Goal: Task Accomplishment & Management: Manage account settings

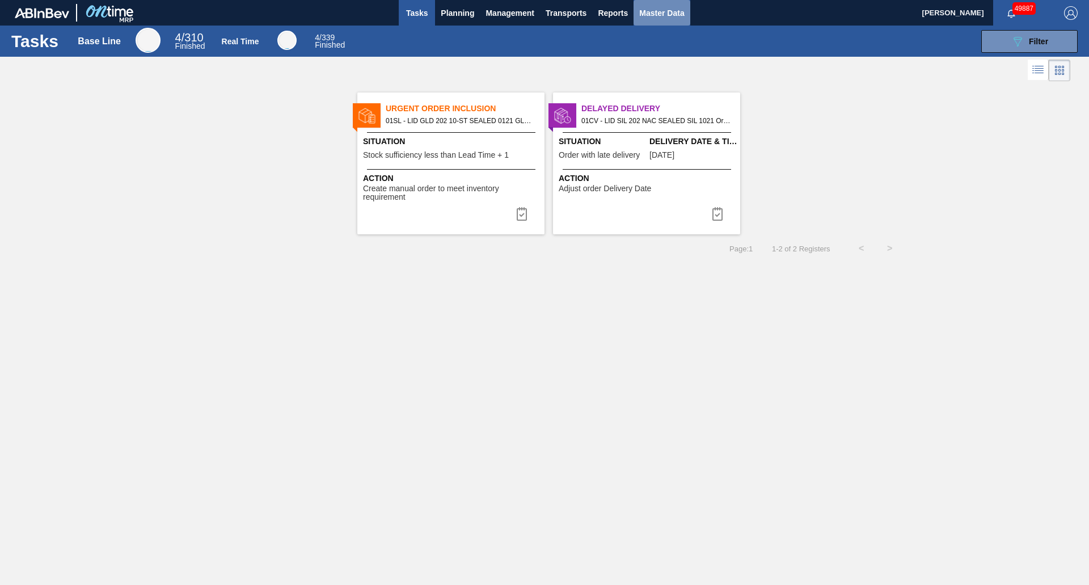
click at [673, 12] on span "Master Data" at bounding box center [661, 13] width 45 height 14
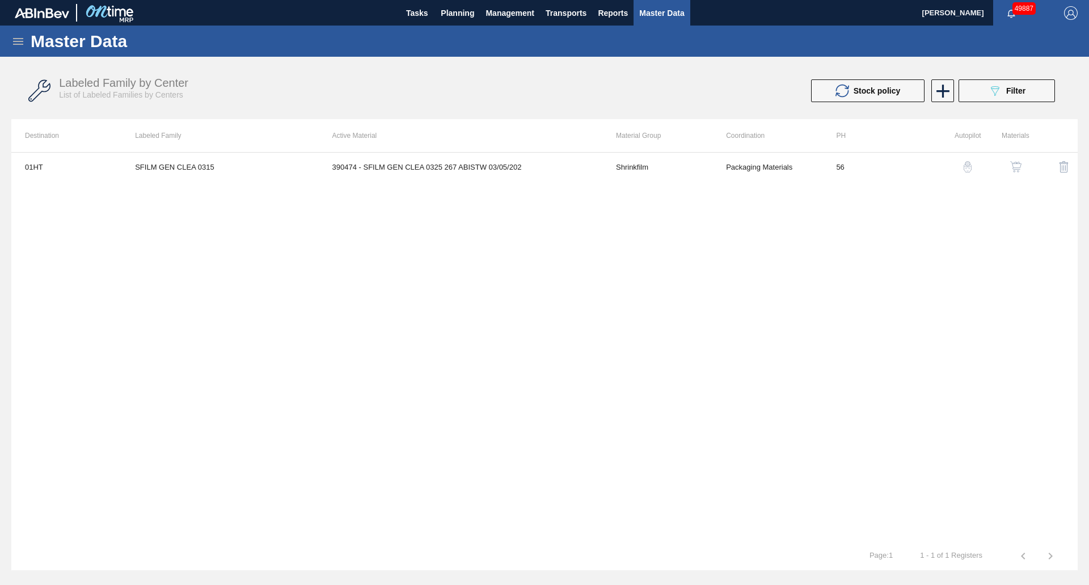
click at [13, 43] on icon at bounding box center [18, 42] width 14 height 14
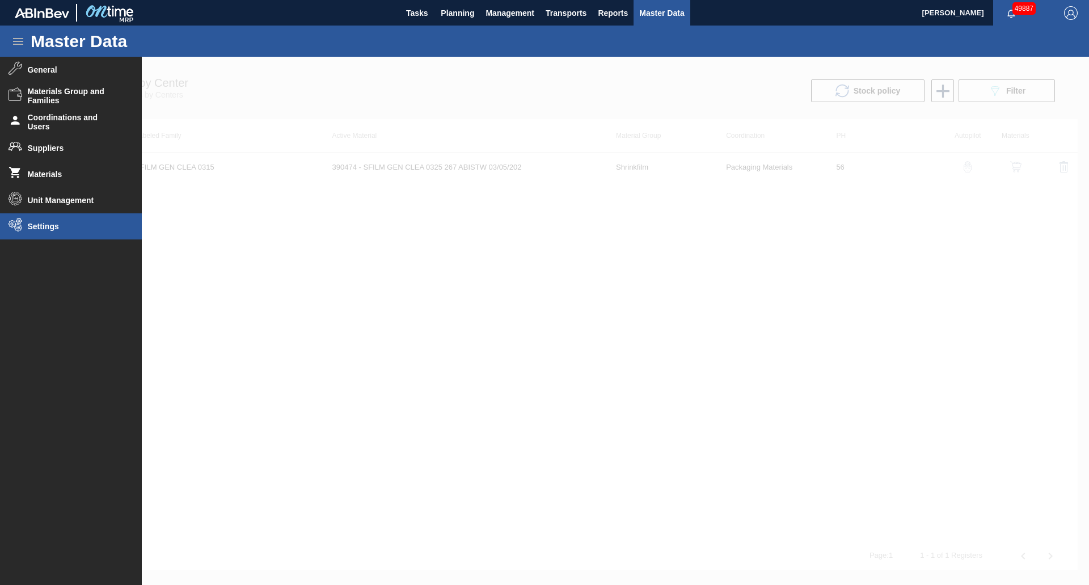
click at [35, 218] on li "Settings" at bounding box center [71, 226] width 142 height 26
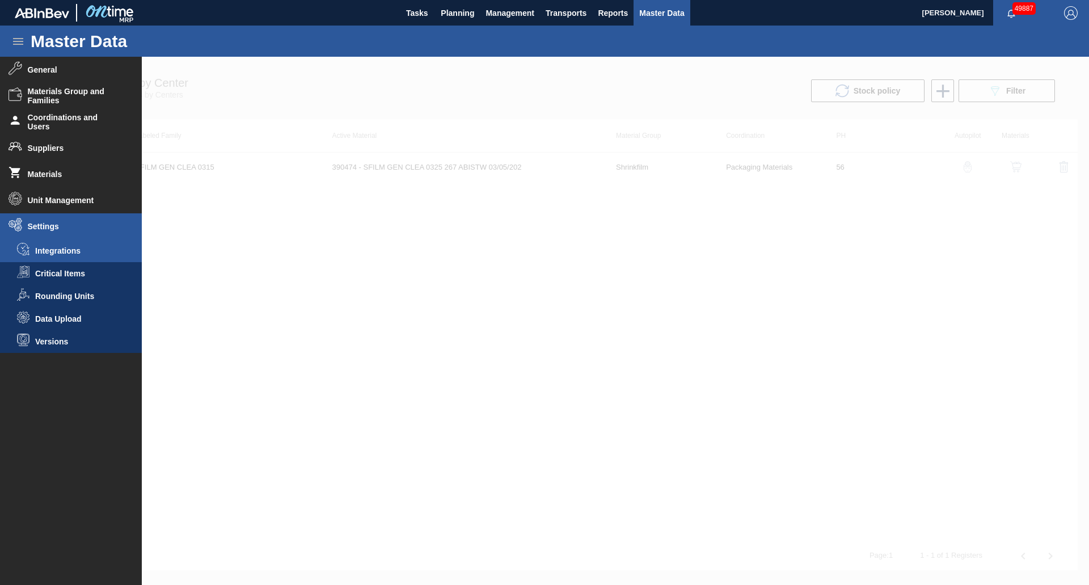
click at [53, 246] on li "Integrations" at bounding box center [71, 250] width 142 height 23
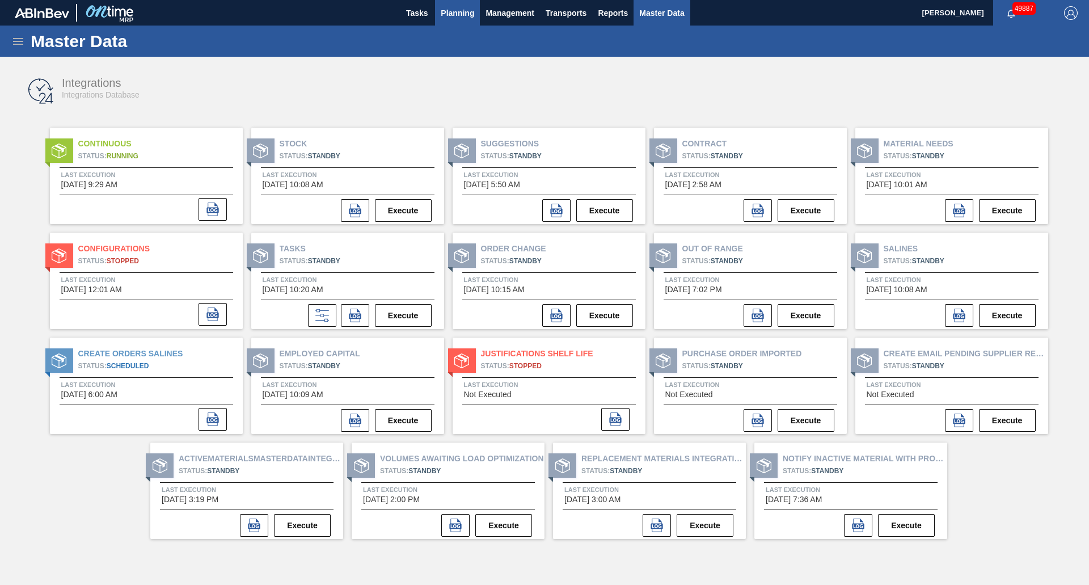
click at [474, 9] on span "Planning" at bounding box center [457, 13] width 33 height 14
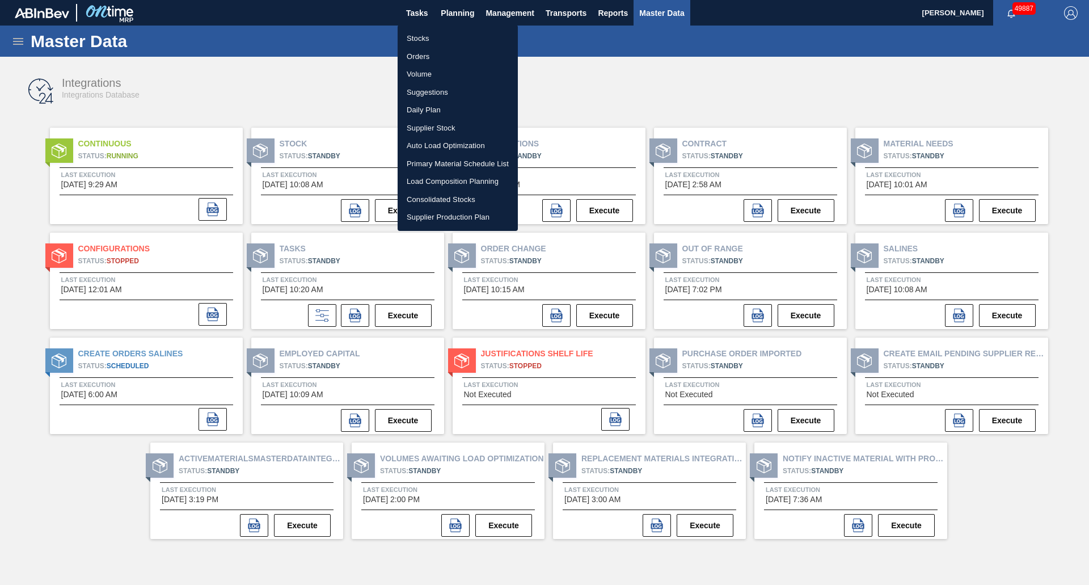
click at [433, 88] on li "Suggestions" at bounding box center [458, 92] width 120 height 18
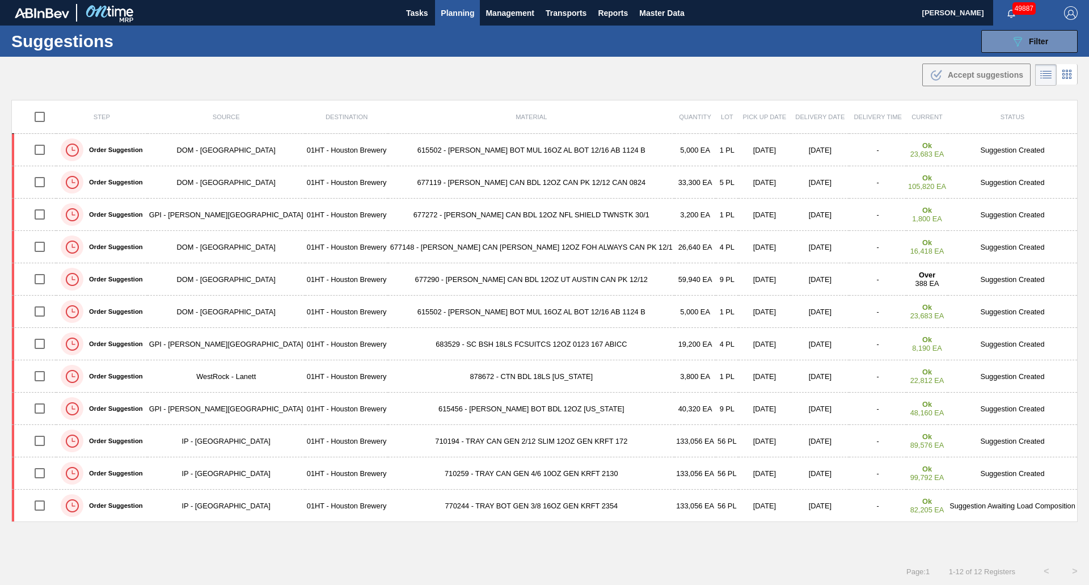
type from "[DATE]"
type to "[DATE]"
click at [716, 103] on th "Lot" at bounding box center [727, 116] width 22 height 33
click at [1057, 71] on li at bounding box center [1067, 74] width 21 height 20
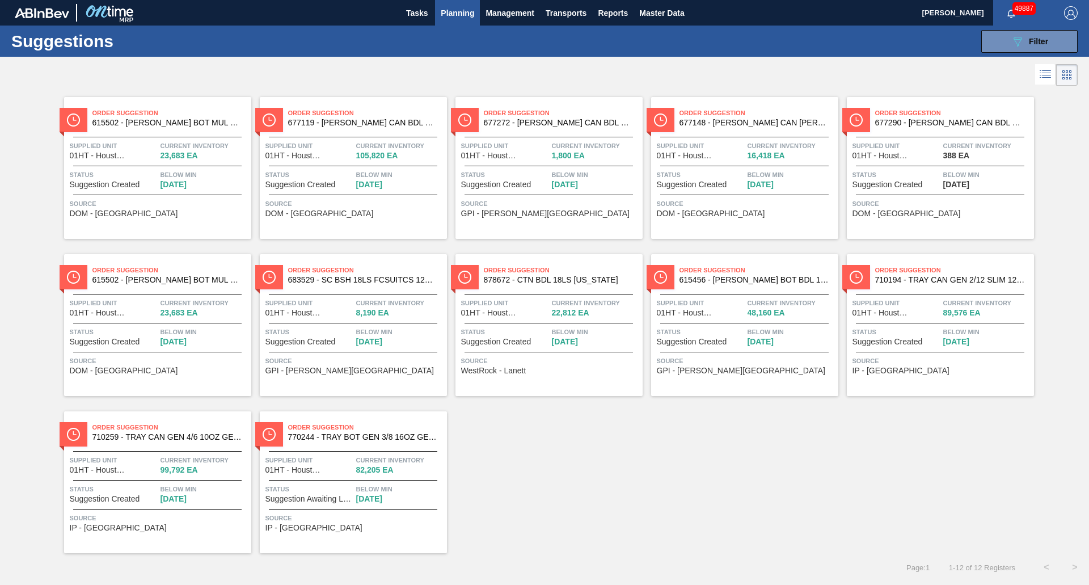
click at [1045, 73] on icon at bounding box center [1046, 73] width 9 height 1
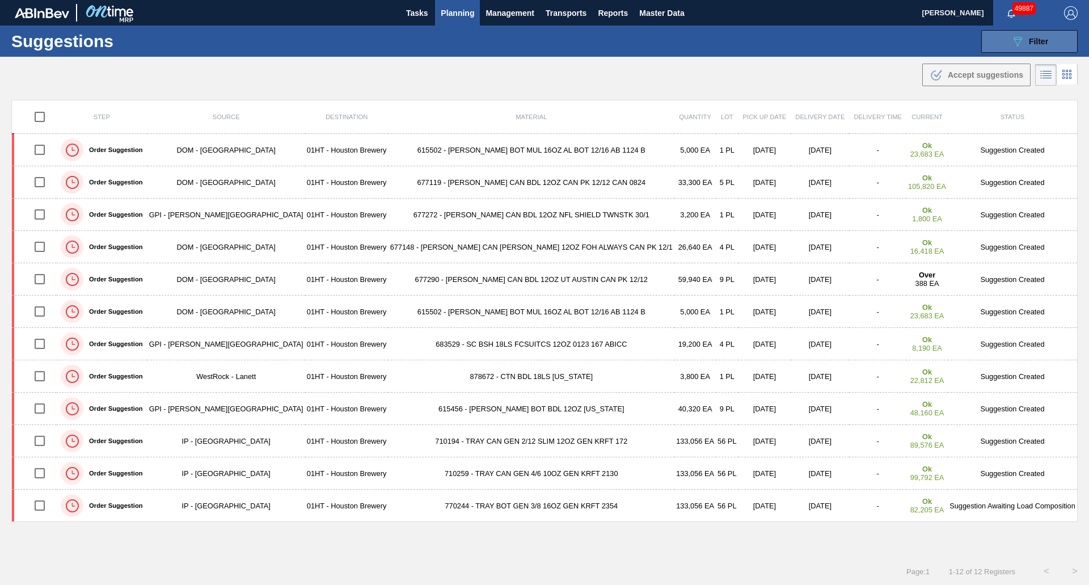
click at [1000, 40] on button "089F7B8B-B2A5-4AFE-B5C0-19BA573D28AC Filter" at bounding box center [1029, 41] width 96 height 23
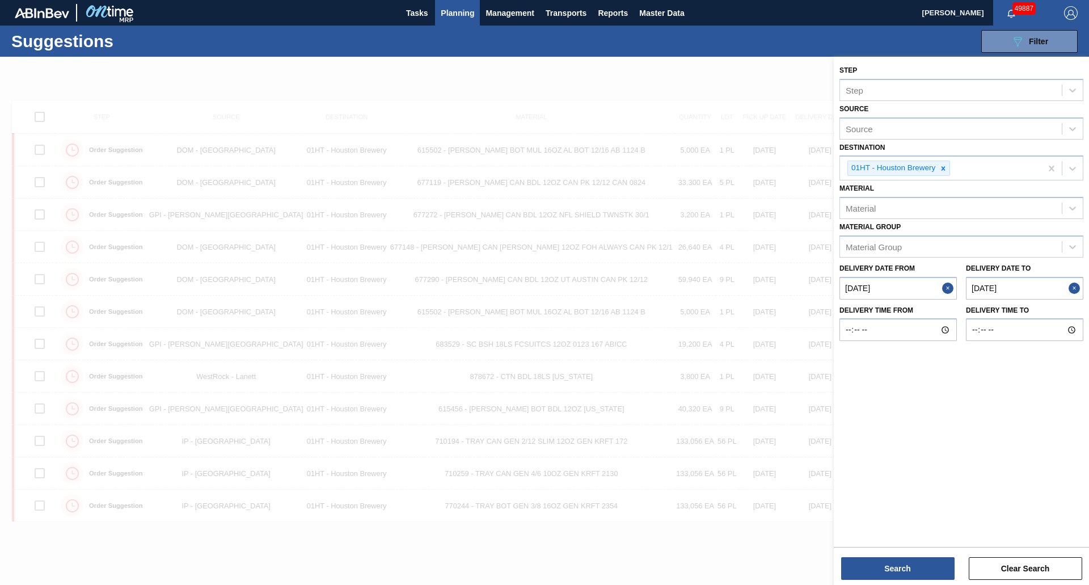
click at [595, 70] on div at bounding box center [544, 349] width 1089 height 585
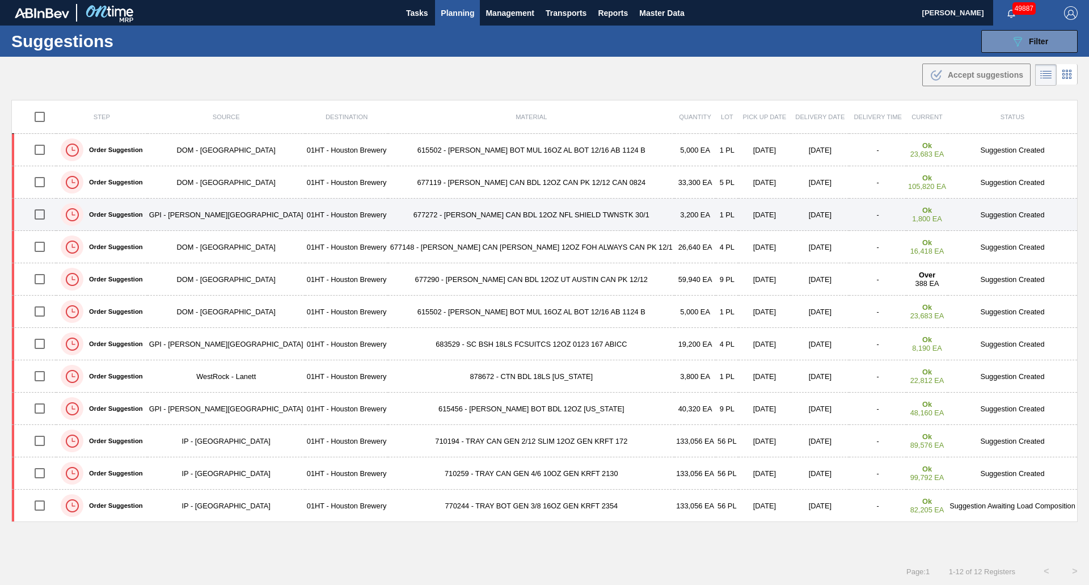
scroll to position [1, 0]
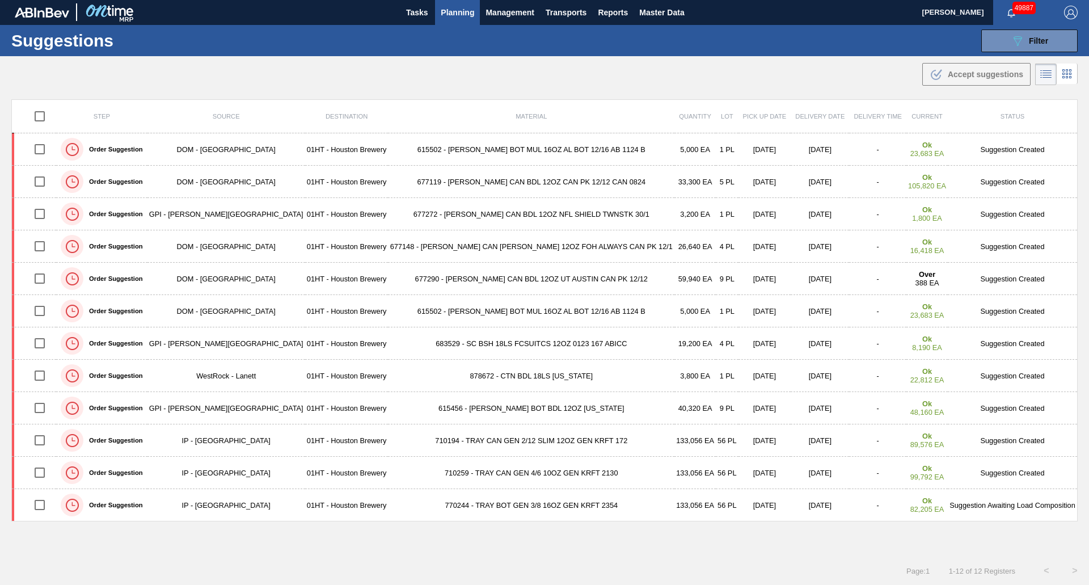
click at [457, 11] on span "Planning" at bounding box center [457, 13] width 33 height 14
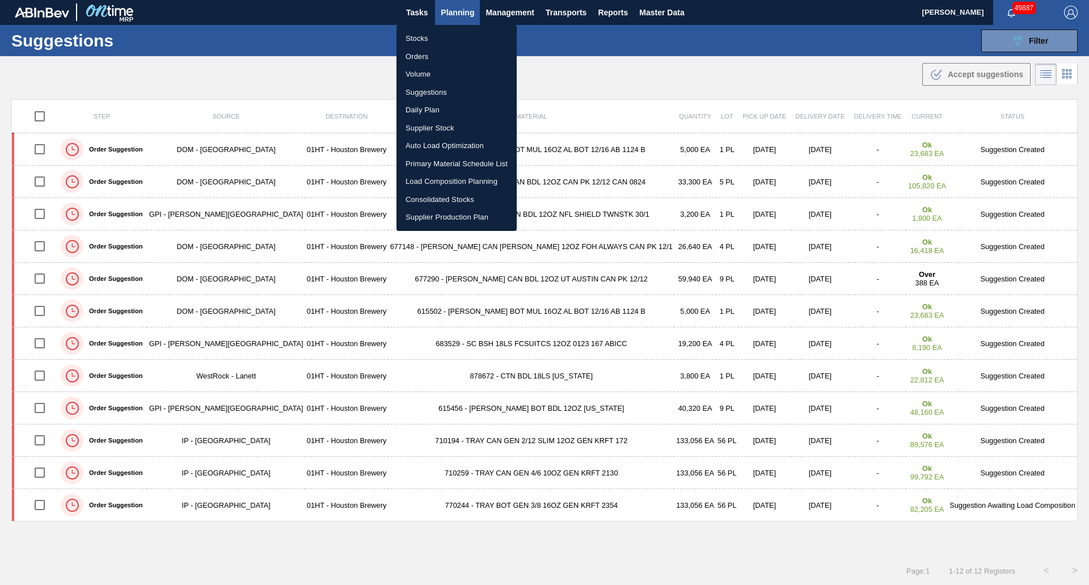
click at [447, 33] on li "Stocks" at bounding box center [457, 38] width 120 height 18
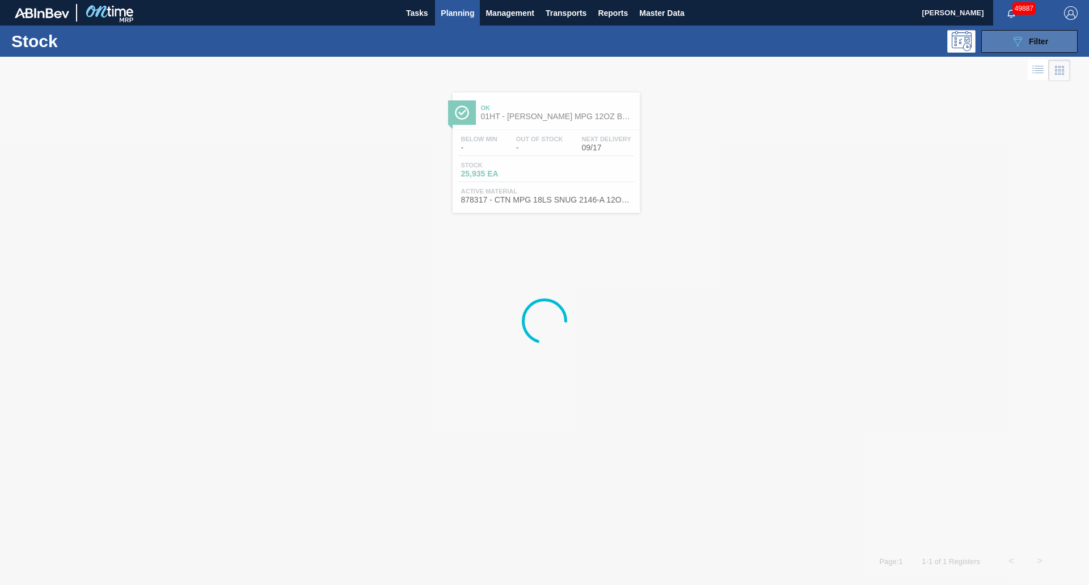
click at [1019, 41] on icon "089F7B8B-B2A5-4AFE-B5C0-19BA573D28AC" at bounding box center [1018, 42] width 14 height 14
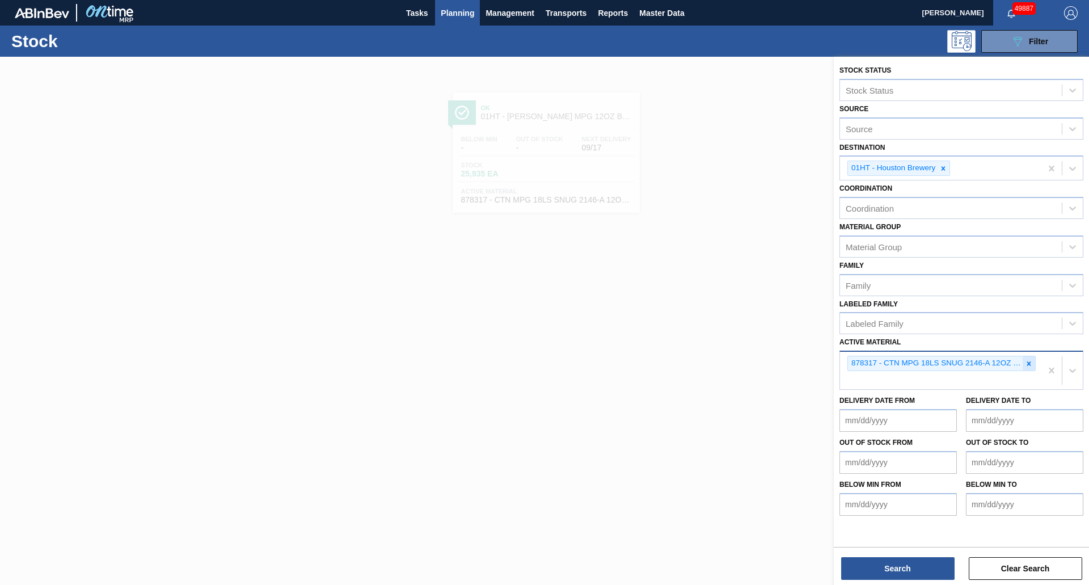
click at [1029, 365] on icon at bounding box center [1029, 364] width 8 height 8
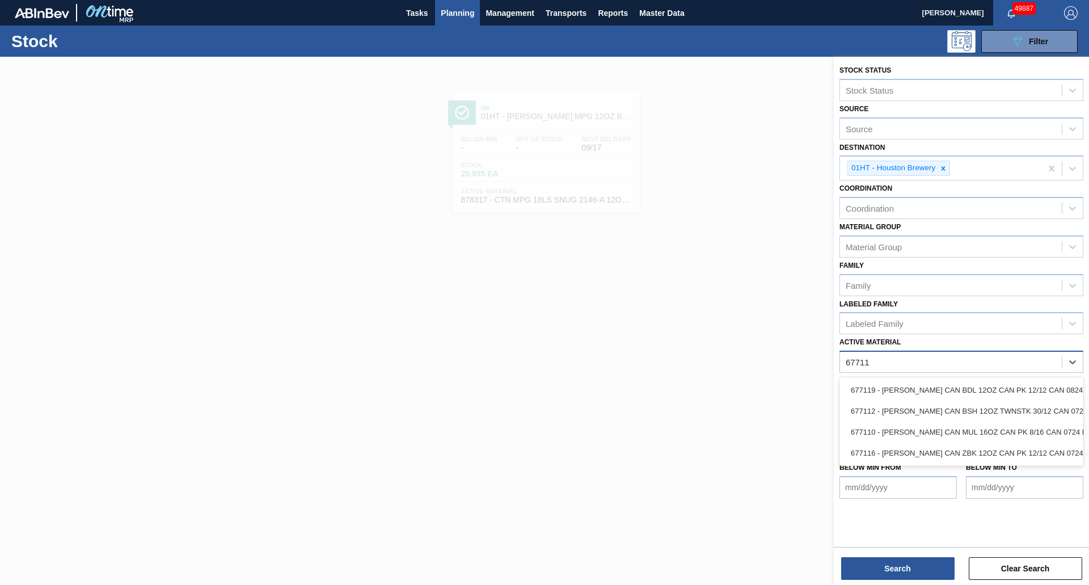
type Material "677112"
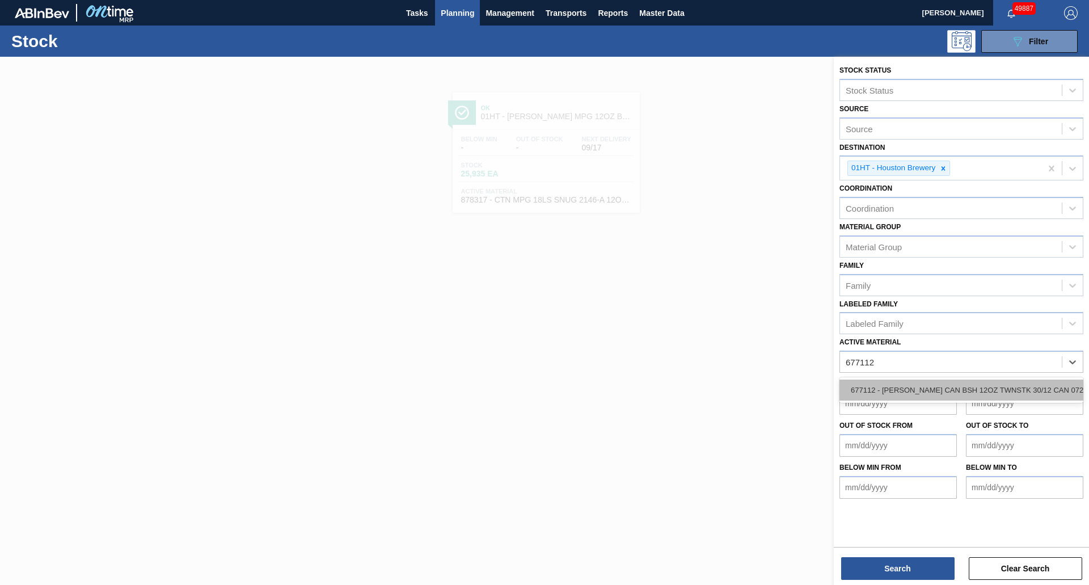
click at [1031, 382] on div "677112 - [PERSON_NAME] CAN BSH 12OZ TWNSTK 30/12 CAN 0724" at bounding box center [962, 390] width 244 height 21
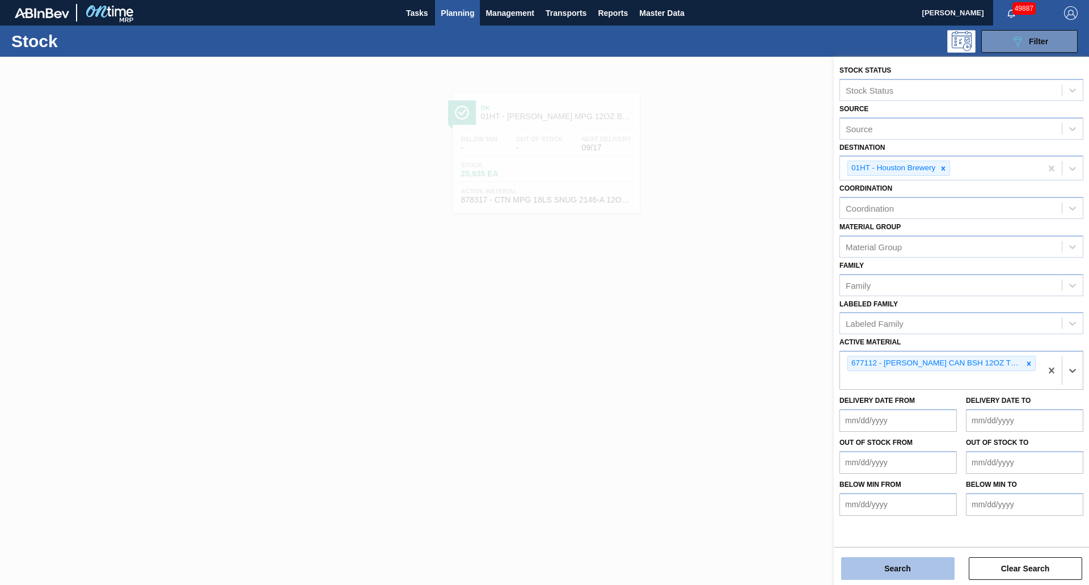
click at [905, 558] on button "Search" at bounding box center [897, 568] width 113 height 23
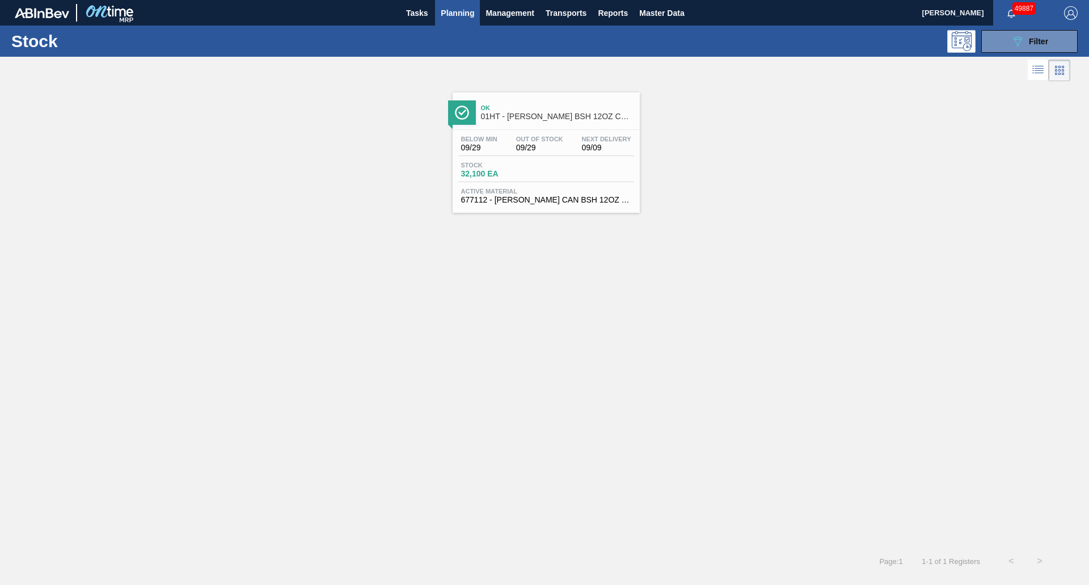
click at [568, 180] on div "Stock 32,100 EA" at bounding box center [546, 172] width 176 height 20
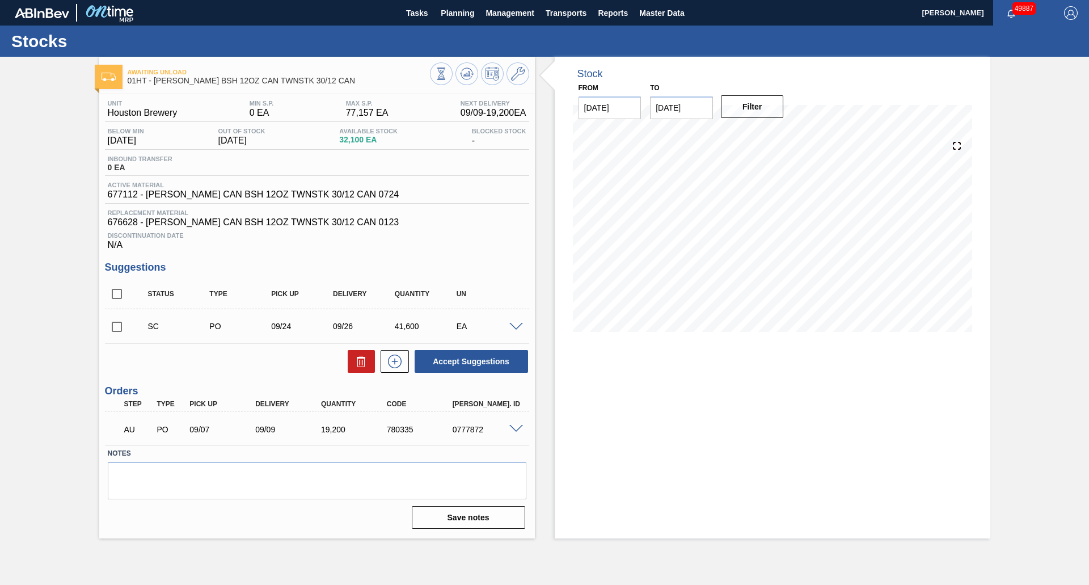
click at [681, 117] on input "[DATE]" at bounding box center [681, 107] width 63 height 23
click at [681, 242] on div "29" at bounding box center [682, 244] width 15 height 15
type input "[DATE]"
click at [764, 118] on div "Filter" at bounding box center [754, 106] width 72 height 25
click at [762, 111] on button "Filter" at bounding box center [752, 106] width 63 height 23
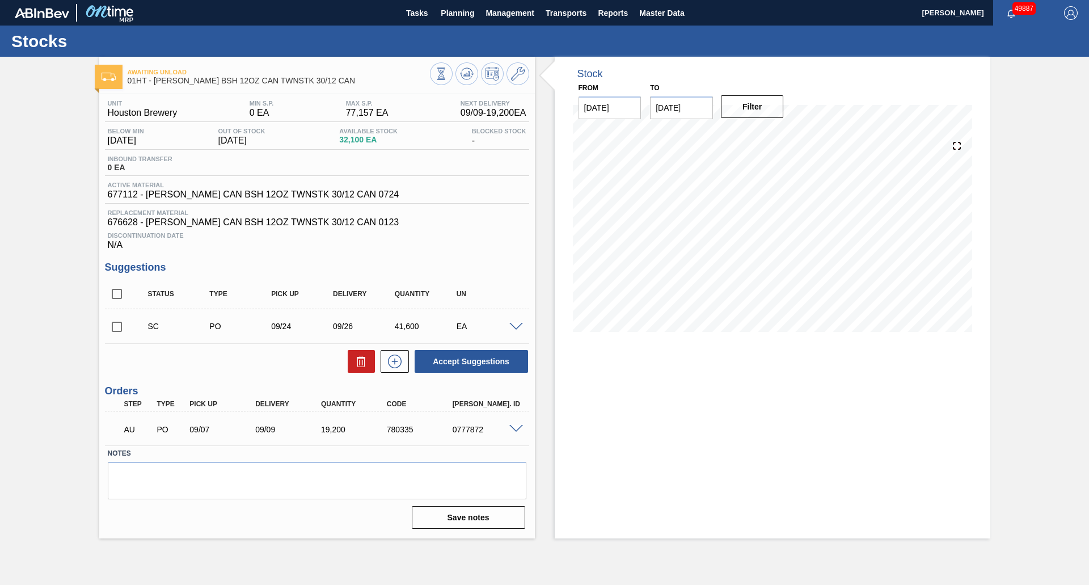
drag, startPoint x: 45, startPoint y: 166, endPoint x: 45, endPoint y: 157, distance: 9.6
click at [45, 166] on div "Awaiting Unload 01HT - [PERSON_NAME] BSH 12OZ CAN TWNSTK 30/12 CAN Unit Houston…" at bounding box center [544, 298] width 1089 height 482
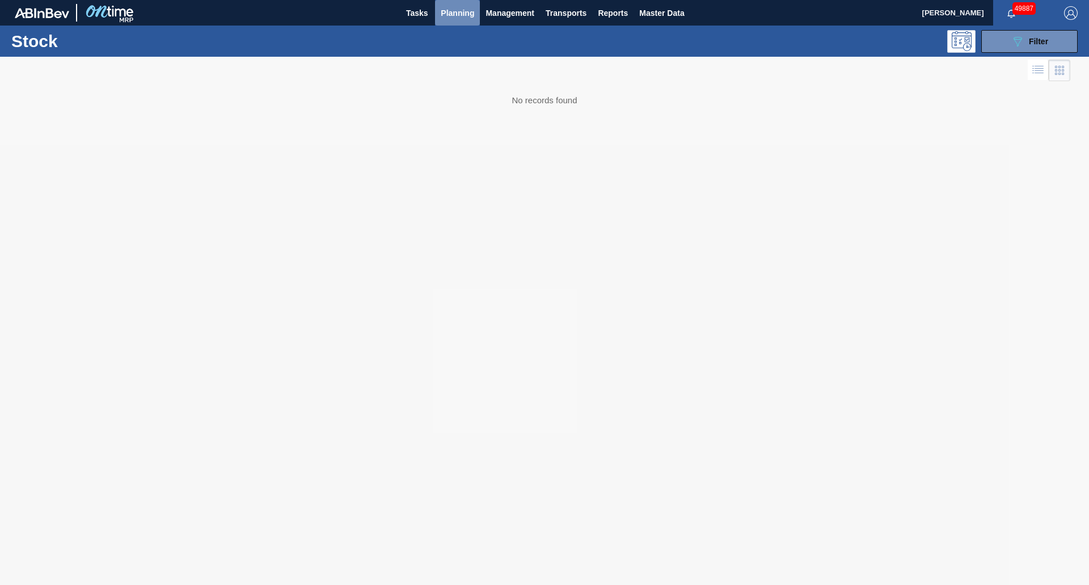
click at [454, 12] on span "Planning" at bounding box center [457, 13] width 33 height 14
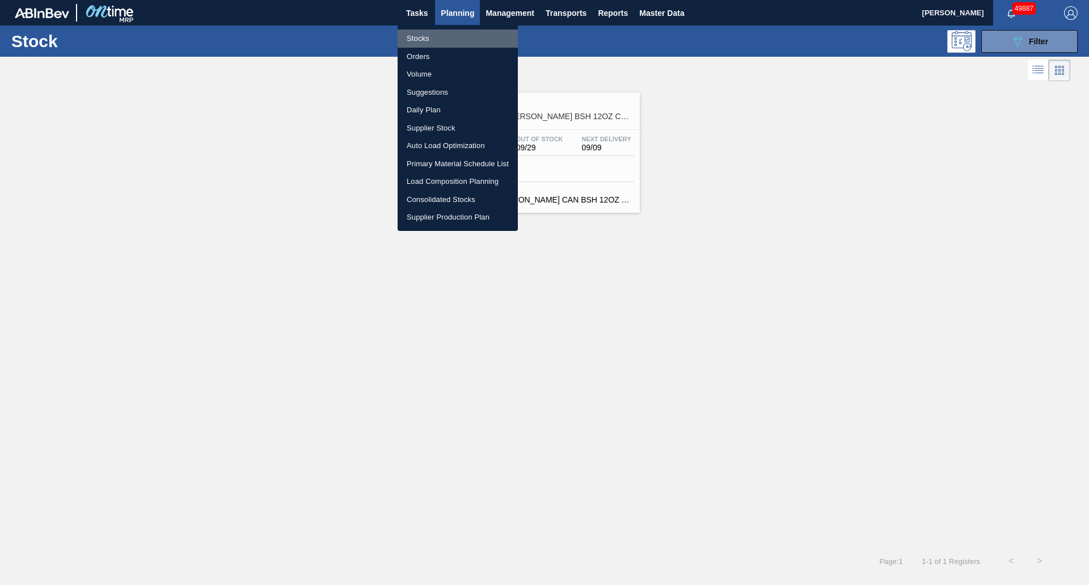
click at [452, 41] on li "Stocks" at bounding box center [458, 38] width 120 height 18
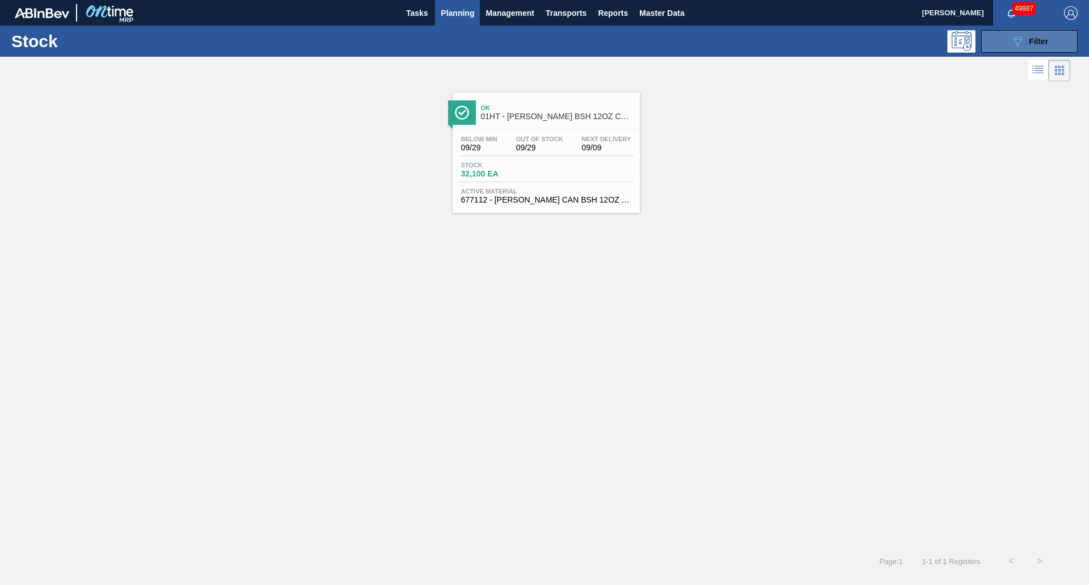
click at [1037, 35] on div "089F7B8B-B2A5-4AFE-B5C0-19BA573D28AC Filter" at bounding box center [1029, 42] width 37 height 14
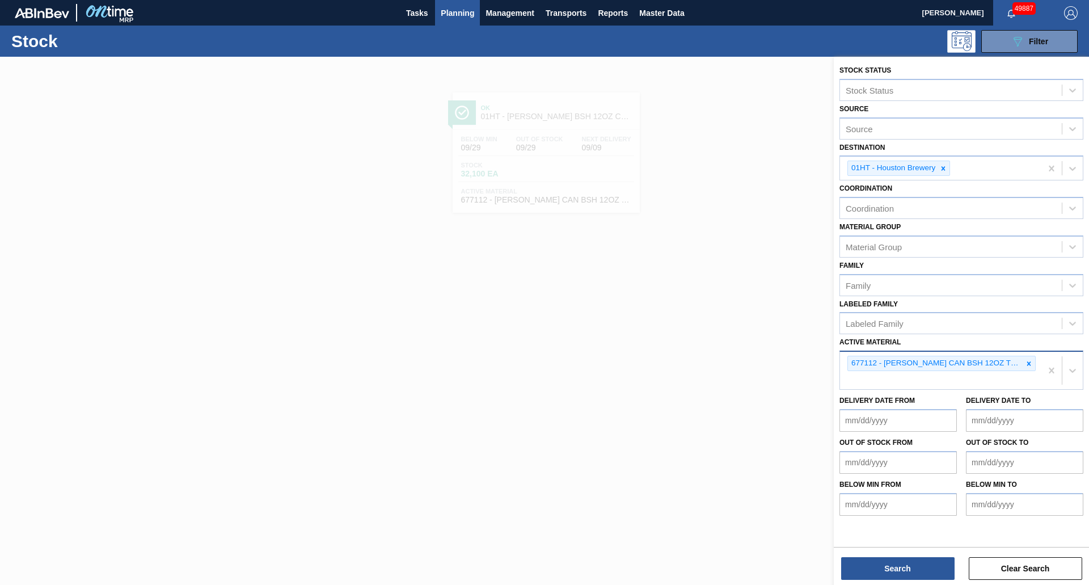
click at [1029, 360] on icon at bounding box center [1029, 364] width 8 height 8
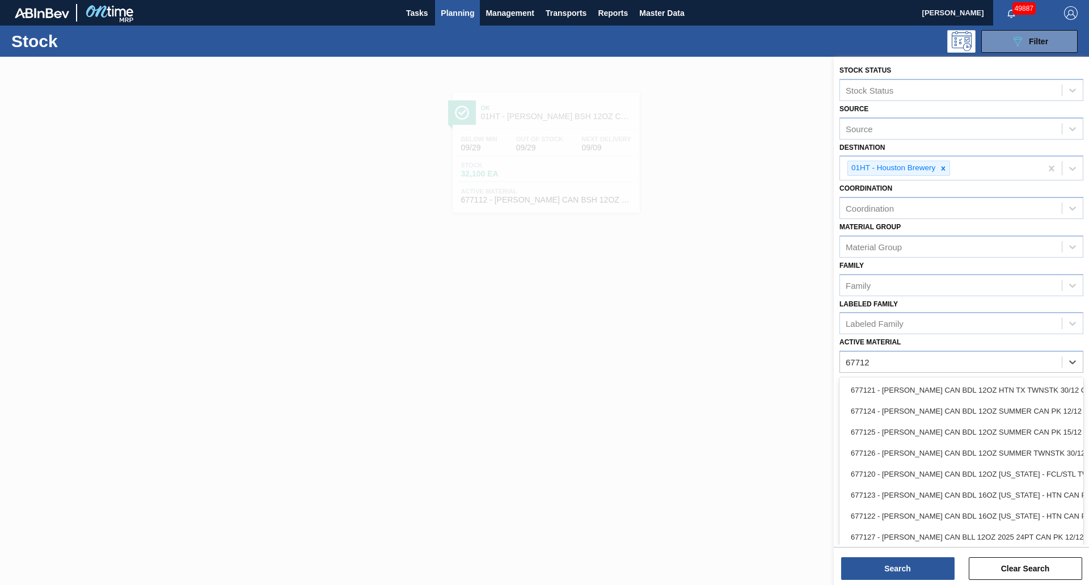
type Material "677122"
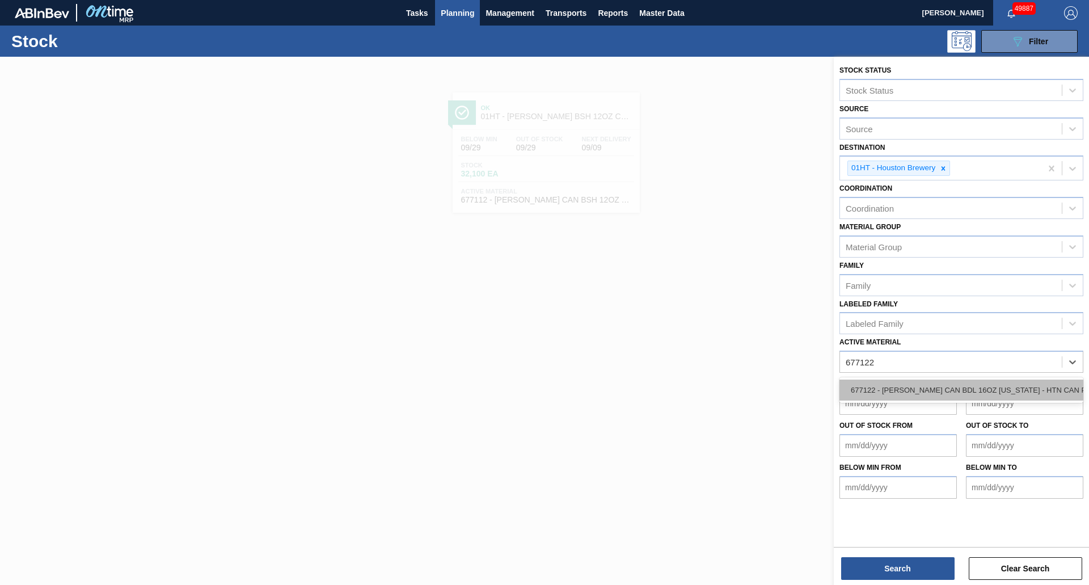
click at [991, 395] on div "677122 - [PERSON_NAME] CAN BDL 16OZ [US_STATE] - HTN CAN PK 8/1" at bounding box center [962, 390] width 244 height 21
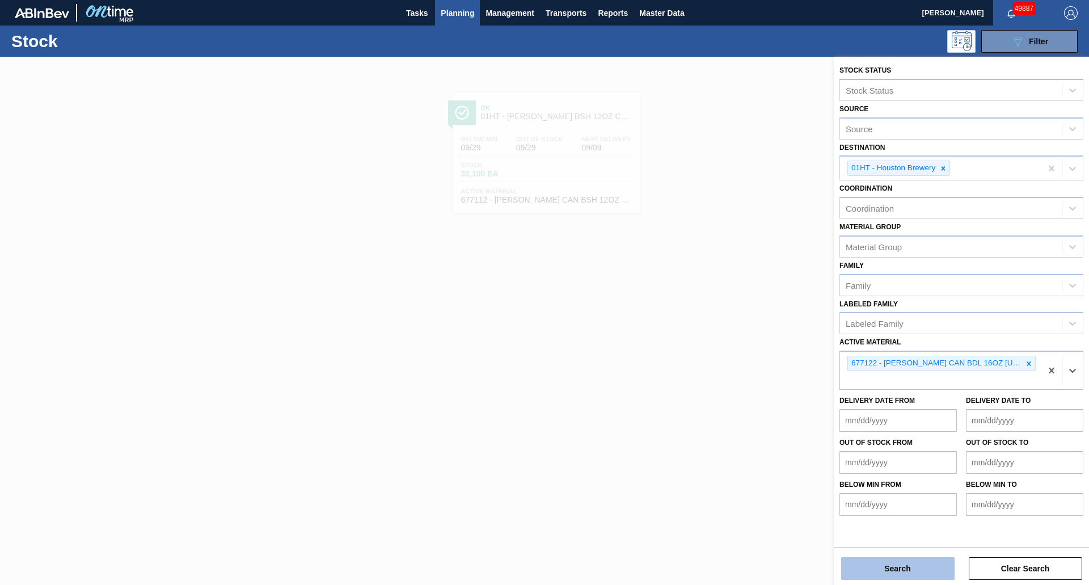
click at [905, 563] on button "Search" at bounding box center [897, 568] width 113 height 23
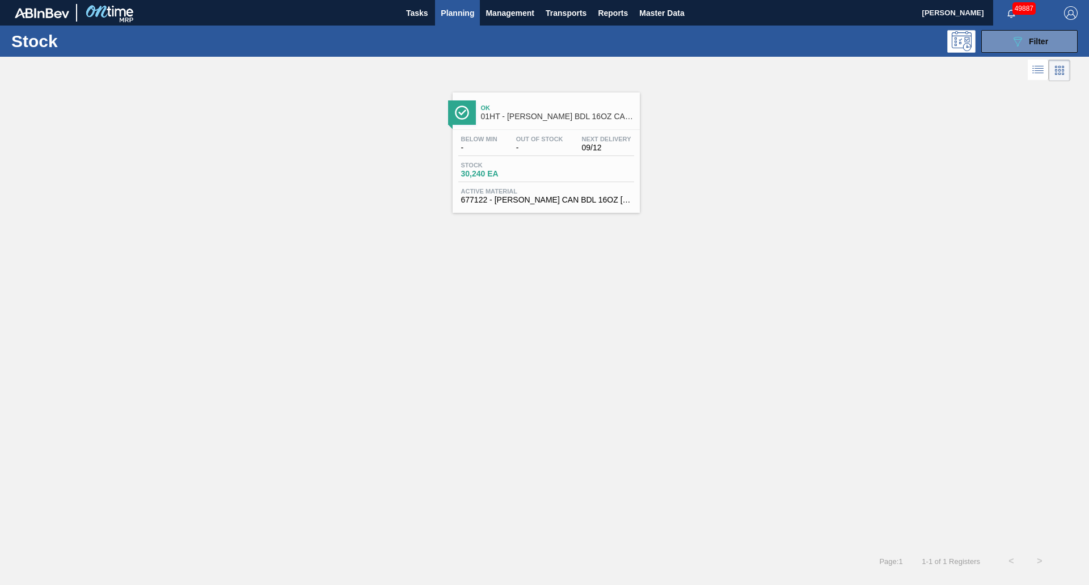
click at [617, 171] on div "Stock 30,240 EA" at bounding box center [546, 172] width 176 height 20
click at [997, 49] on button "089F7B8B-B2A5-4AFE-B5C0-19BA573D28AC Filter" at bounding box center [1029, 41] width 96 height 23
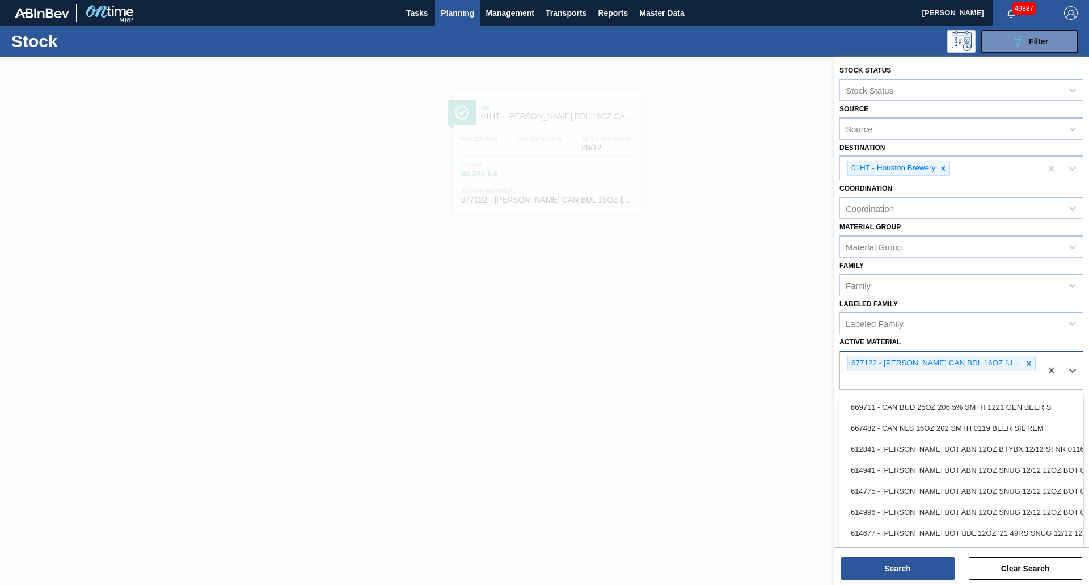
click at [1022, 356] on div "677122 - [PERSON_NAME] CAN BDL 16OZ [US_STATE] - HTN CAN PK 8/1" at bounding box center [942, 363] width 188 height 15
click at [1025, 360] on icon at bounding box center [1029, 364] width 8 height 8
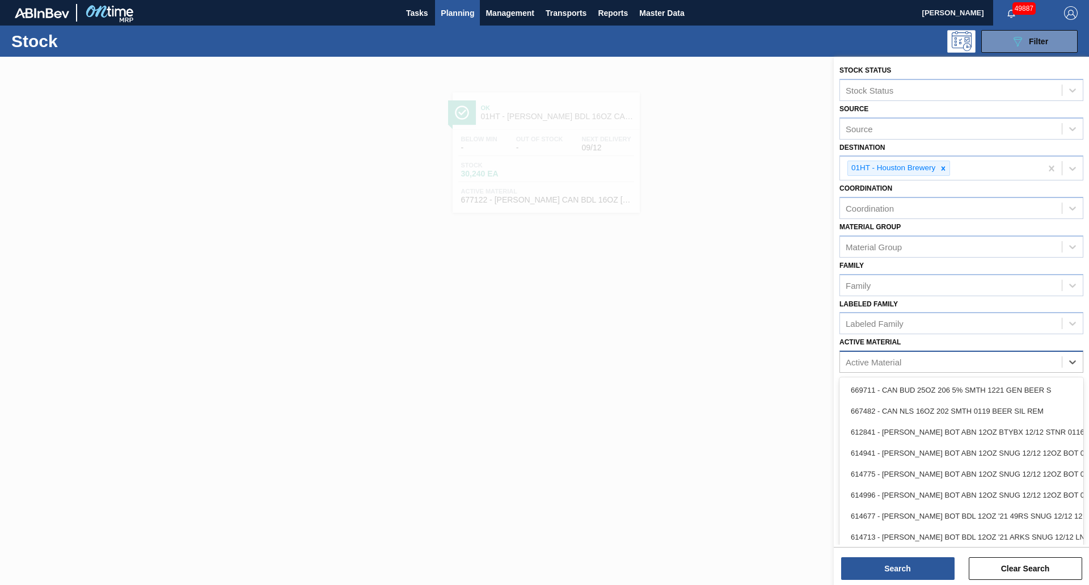
type Material "7"
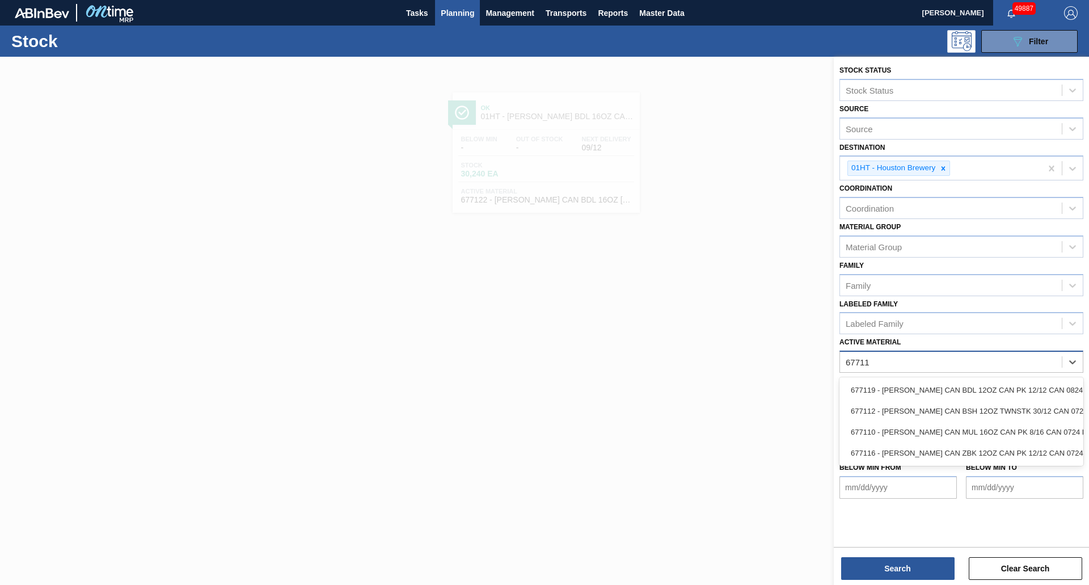
type Material "677112"
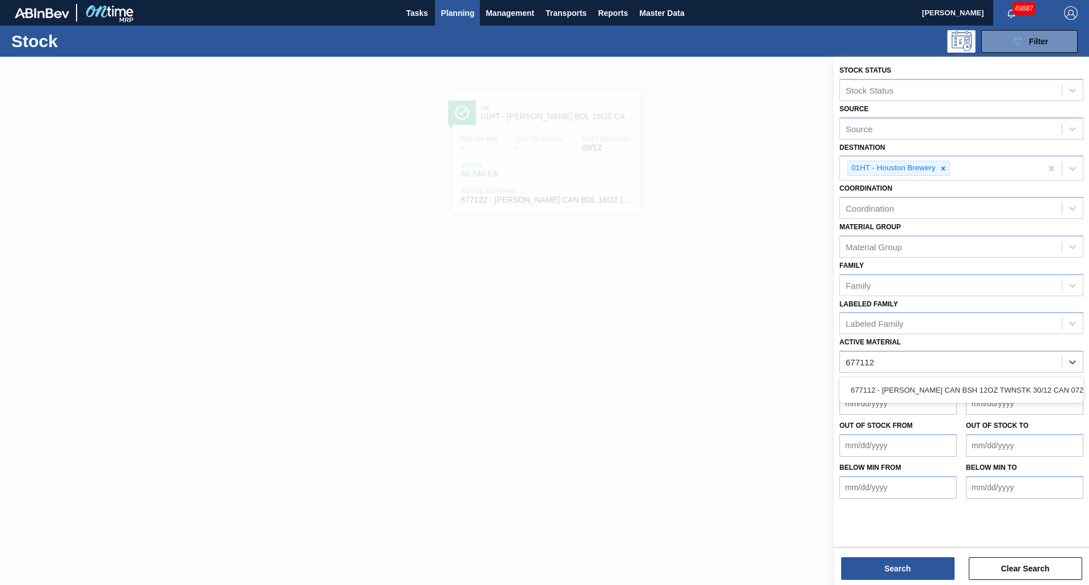
click at [880, 378] on div "677112 - [PERSON_NAME] CAN BSH 12OZ TWNSTK 30/12 CAN 0724" at bounding box center [962, 390] width 244 height 26
click at [882, 384] on div "677112 - [PERSON_NAME] CAN BSH 12OZ TWNSTK 30/12 CAN 0724" at bounding box center [962, 390] width 244 height 21
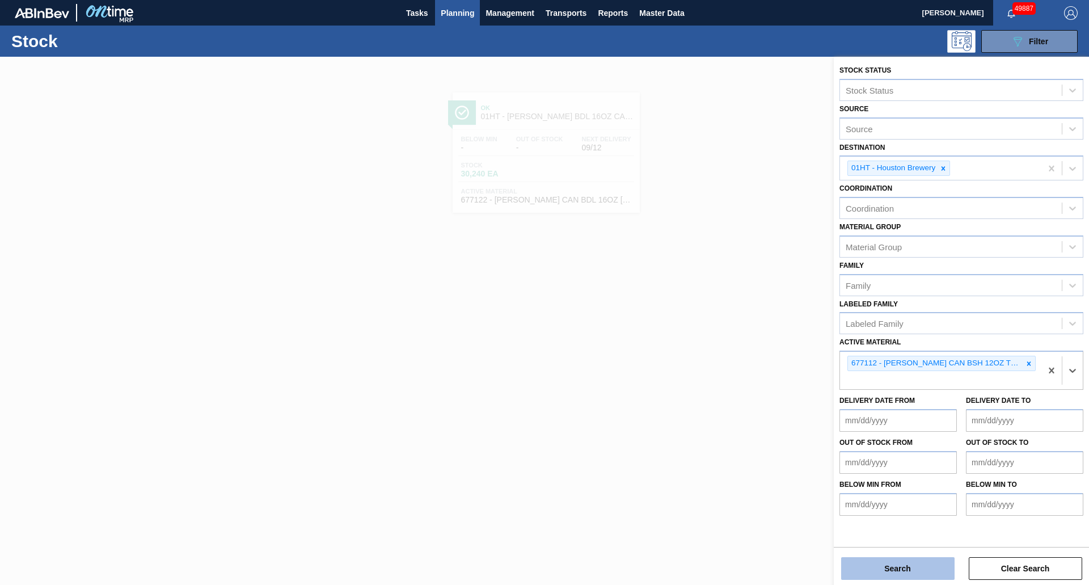
click at [888, 559] on button "Search" at bounding box center [897, 568] width 113 height 23
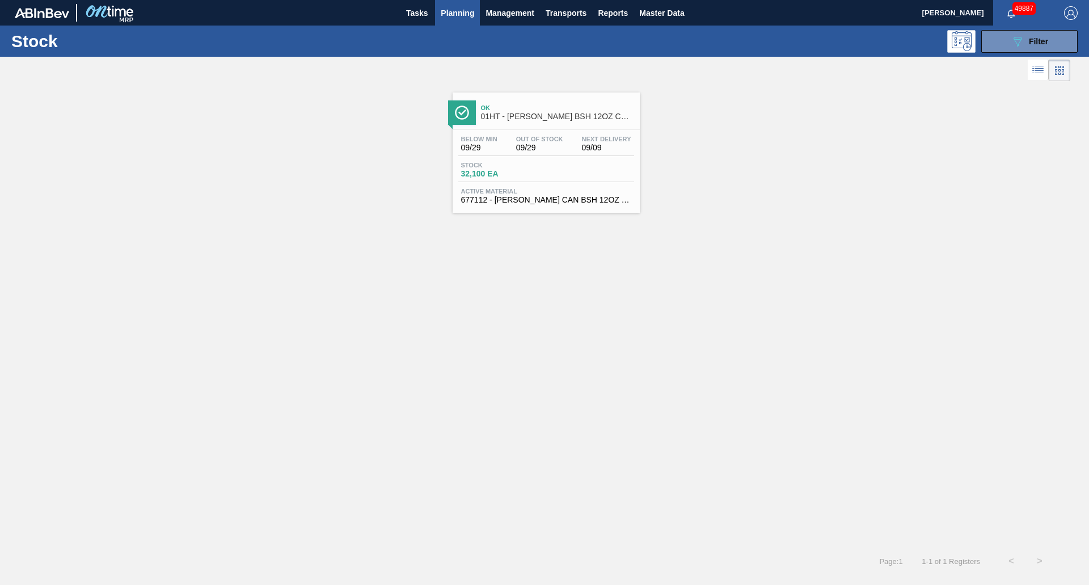
click at [562, 174] on div "Stock 32,100 EA" at bounding box center [546, 172] width 176 height 20
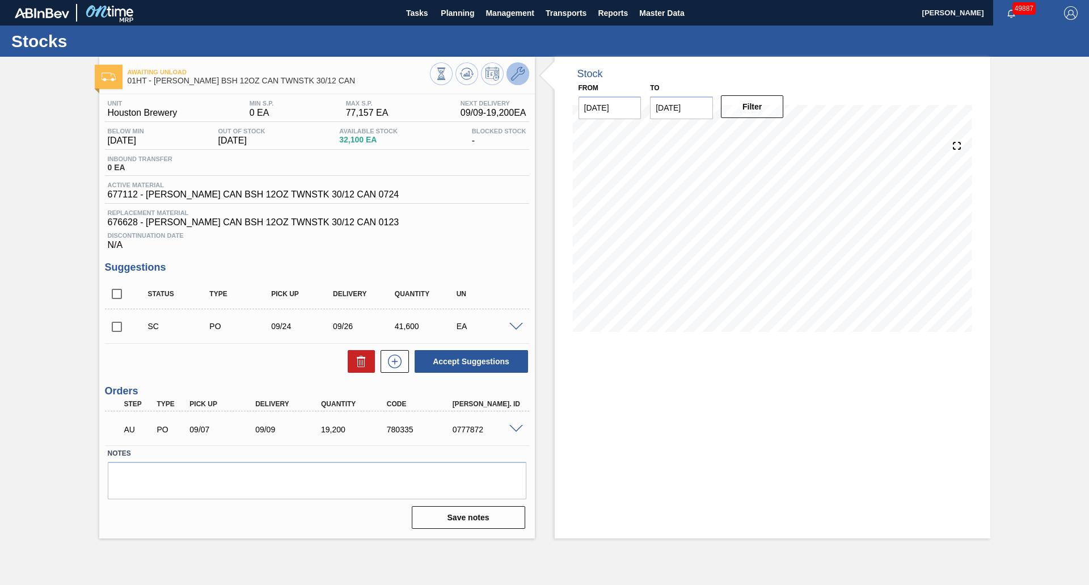
click at [514, 75] on icon at bounding box center [518, 74] width 14 height 14
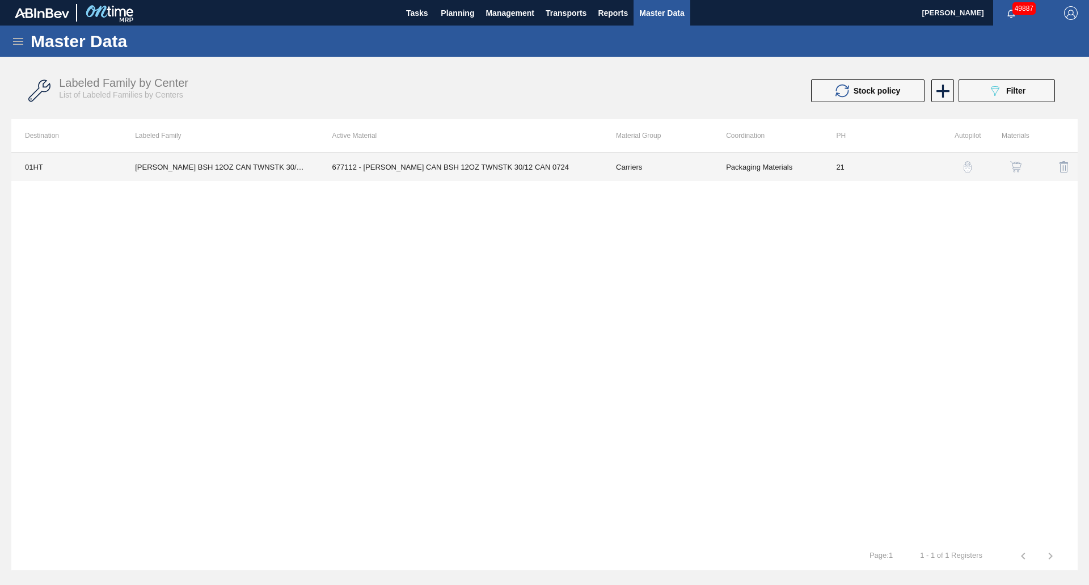
click at [529, 172] on td "677112 - [PERSON_NAME] CAN BSH 12OZ TWNSTK 30/12 CAN 0724" at bounding box center [461, 167] width 284 height 28
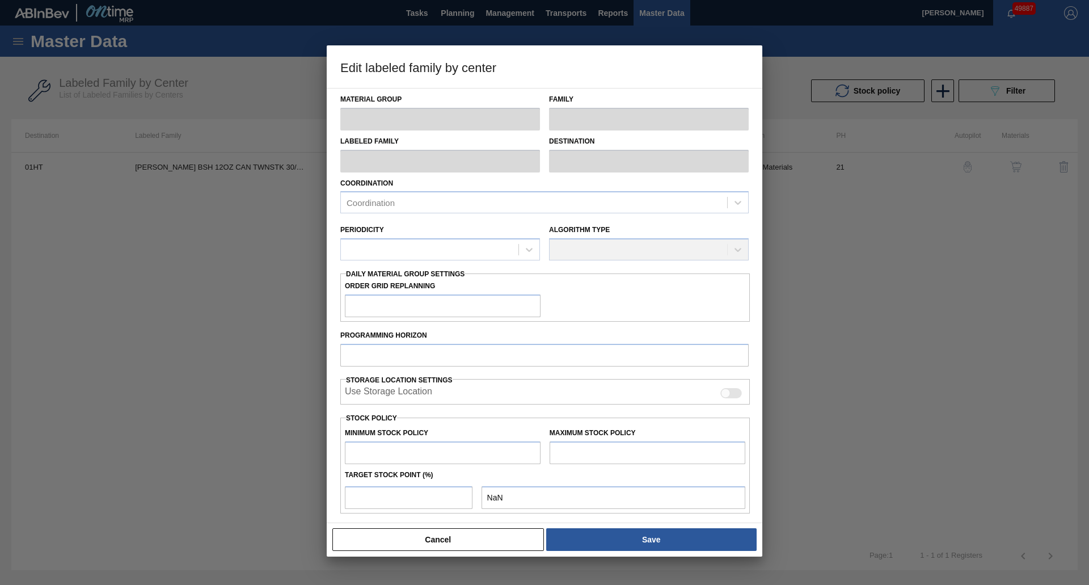
type input "Carriers"
type input "Can Carriers"
type input "[PERSON_NAME] BSH 12OZ CAN TWNSTK 30/12 CAN"
type input "01HT - Houston Brewery"
type input "21"
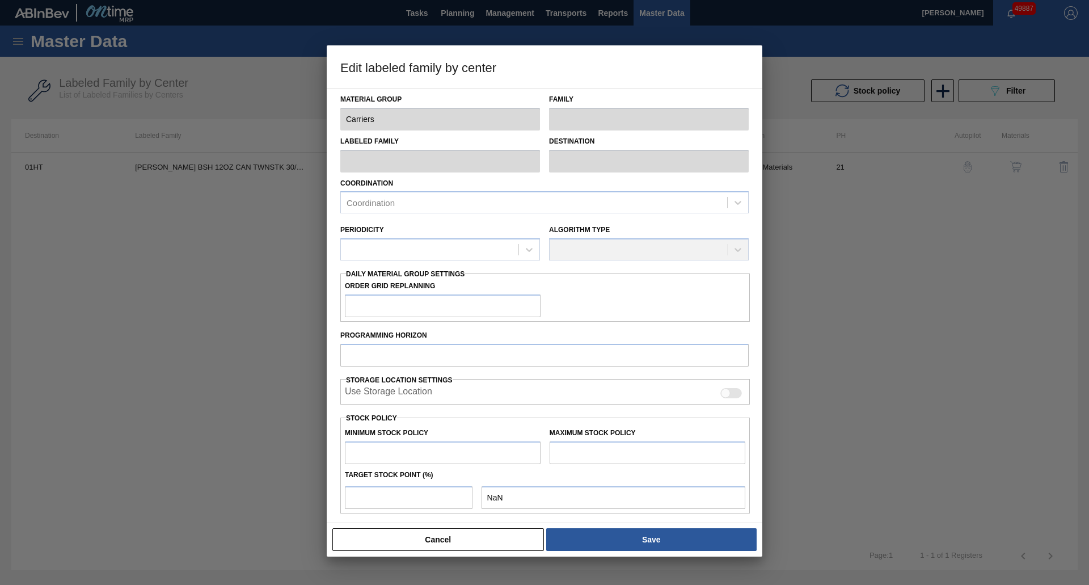
type input "0"
type input "77,157"
type input "15"
type input "11,574"
checkbox input "true"
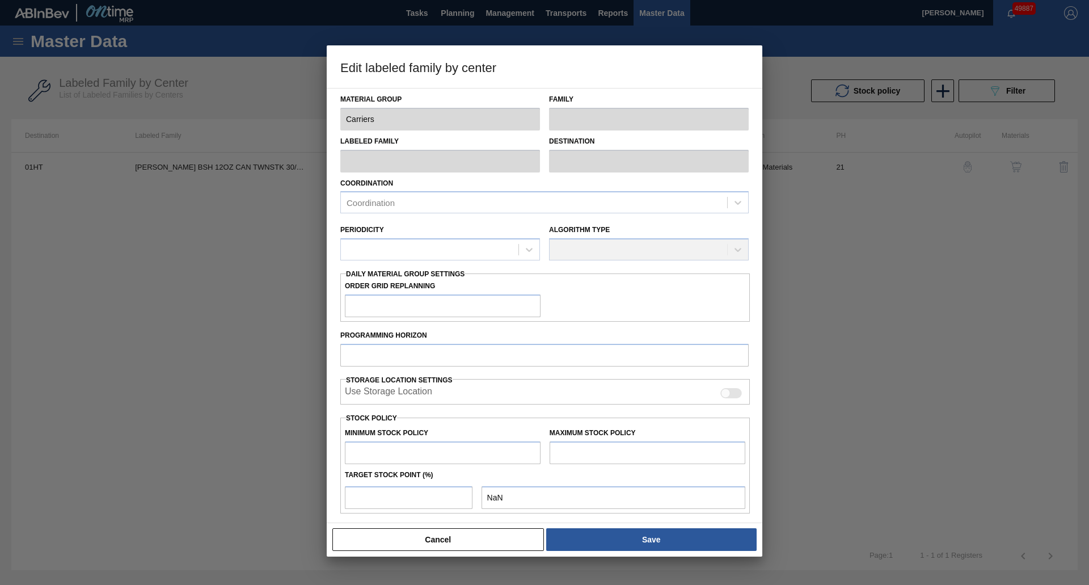
checkbox input "true"
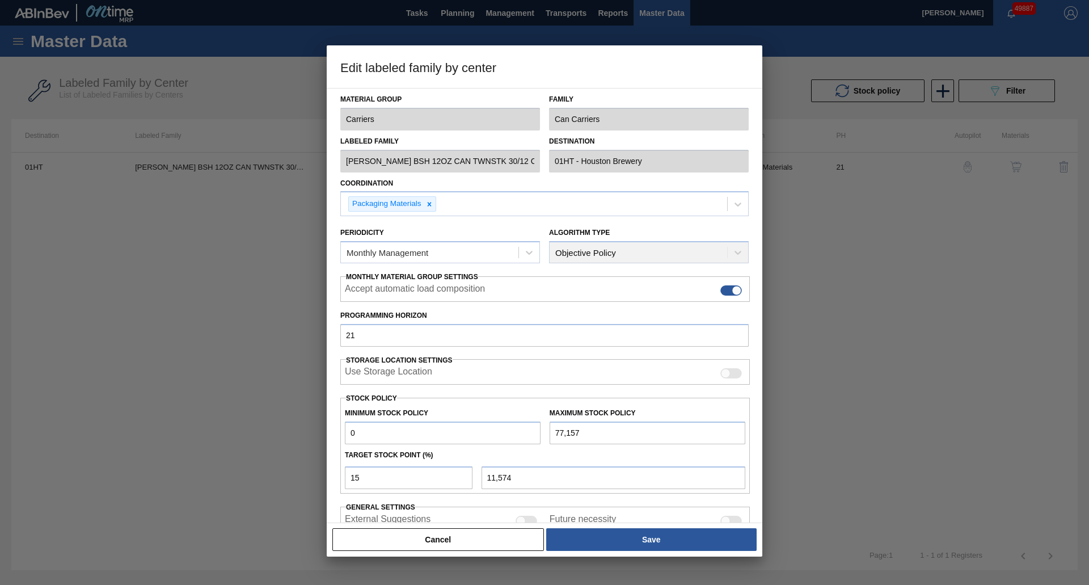
drag, startPoint x: 428, startPoint y: 436, endPoint x: 316, endPoint y: 431, distance: 112.4
click at [316, 431] on div "Edit labeled family by center Material Group Carriers Family Can Carriers Label…" at bounding box center [544, 292] width 1089 height 585
type input "10"
type input "11,582"
type input "109"
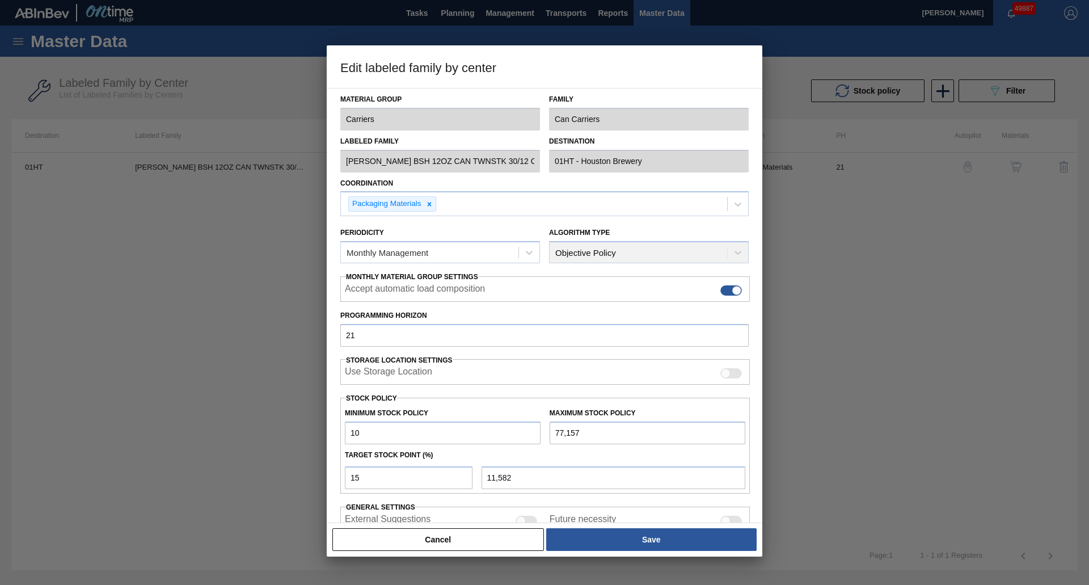
type input "11,666"
type input "1,093"
type input "12,503"
type input "10,933"
type input "20,867"
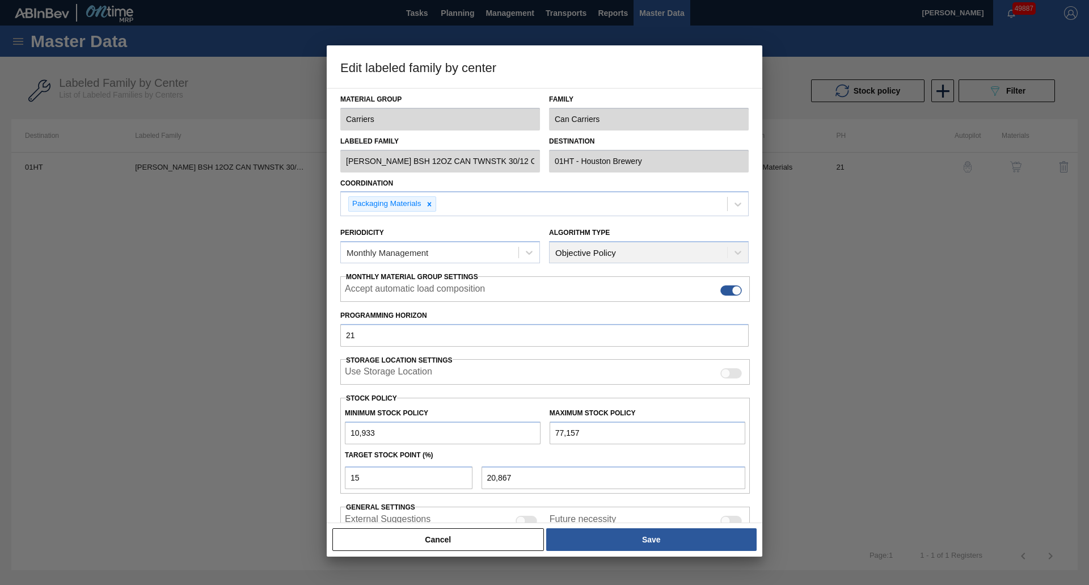
type input "10,933"
click at [536, 381] on div "Use Storage Location" at bounding box center [545, 372] width 410 height 26
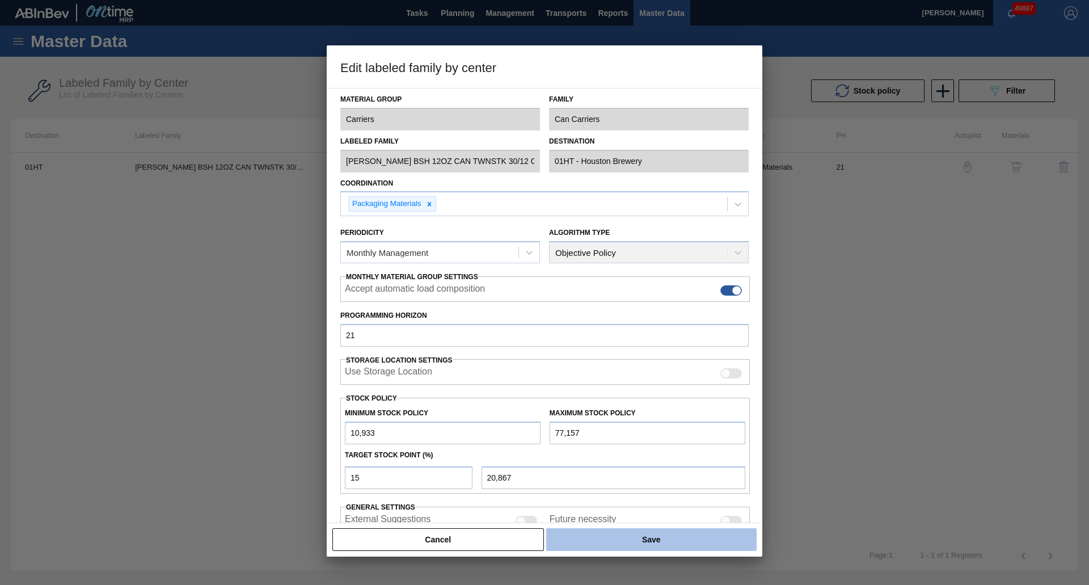
click at [587, 530] on button "Save" at bounding box center [651, 539] width 210 height 23
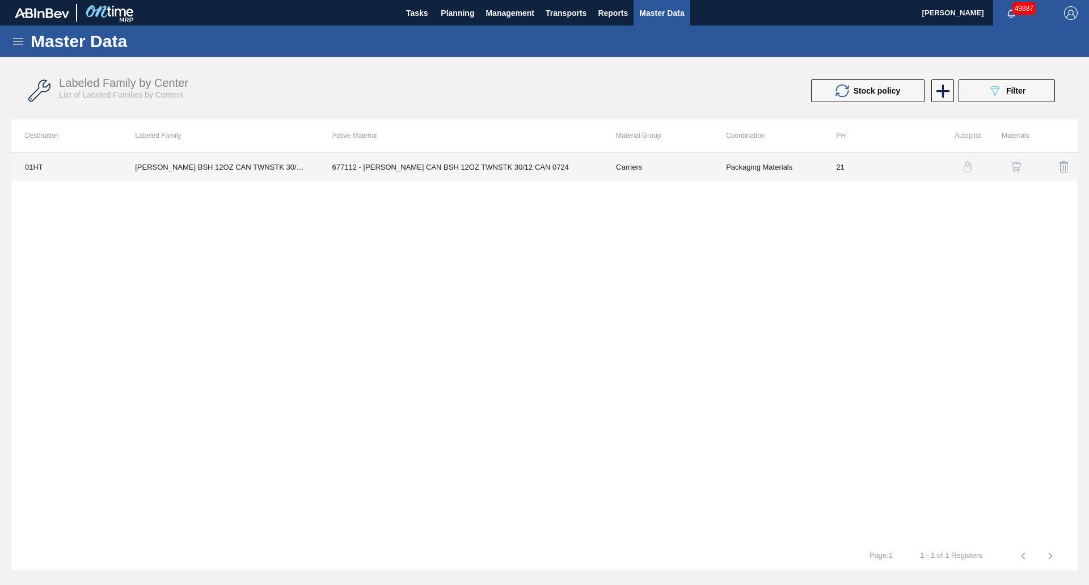
click at [519, 163] on td "677112 - [PERSON_NAME] CAN BSH 12OZ TWNSTK 30/12 CAN 0724" at bounding box center [461, 167] width 284 height 28
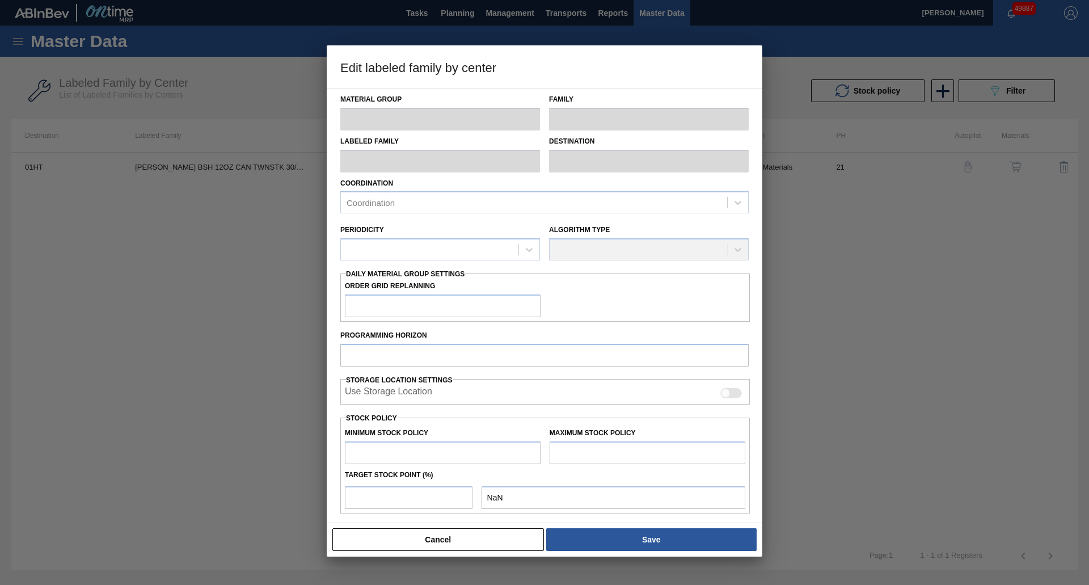
type input "Carriers"
type input "Can Carriers"
type input "[PERSON_NAME] BSH 12OZ CAN TWNSTK 30/12 CAN"
type input "01HT - Houston Brewery"
type input "21"
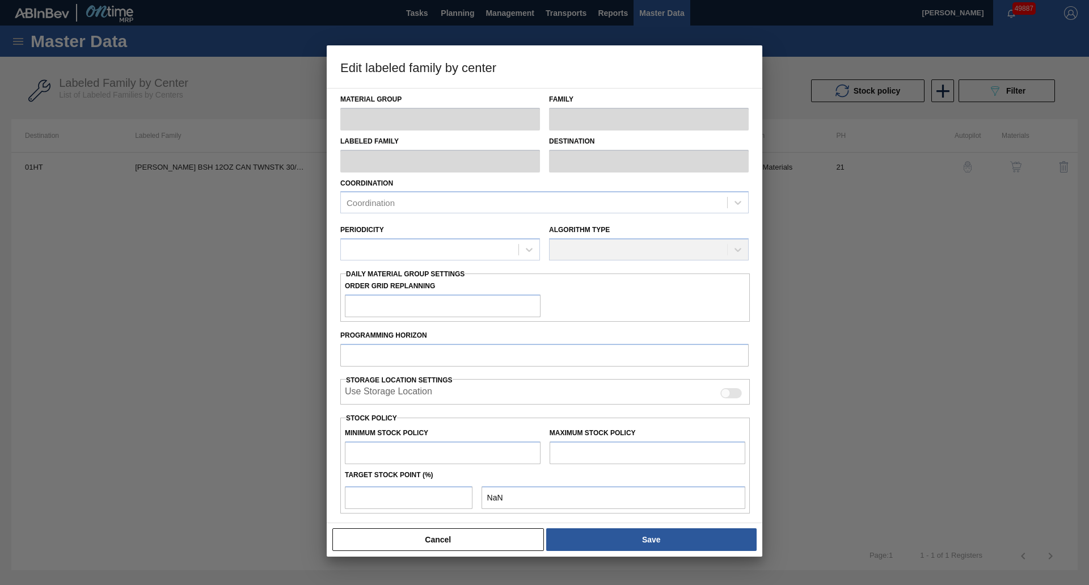
type input "10,933"
type input "77,157"
type input "15"
type input "20,867"
checkbox input "true"
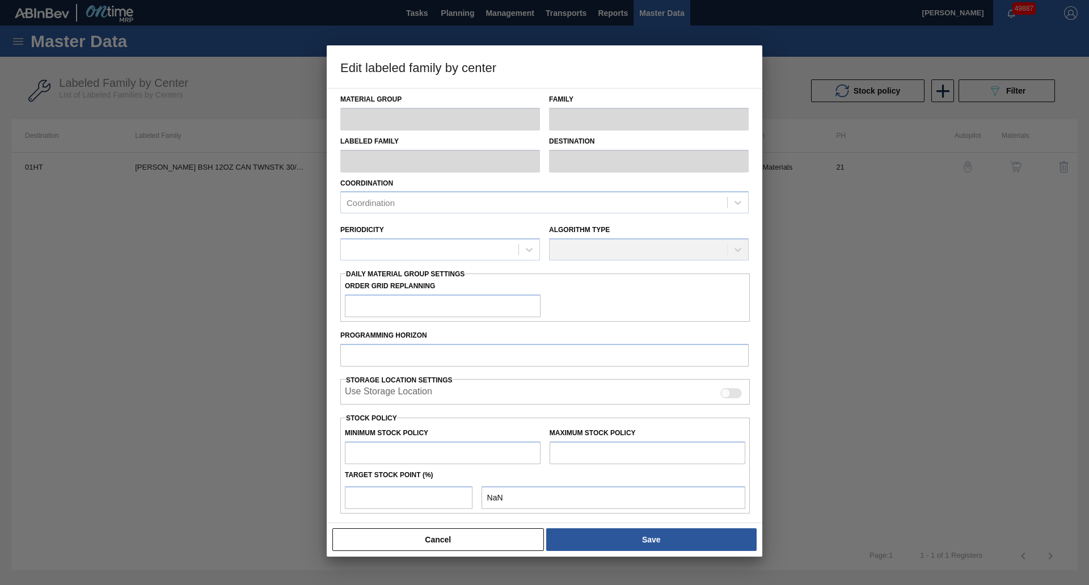
checkbox input "true"
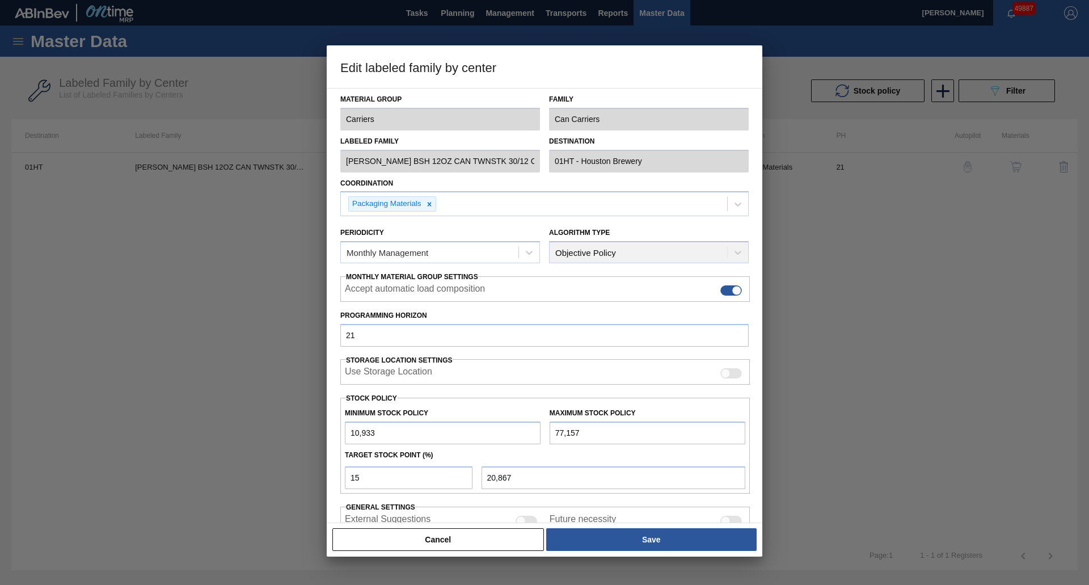
drag, startPoint x: 446, startPoint y: 436, endPoint x: 308, endPoint y: 425, distance: 138.2
click at [308, 425] on div "Edit labeled family by center Material Group Carriers Family Can Carriers Label…" at bounding box center [544, 292] width 1089 height 585
type input "9"
type input "11,581"
type input "99"
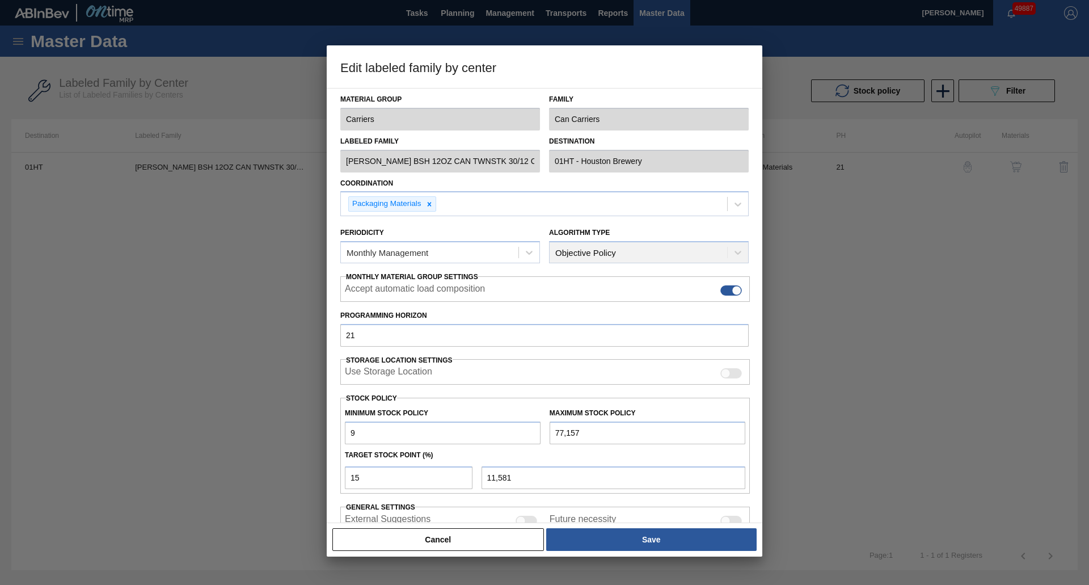
type input "11,658"
type input "999"
type input "12,423"
type input "9,990"
type input "20,065"
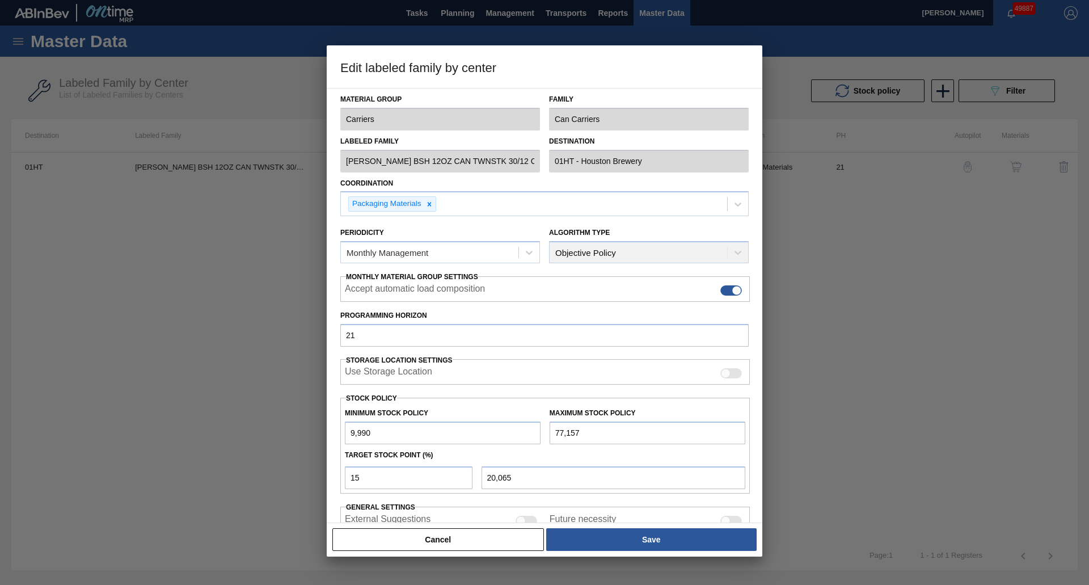
type input "9,990"
drag, startPoint x: 406, startPoint y: 479, endPoint x: 392, endPoint y: 478, distance: 13.6
click at [394, 478] on input "15" at bounding box center [409, 477] width 128 height 23
drag, startPoint x: 332, startPoint y: 480, endPoint x: 296, endPoint y: 479, distance: 36.3
click at [301, 480] on div "Edit labeled family by center Material Group Carriers Family Can Carriers Label…" at bounding box center [544, 292] width 1089 height 585
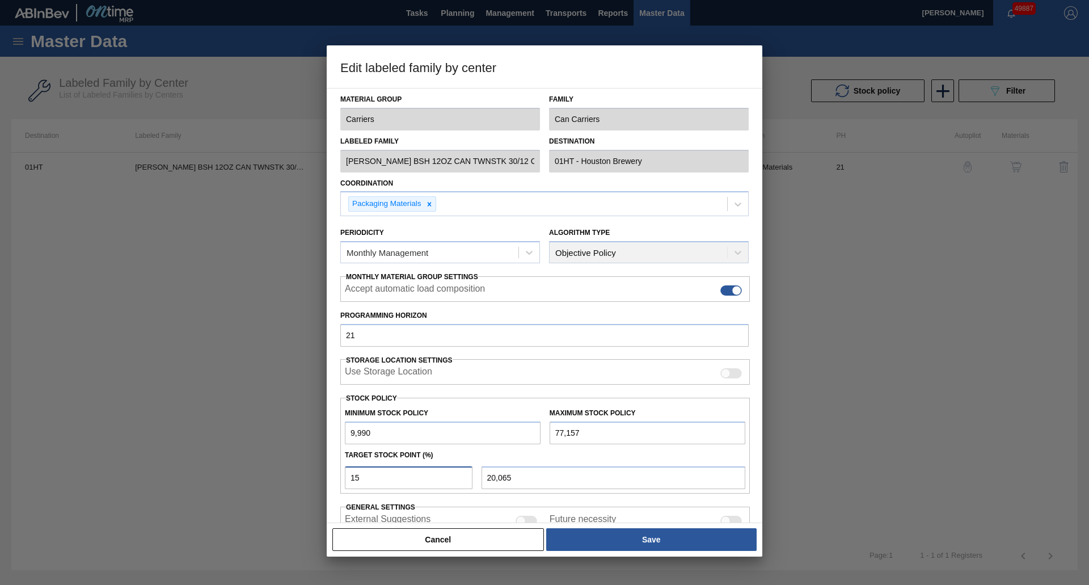
type input "5"
type input "13,348"
drag, startPoint x: 377, startPoint y: 471, endPoint x: 292, endPoint y: 467, distance: 85.8
click at [292, 467] on div "Edit labeled family by center Material Group Carriers Family Can Carriers Label…" at bounding box center [544, 292] width 1089 height 585
type input "1"
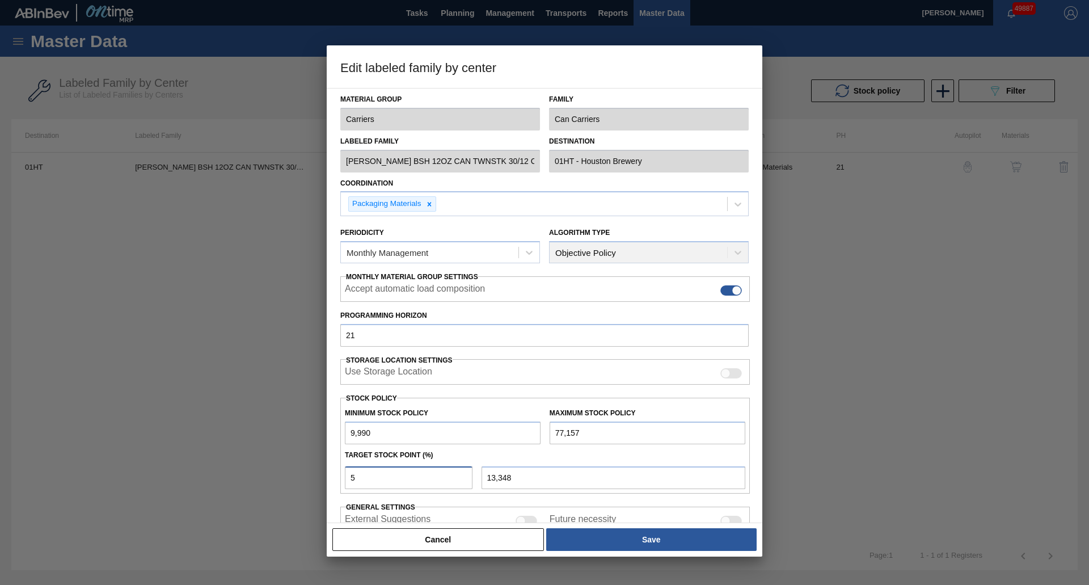
type input "10,662"
type input "1"
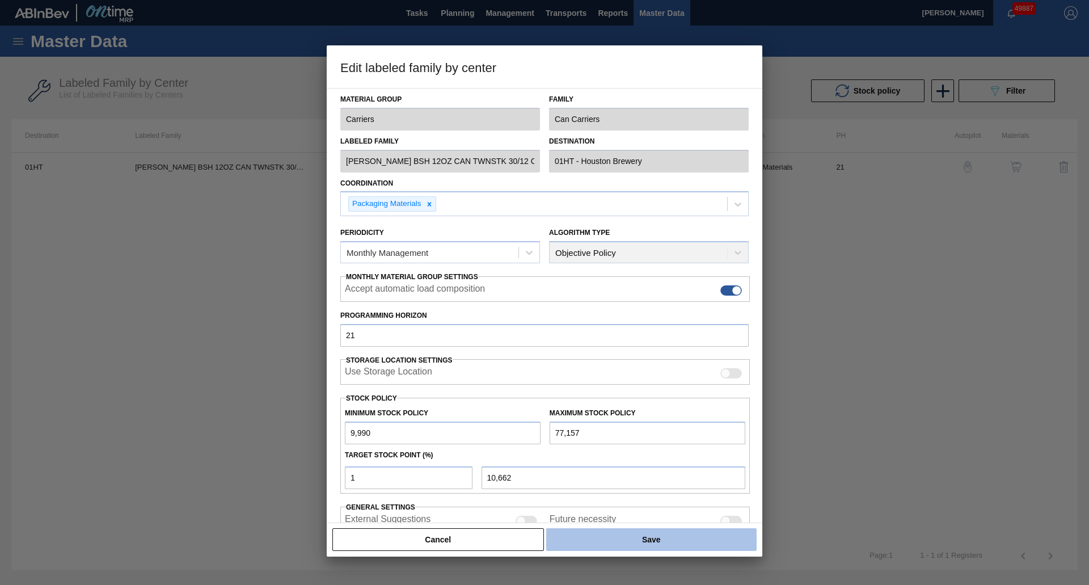
click at [646, 545] on button "Save" at bounding box center [651, 539] width 210 height 23
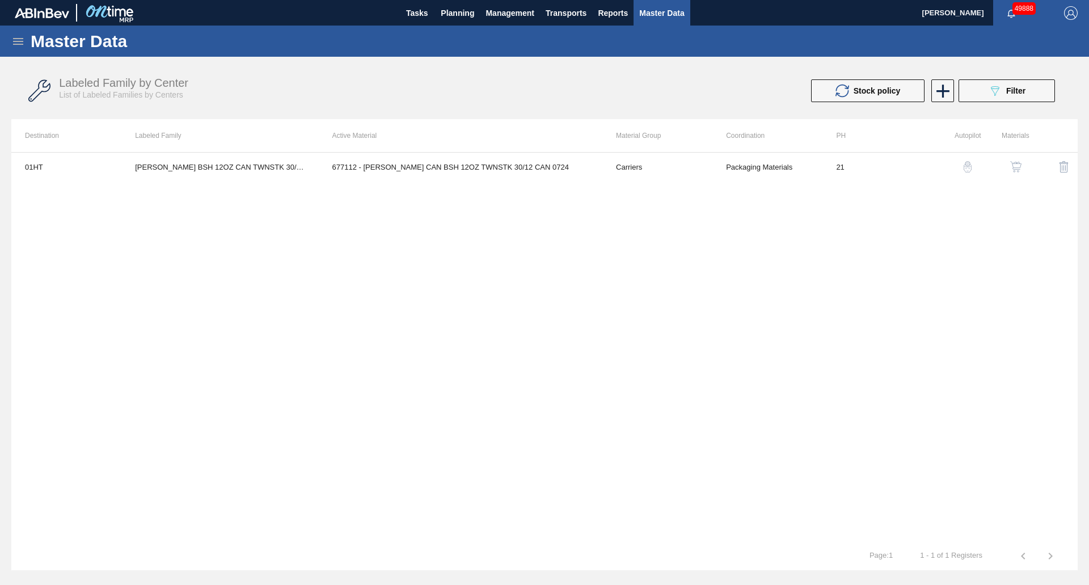
drag, startPoint x: 946, startPoint y: 78, endPoint x: 954, endPoint y: 81, distance: 7.7
click at [949, 79] on div "Labeled Family by Center List of Labeled Families by Centers Stock policy 089F7…" at bounding box center [544, 91] width 1067 height 43
click at [966, 84] on button "089F7B8B-B2A5-4AFE-B5C0-19BA573D28AC Filter" at bounding box center [1007, 90] width 96 height 23
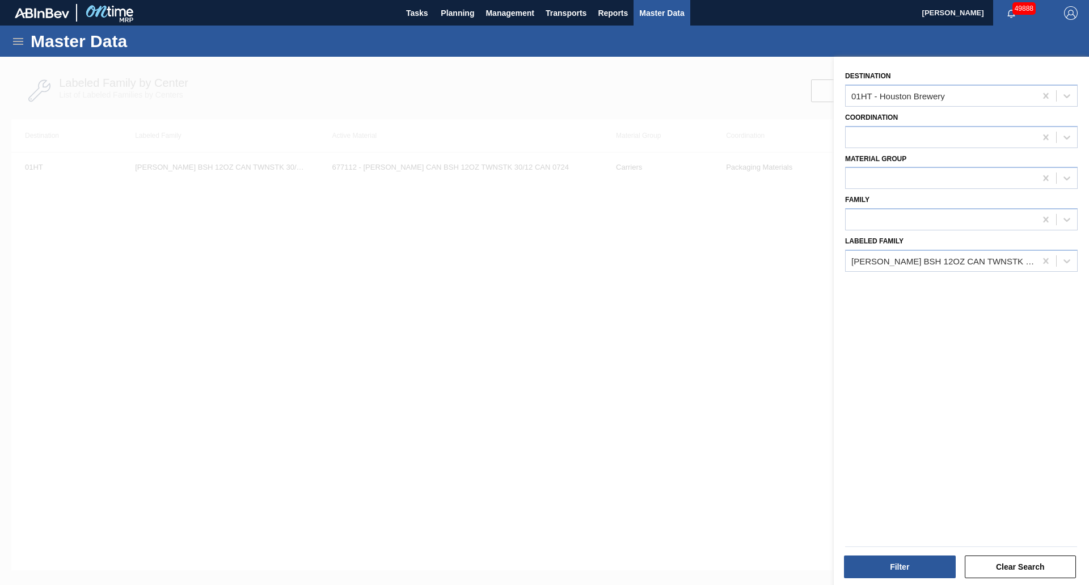
click at [720, 99] on div at bounding box center [544, 349] width 1089 height 585
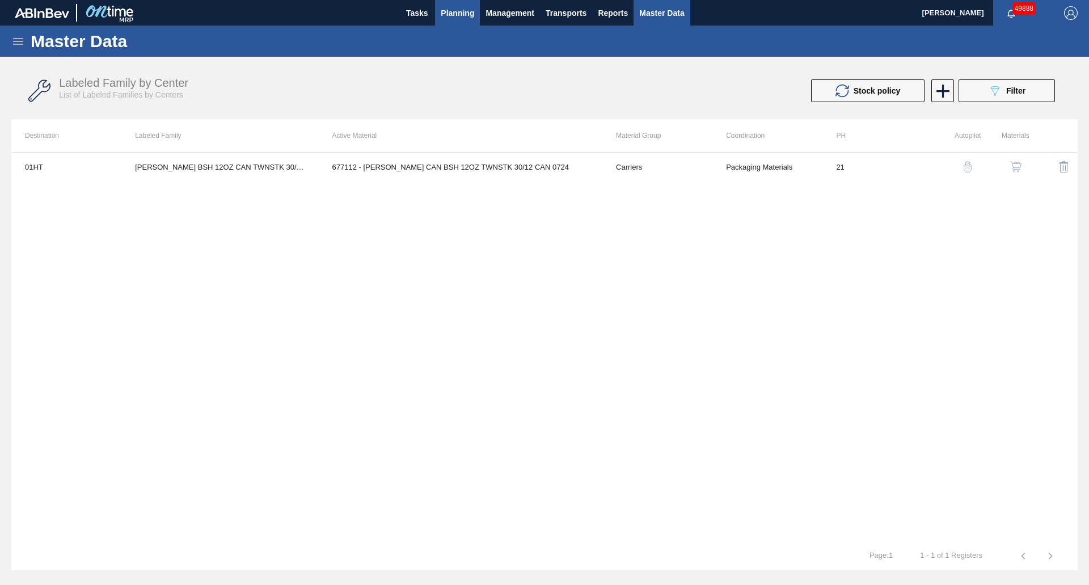
click at [456, 23] on button "Planning" at bounding box center [457, 13] width 45 height 26
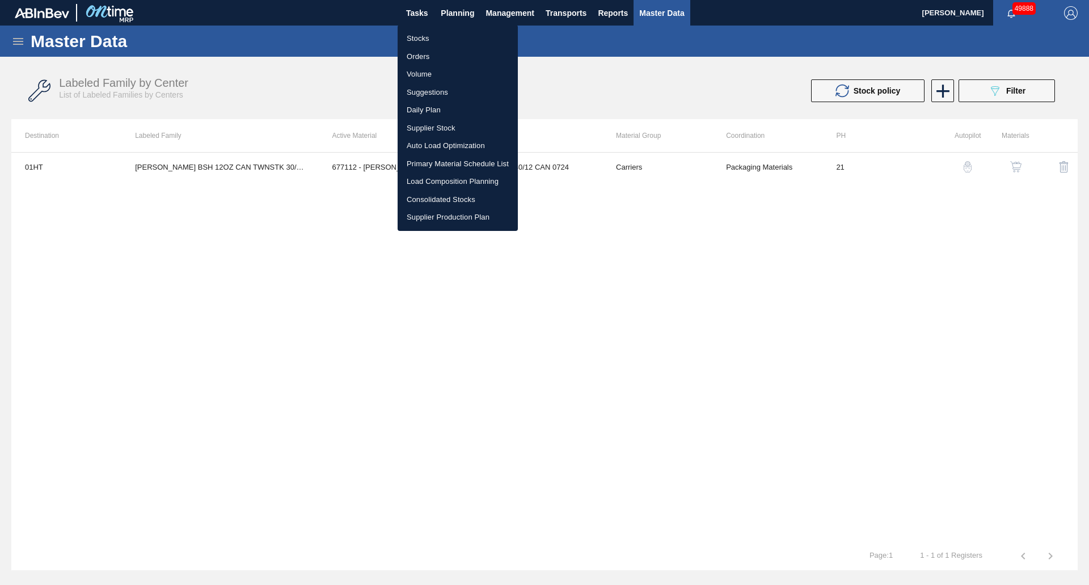
click at [448, 40] on li "Stocks" at bounding box center [458, 38] width 120 height 18
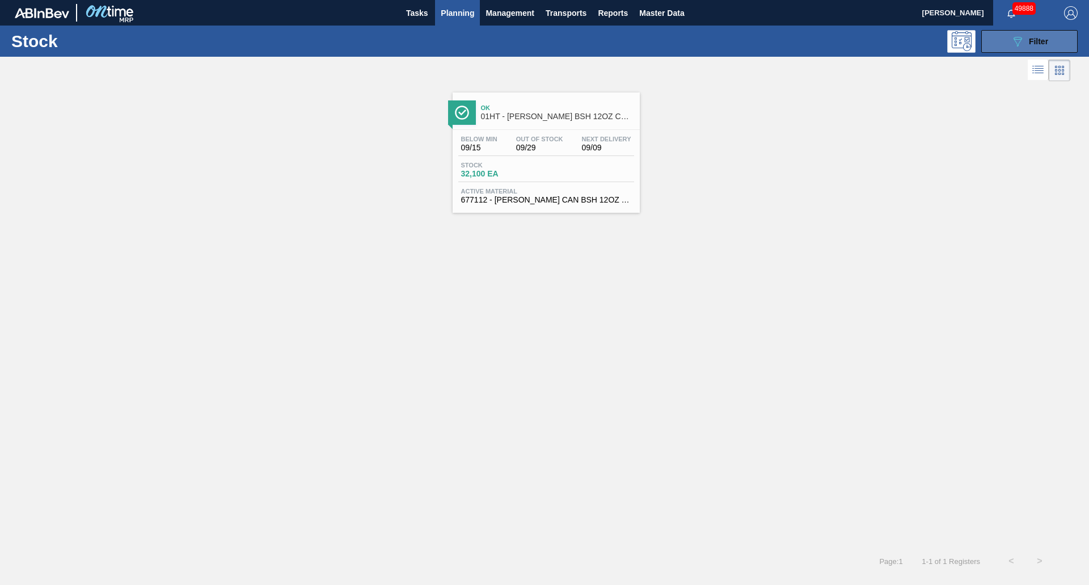
click at [1004, 37] on button "089F7B8B-B2A5-4AFE-B5C0-19BA573D28AC Filter" at bounding box center [1029, 41] width 96 height 23
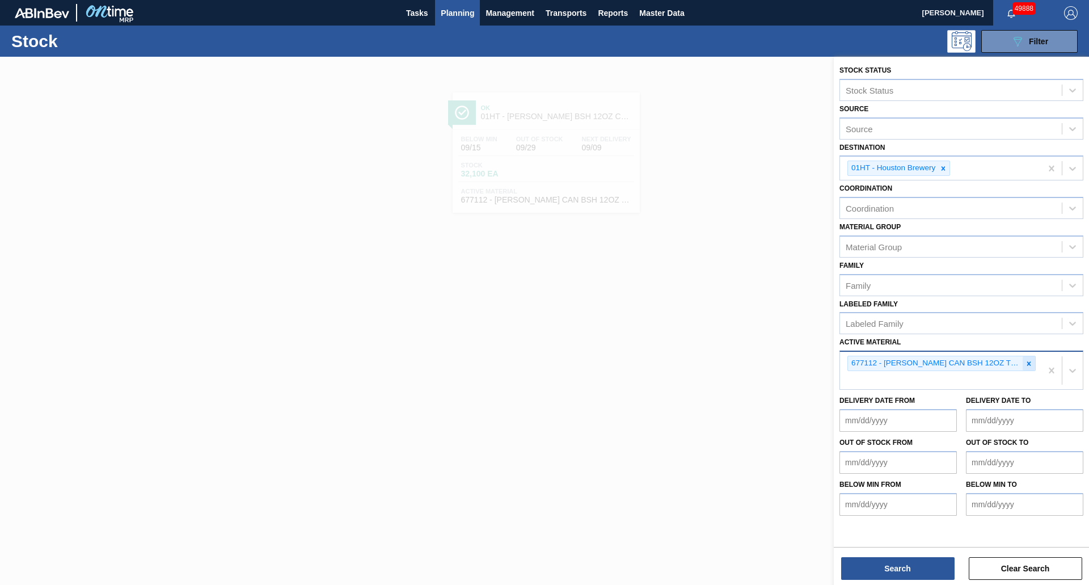
click at [1034, 366] on div at bounding box center [1029, 363] width 12 height 14
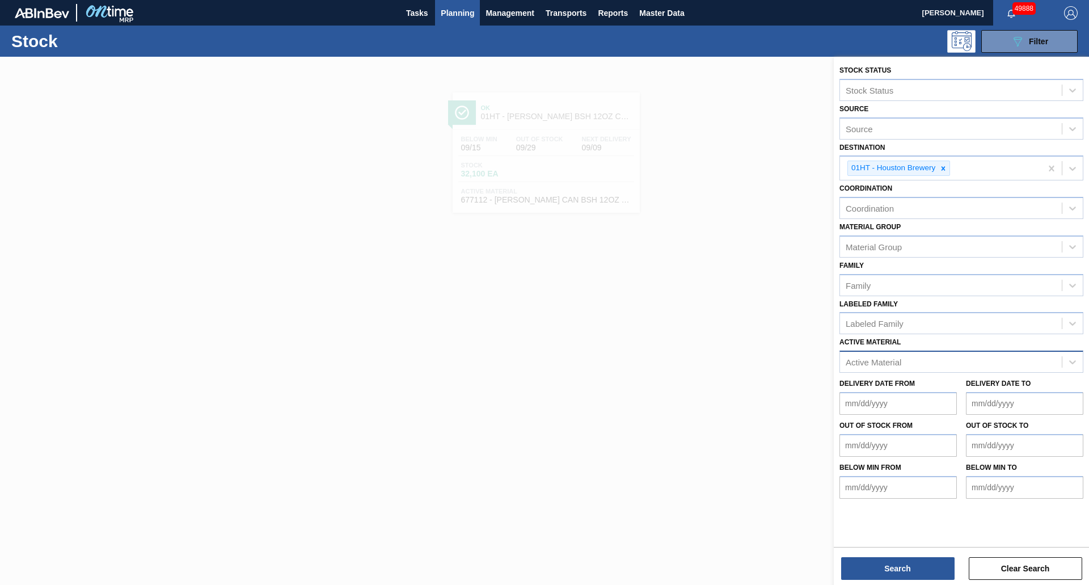
click at [882, 273] on div "Family Family" at bounding box center [962, 277] width 244 height 39
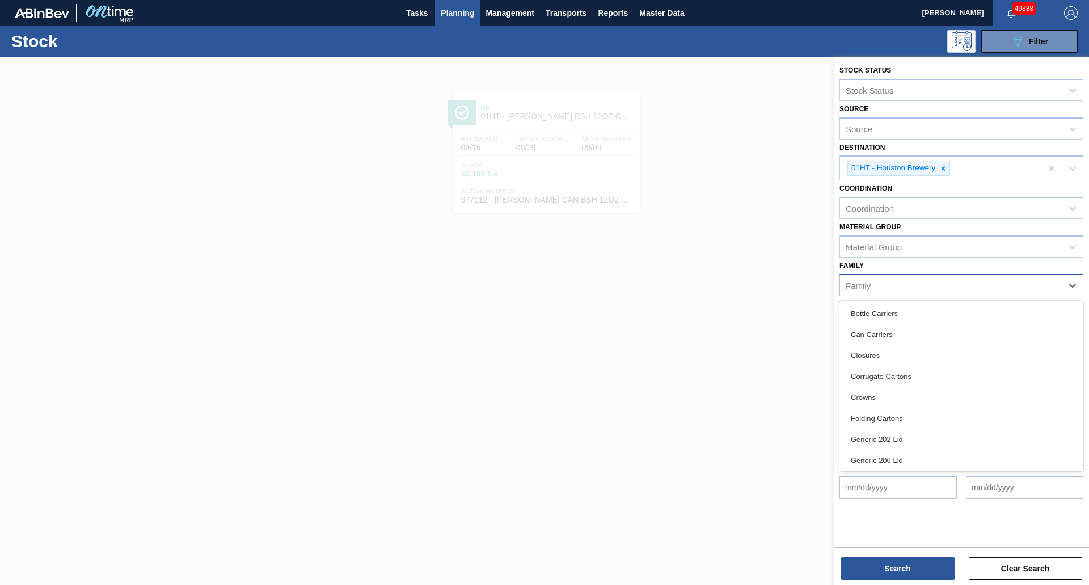
click at [890, 290] on div "Family" at bounding box center [951, 285] width 222 height 16
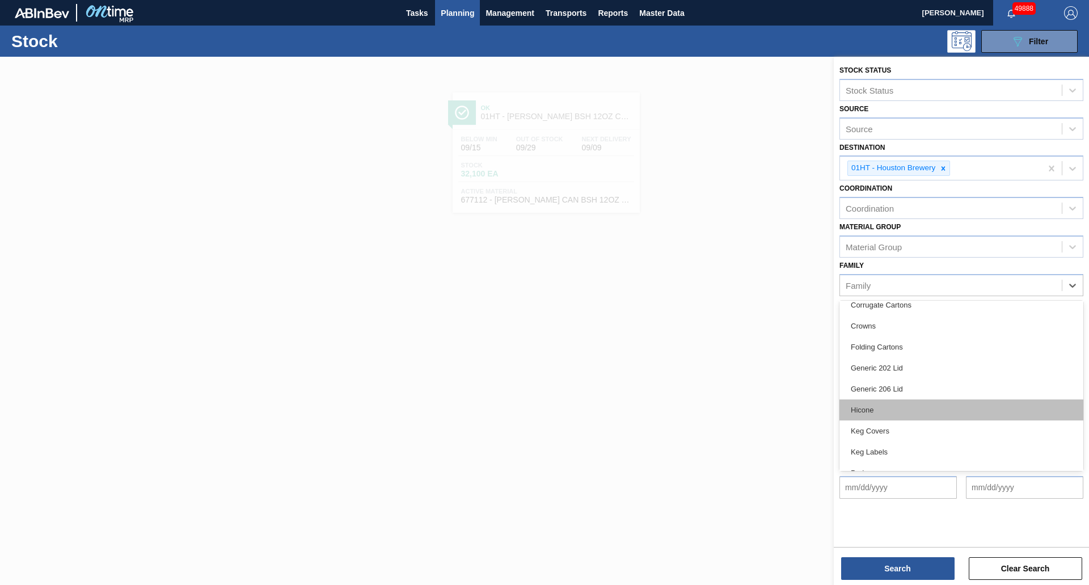
scroll to position [113, 0]
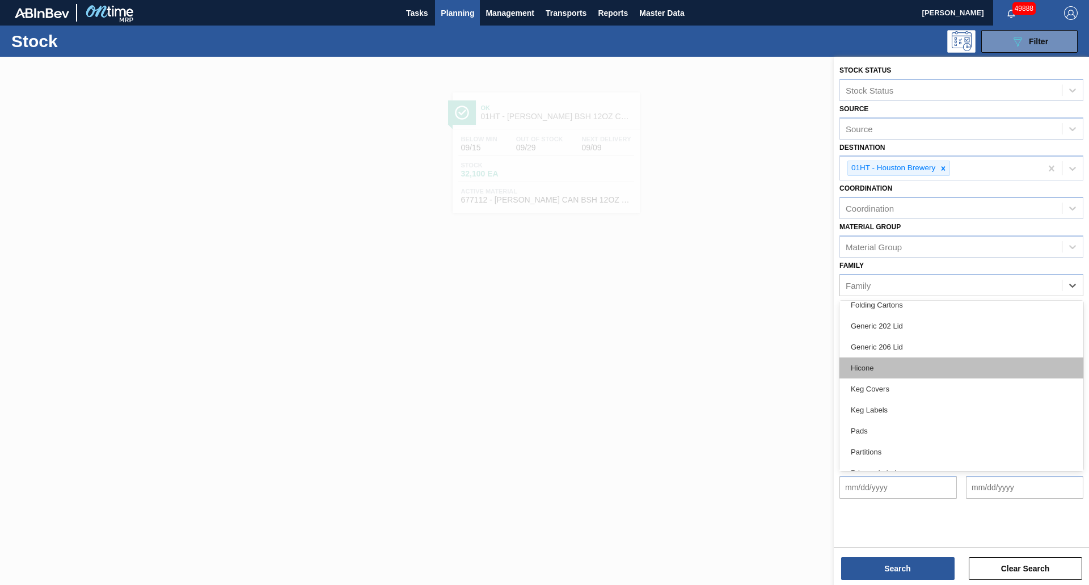
click at [878, 370] on div "Hicone" at bounding box center [962, 367] width 244 height 21
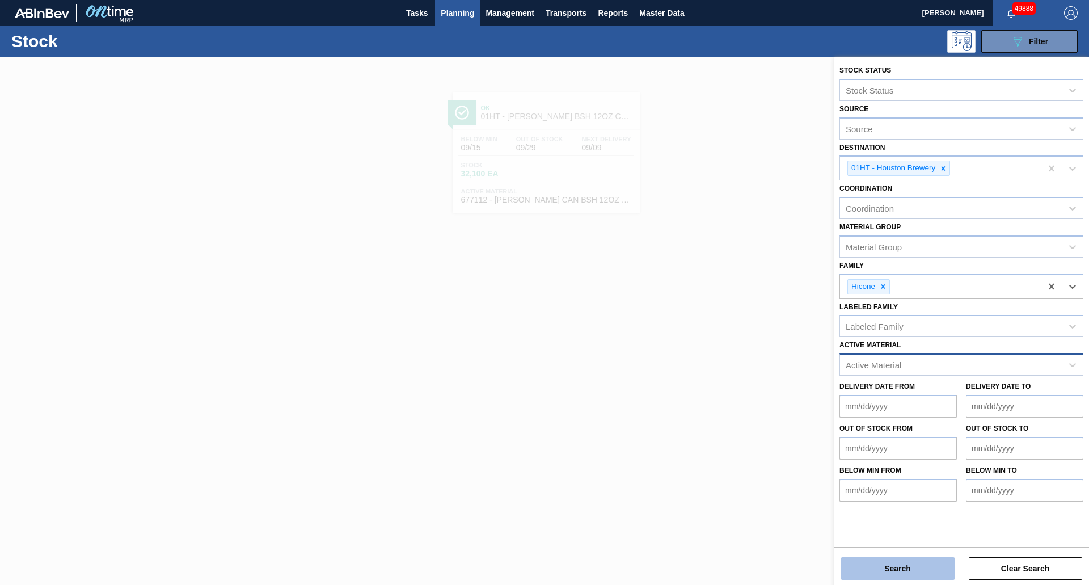
click at [873, 570] on button "Search" at bounding box center [897, 568] width 113 height 23
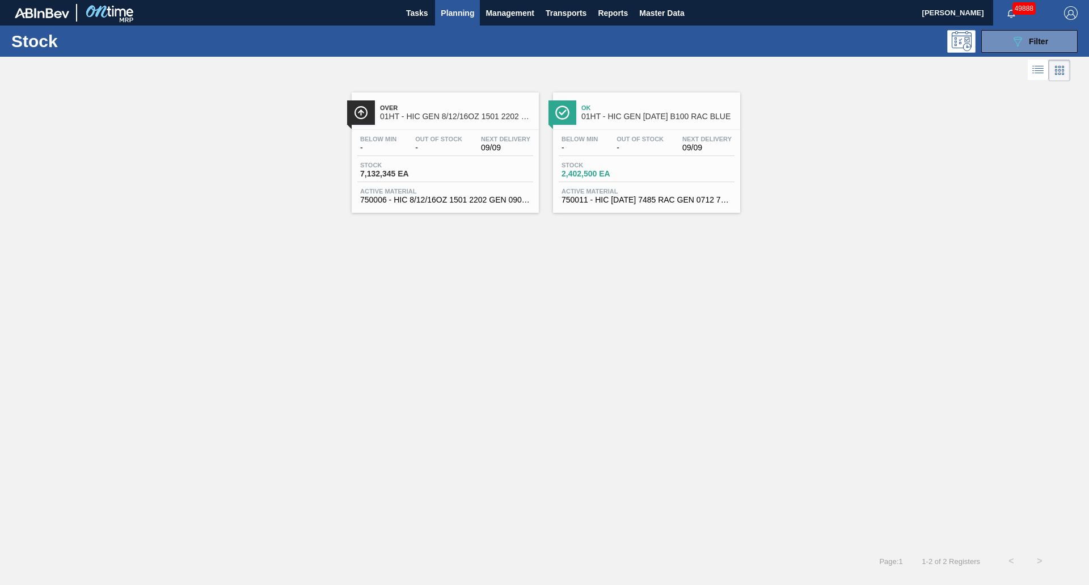
click at [1038, 69] on icon at bounding box center [1039, 68] width 9 height 1
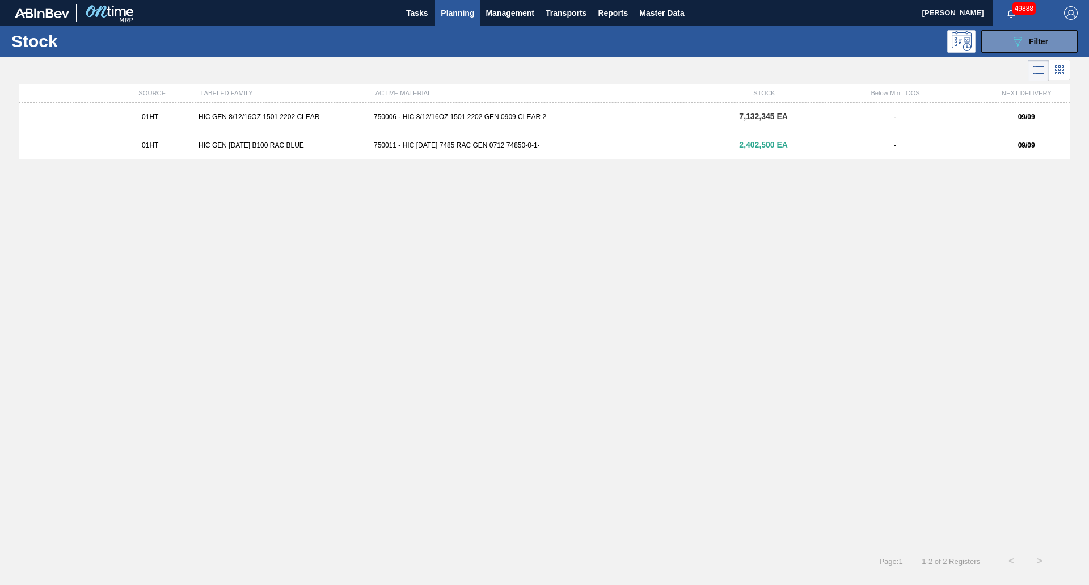
click at [724, 149] on div "2,402,500 EA" at bounding box center [763, 145] width 87 height 9
click at [470, 118] on div "750006 - HIC 8/12/16OZ 1501 2202 GEN 0909 CLEAR 2" at bounding box center [544, 117] width 351 height 8
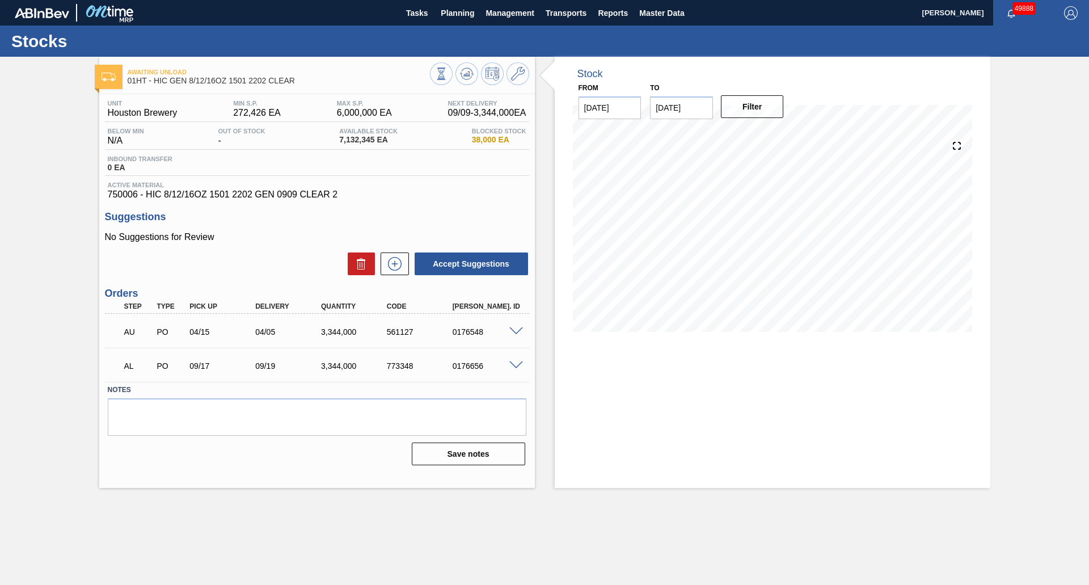
drag, startPoint x: 238, startPoint y: 540, endPoint x: 283, endPoint y: 539, distance: 45.4
click at [241, 538] on main "Tasks Planning Management Transports Reports Master Data [PERSON_NAME] 49888 Ma…" at bounding box center [544, 292] width 1089 height 585
click at [54, 253] on div "Awaiting Unload 01HT - HIC GEN 8/12/16OZ 1501 2202 CLEAR Unit Houston Brewery M…" at bounding box center [544, 272] width 1089 height 431
click at [517, 330] on span at bounding box center [516, 331] width 14 height 9
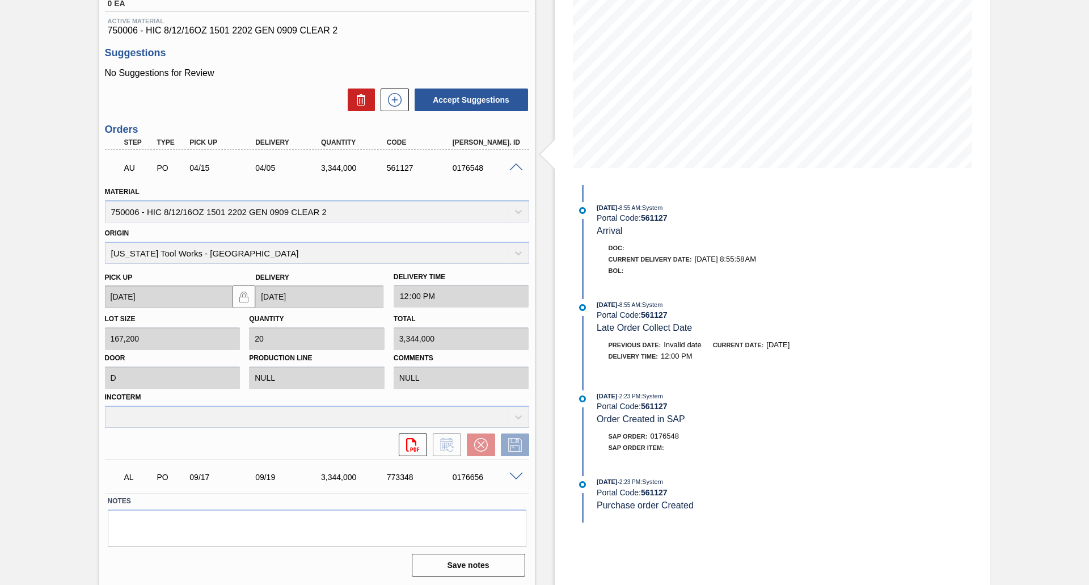
scroll to position [165, 0]
click at [519, 415] on div "Incoterm" at bounding box center [317, 407] width 424 height 39
drag, startPoint x: 519, startPoint y: 415, endPoint x: 469, endPoint y: 436, distance: 54.9
click at [509, 419] on div "Incoterm" at bounding box center [317, 407] width 424 height 39
click at [407, 446] on icon "svg{fill:#ff0000}" at bounding box center [413, 444] width 14 height 14
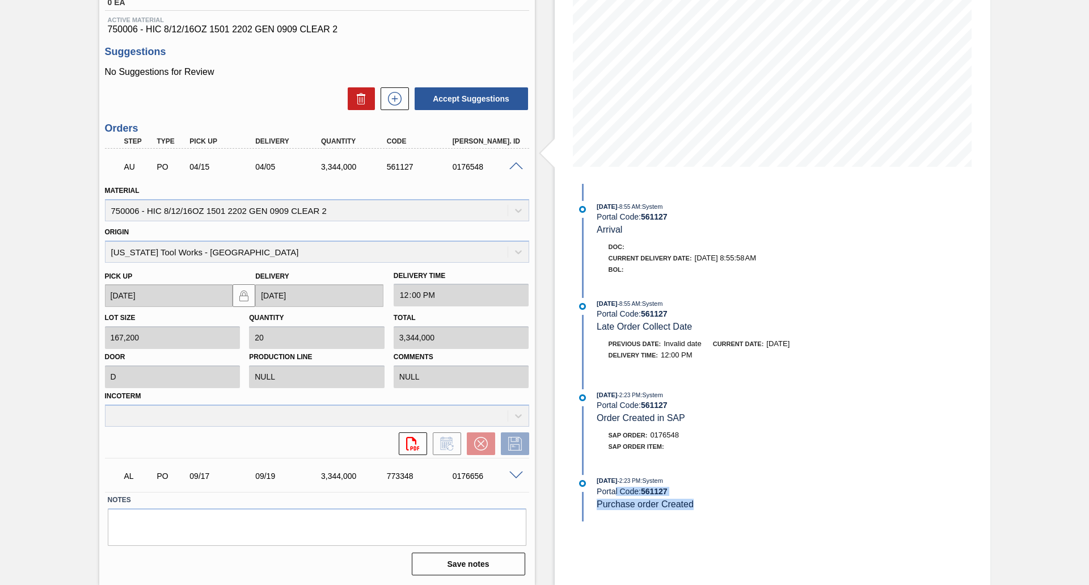
drag, startPoint x: 695, startPoint y: 503, endPoint x: 613, endPoint y: 492, distance: 82.5
click at [613, 492] on div "[DATE] 2:23 PM : System Portal Code: 561127 Purchase order Created" at bounding box center [731, 492] width 269 height 35
click at [601, 516] on div "[DATE] 2:23 PM : System Portal Code: 561127 Purchase order Created" at bounding box center [721, 498] width 292 height 46
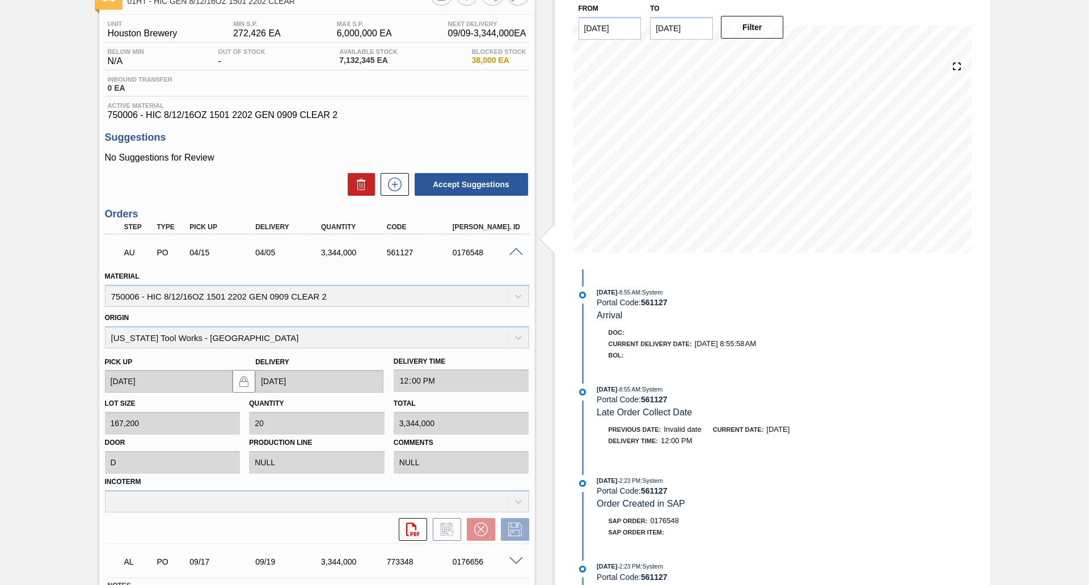
scroll to position [0, 0]
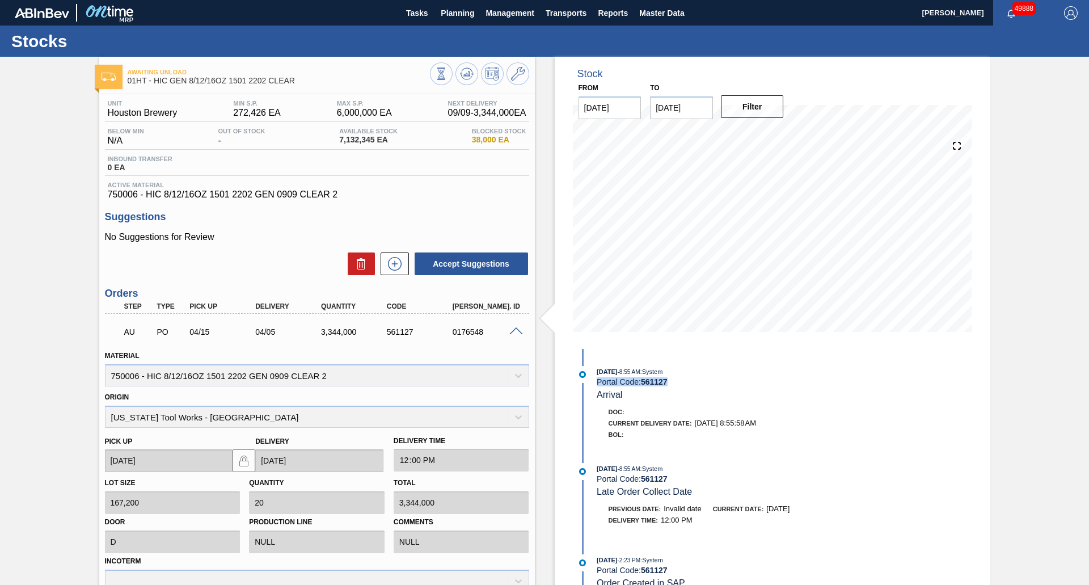
drag, startPoint x: 673, startPoint y: 378, endPoint x: 595, endPoint y: 379, distance: 78.3
click at [595, 379] on div "[DATE] 8:55 AM : System Portal Code: 561127 Arrival" at bounding box center [721, 383] width 292 height 35
click at [520, 71] on icon at bounding box center [518, 74] width 14 height 14
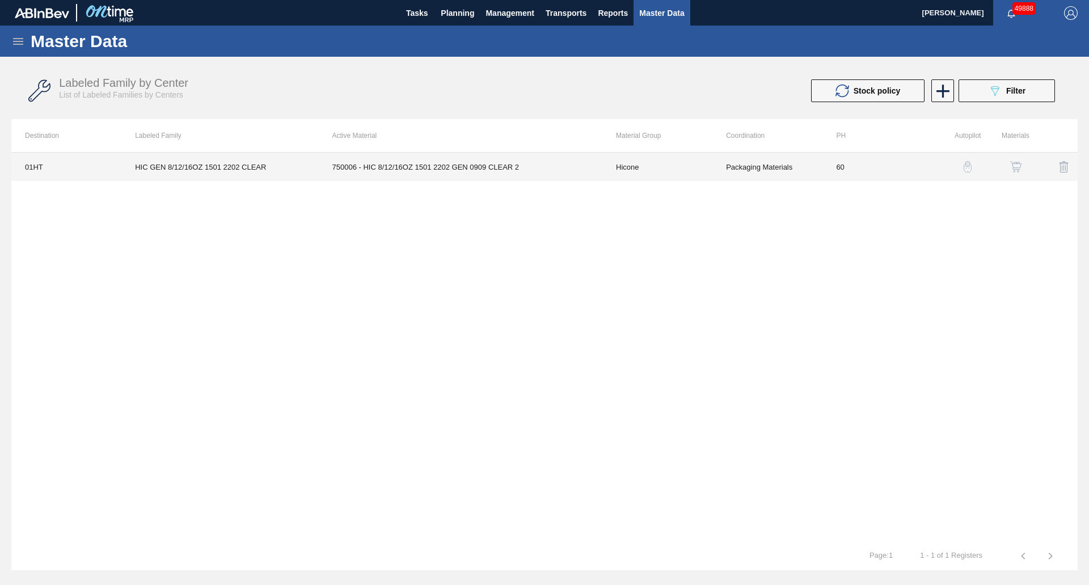
click at [386, 167] on td "750006 - HIC 8/12/16OZ 1501 2202 GEN 0909 CLEAR 2" at bounding box center [461, 167] width 284 height 28
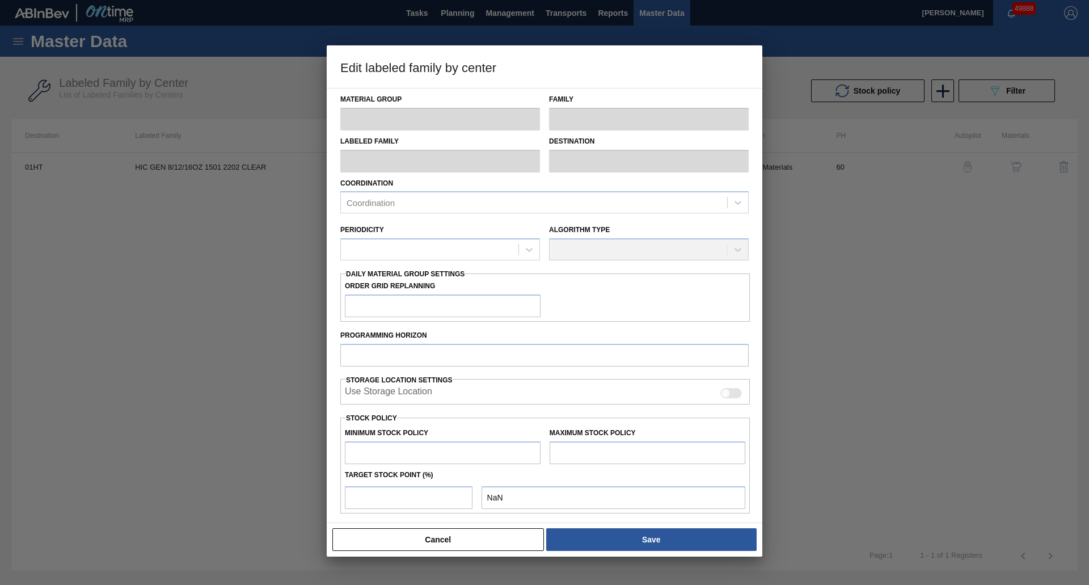
type input "Hicone"
type input "HIC GEN 8/12/16OZ 1501 2202 CLEAR"
type input "01HT - Houston Brewery"
type input "60"
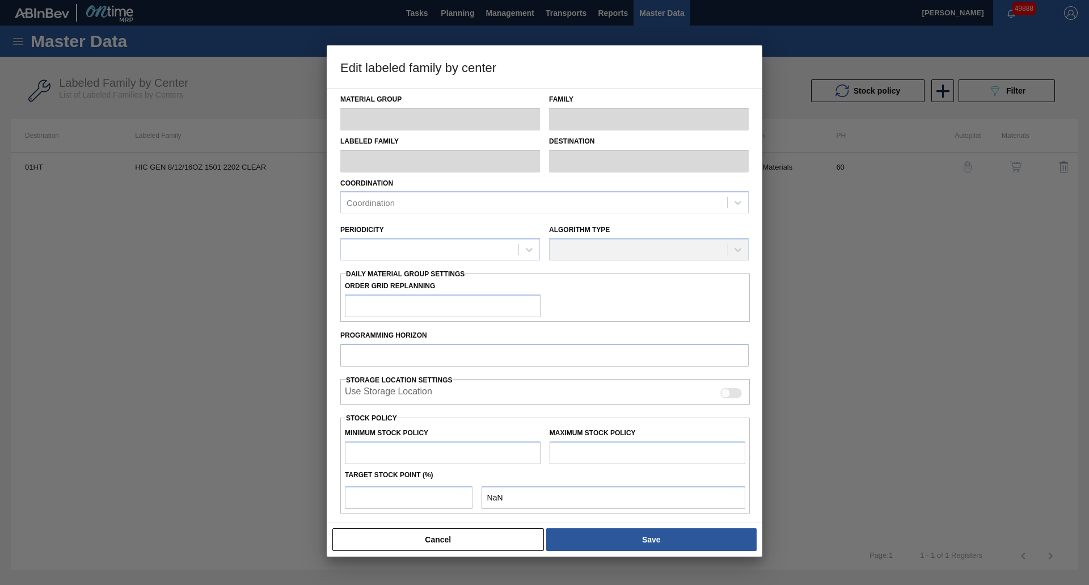
type input "272,426"
type input "6,000,000"
type input "80"
type input "4,854,485"
checkbox input "true"
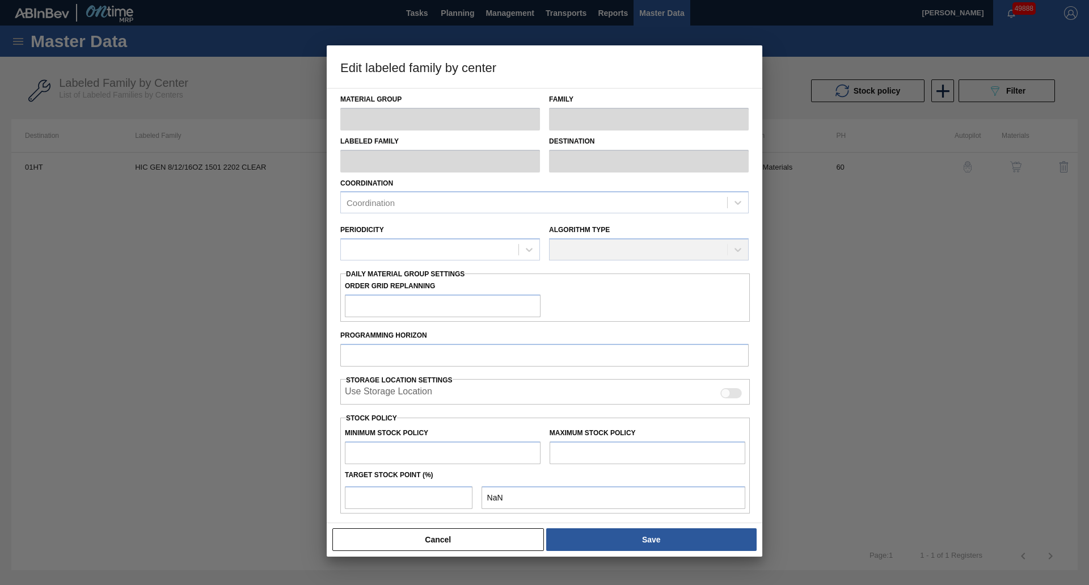
checkbox input "true"
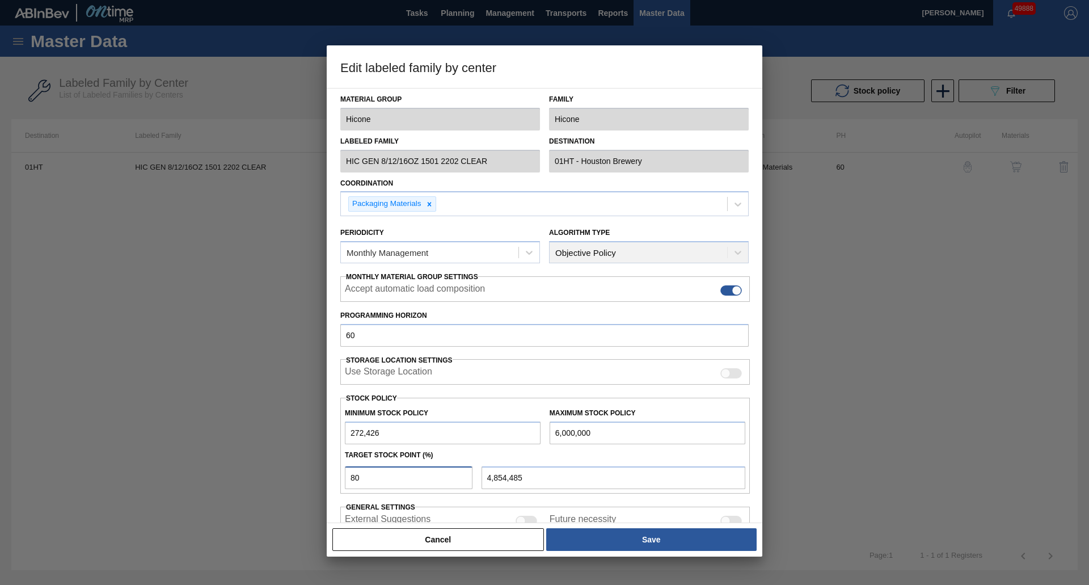
drag, startPoint x: 371, startPoint y: 474, endPoint x: 303, endPoint y: 474, distance: 68.1
click at [303, 474] on div "Edit labeled family by center Material Group Hicone Family Hicone Labeled Famil…" at bounding box center [544, 292] width 1089 height 585
type input "5"
type input "558,805"
type input "50"
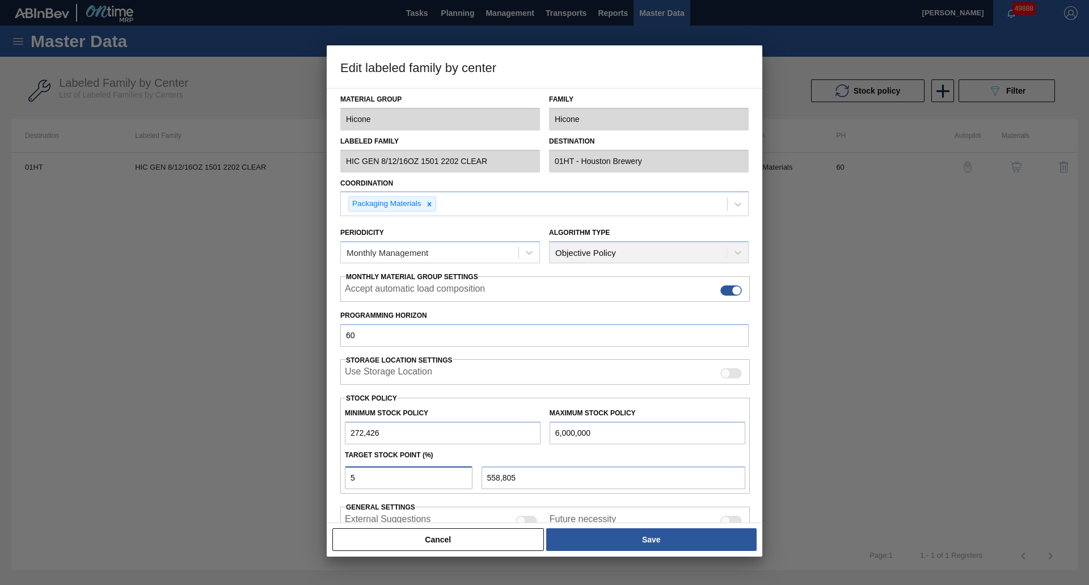
type input "3,136,213"
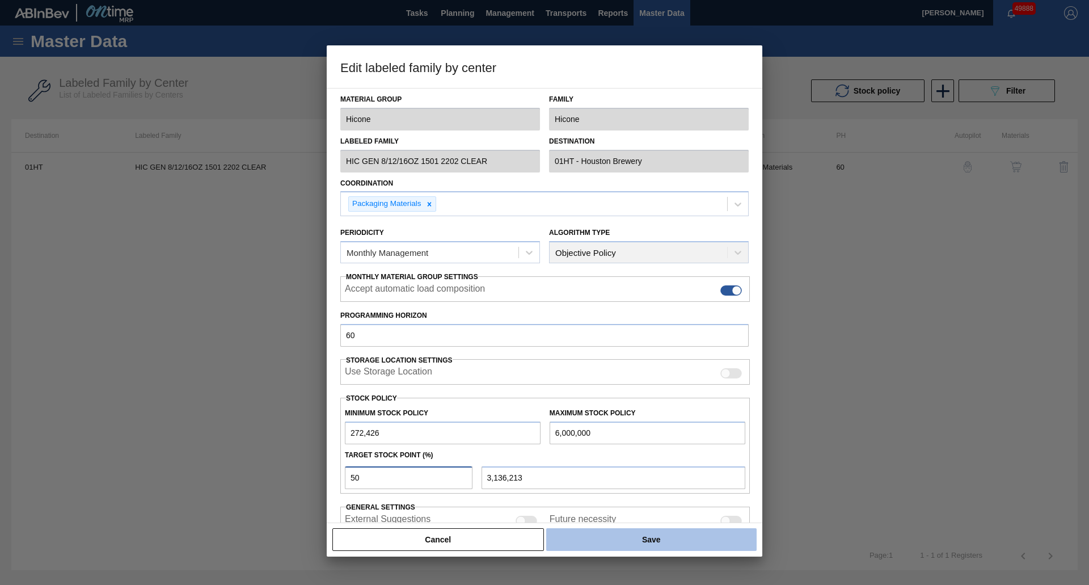
type input "50"
click at [609, 536] on button "Save" at bounding box center [651, 539] width 210 height 23
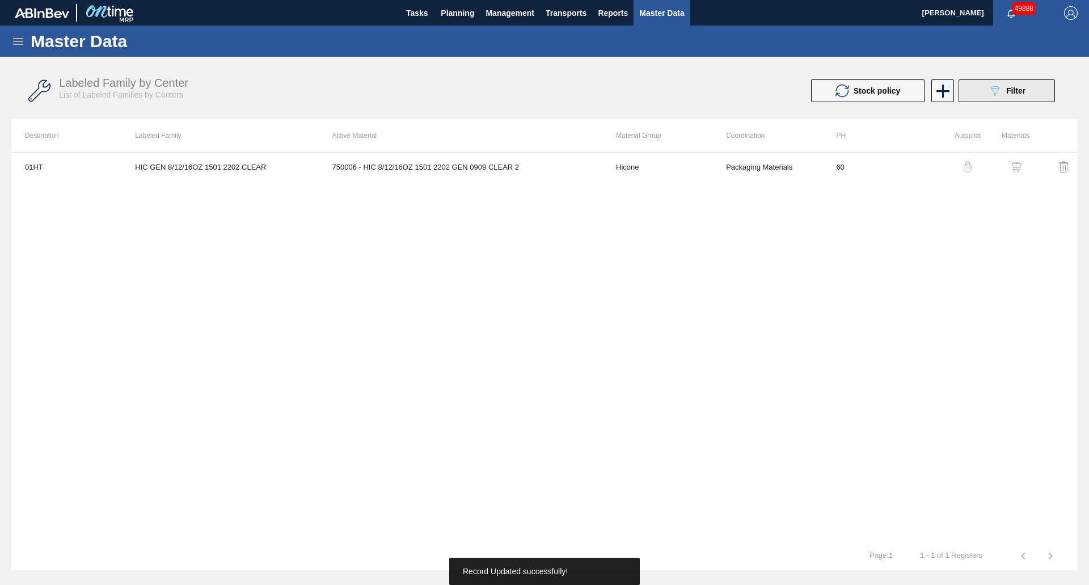
click at [979, 90] on button "089F7B8B-B2A5-4AFE-B5C0-19BA573D28AC Filter" at bounding box center [1007, 90] width 96 height 23
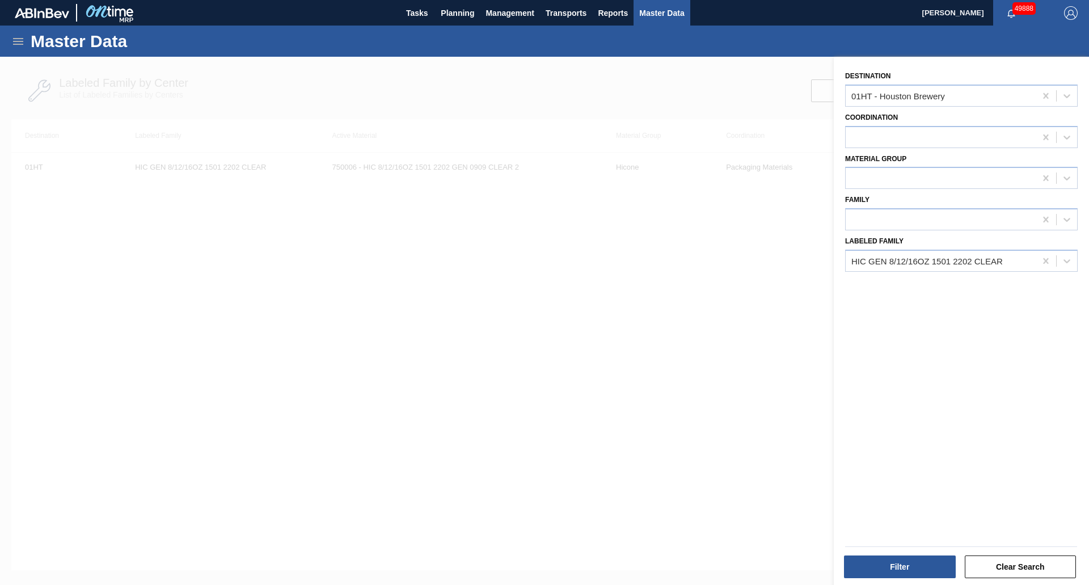
click at [559, 244] on div at bounding box center [544, 349] width 1089 height 585
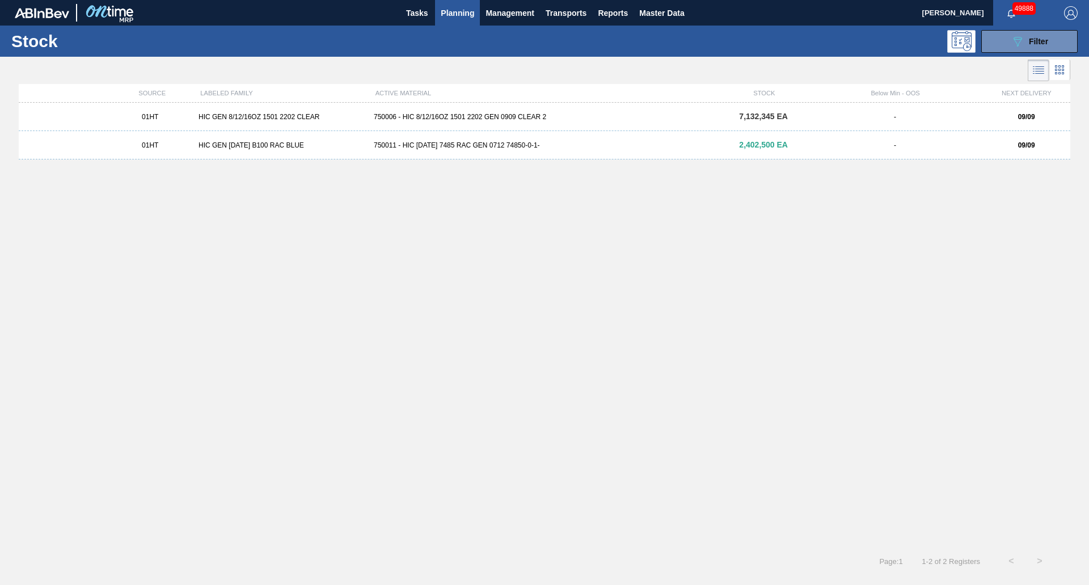
click at [527, 113] on div "750006 - HIC 8/12/16OZ 1501 2202 GEN 0909 CLEAR 2" at bounding box center [544, 117] width 351 height 8
click at [519, 153] on div "01HT HIC GEN [DATE] B100 RAC BLUE 750011 - HIC [DATE] 7485 RAC GEN 0712 74850-0…" at bounding box center [545, 145] width 1052 height 28
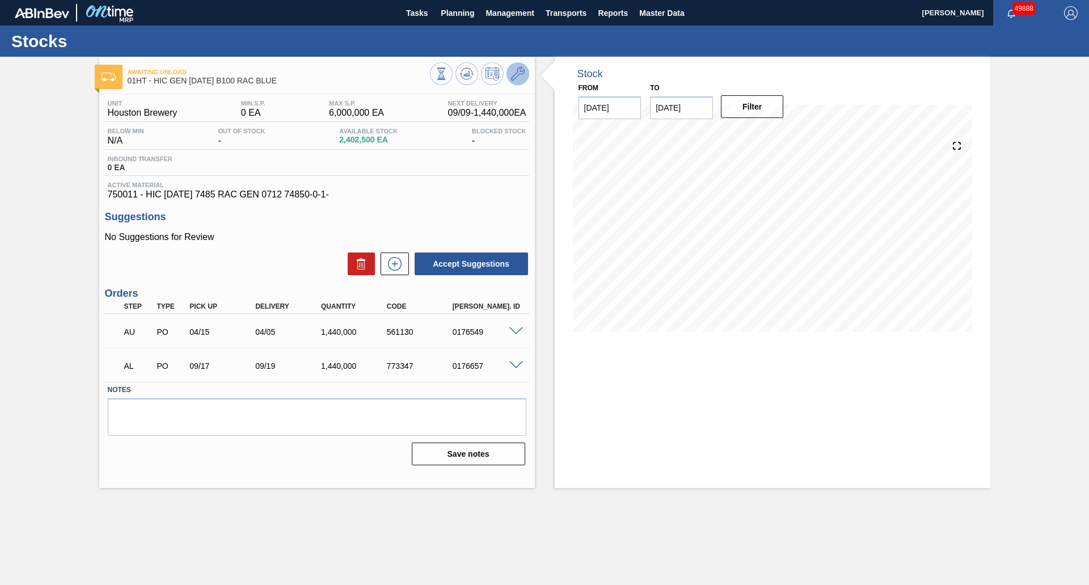
click at [520, 74] on icon at bounding box center [518, 74] width 14 height 14
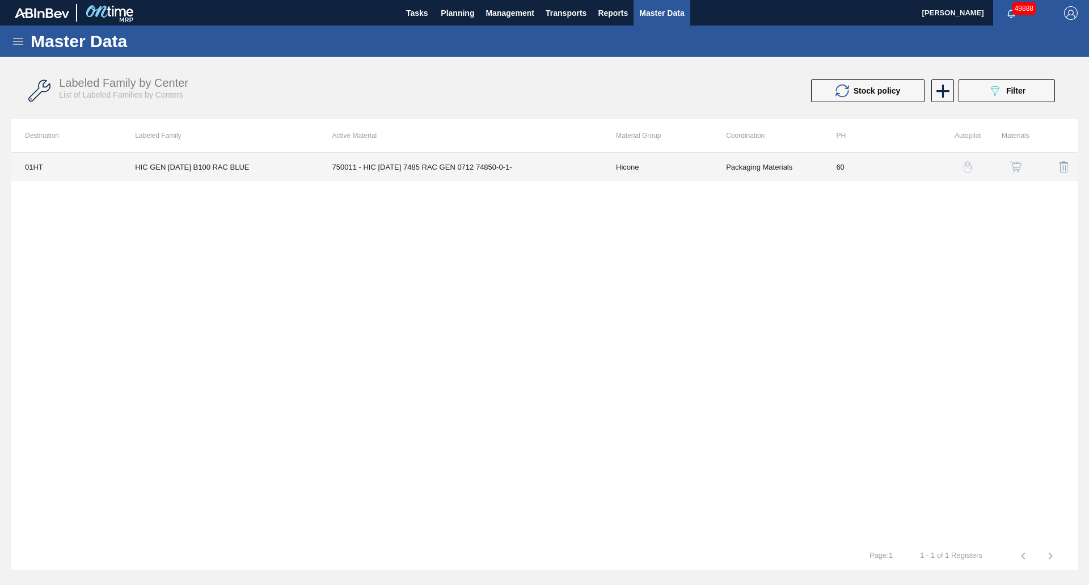
click at [456, 163] on td "750011 - HIC [DATE] 7485 RAC GEN 0712 74850-0-1-" at bounding box center [461, 167] width 284 height 28
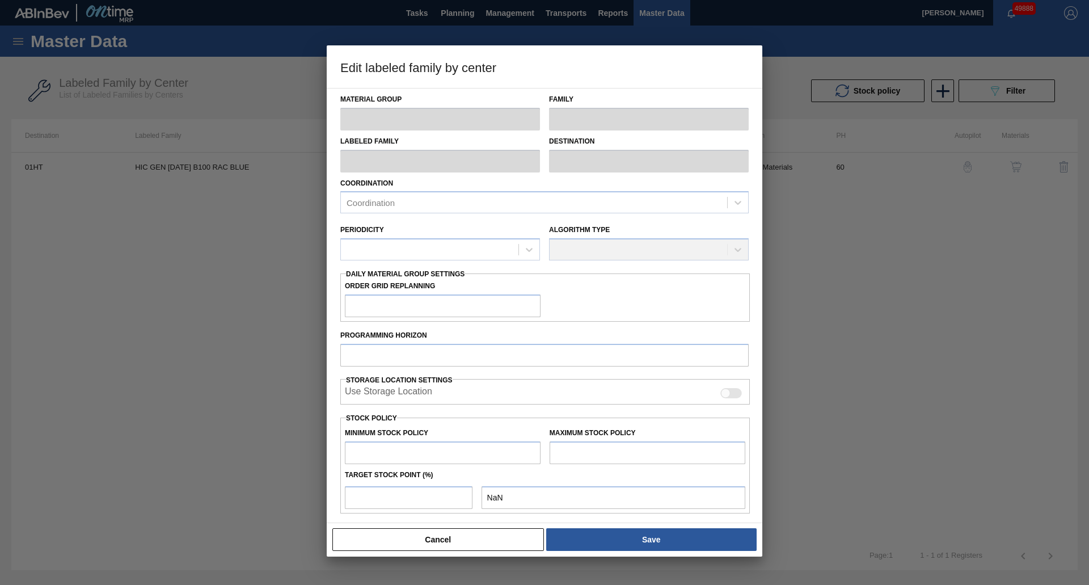
type input "Hicone"
type input "HIC GEN [DATE] B100 RAC BLUE"
type input "01HT - Houston Brewery"
type input "60"
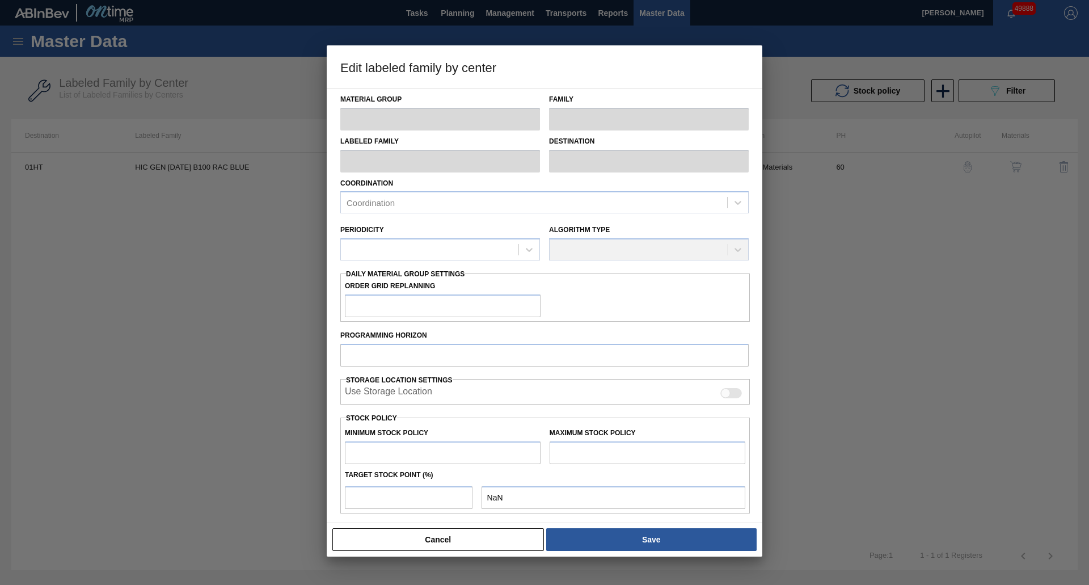
type input "0"
type input "6,000,000"
type input "0"
checkbox input "true"
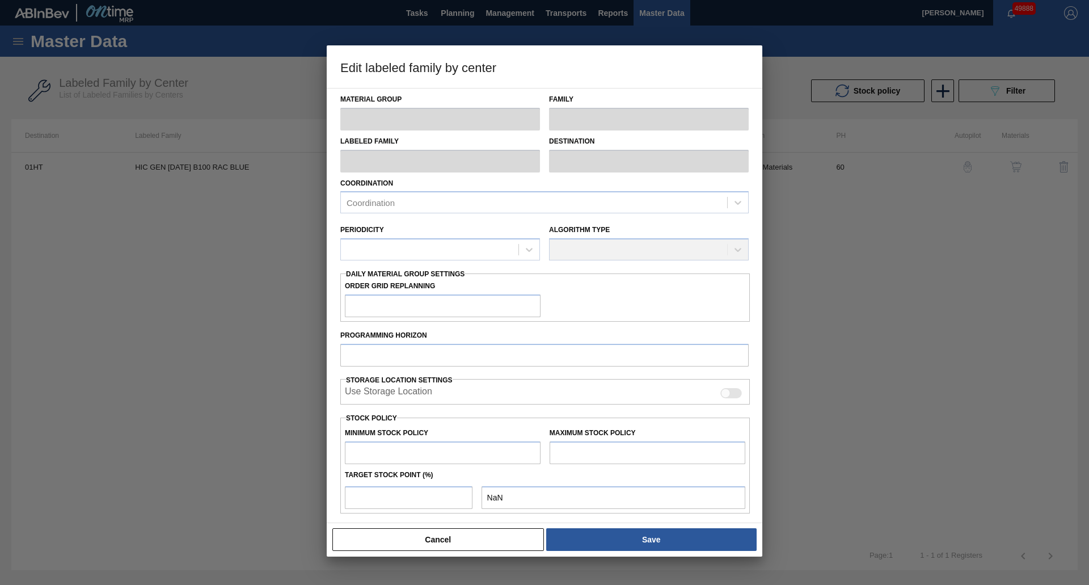
checkbox input "true"
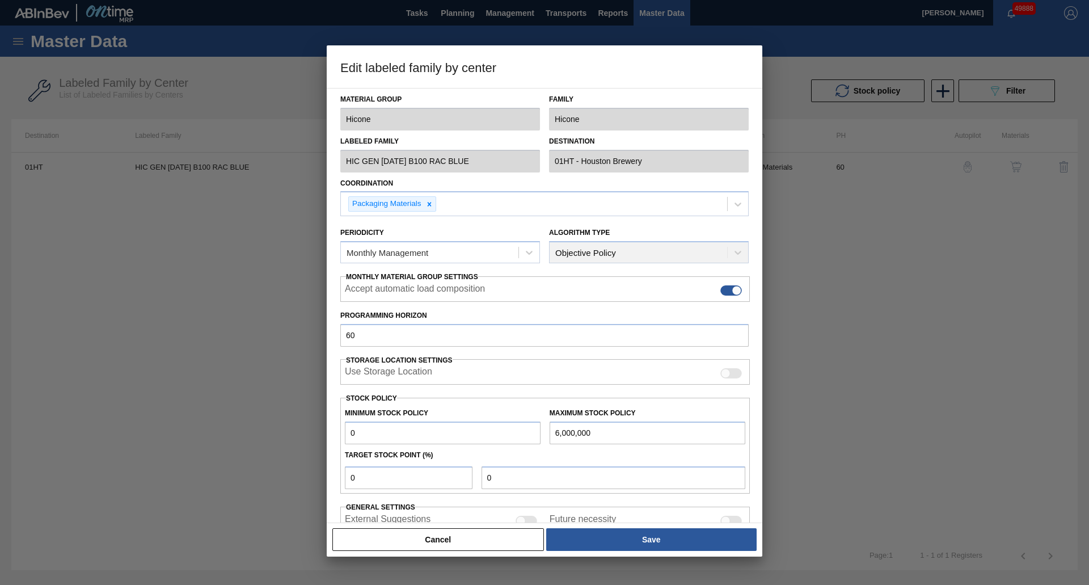
drag, startPoint x: 416, startPoint y: 428, endPoint x: 233, endPoint y: 402, distance: 184.6
click at [237, 408] on div "Edit labeled family by center Material Group Hicone Family Hicone Labeled Famil…" at bounding box center [544, 292] width 1089 height 585
type input "5"
type input "0"
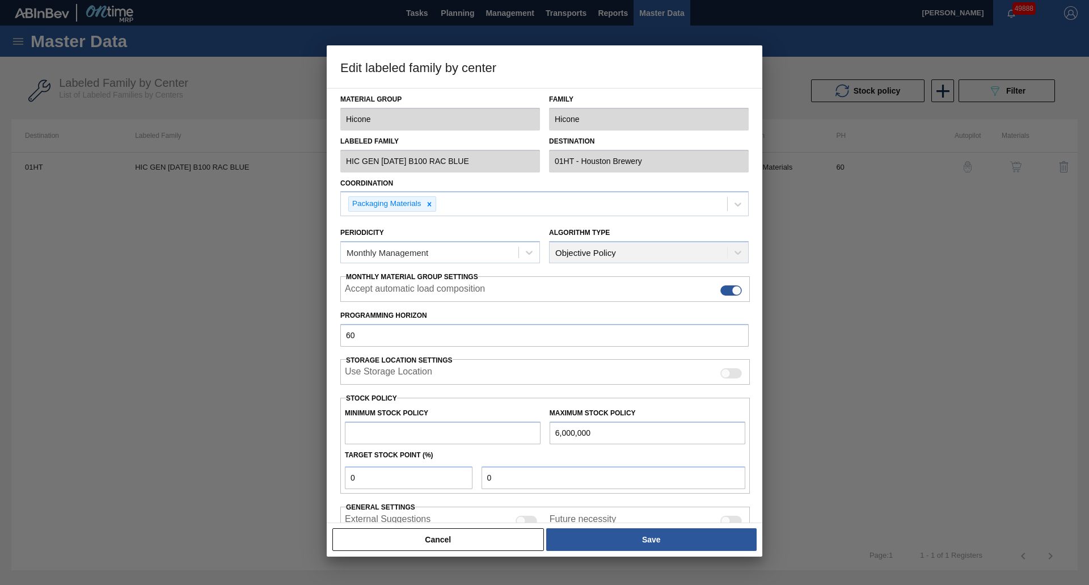
type input "2"
type input "27"
type input "272"
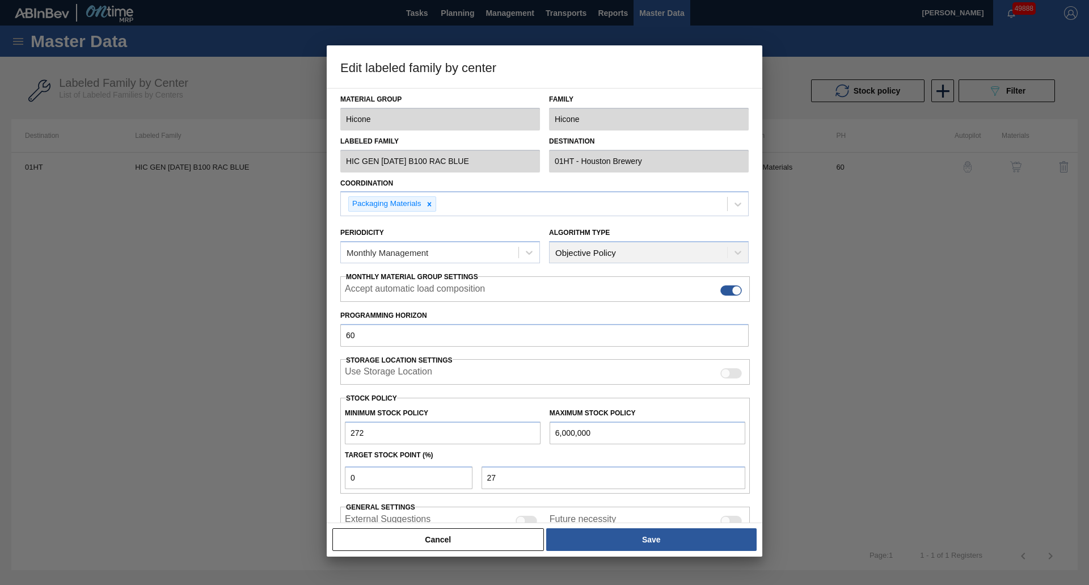
type input "272"
type input "2,720"
type input "27,200"
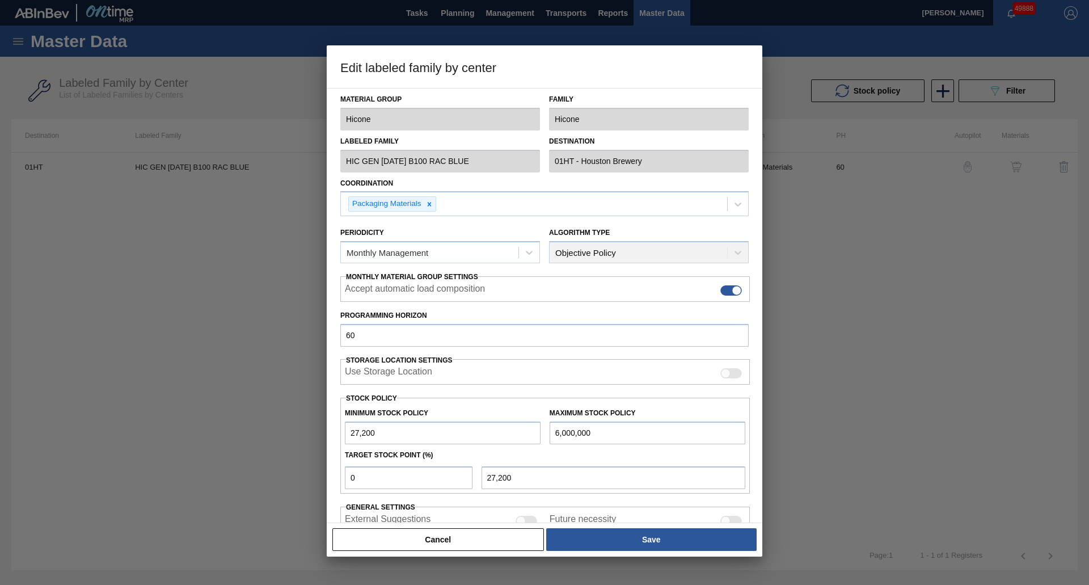
type input "272,000"
drag, startPoint x: 372, startPoint y: 479, endPoint x: 249, endPoint y: 457, distance: 124.5
click at [264, 462] on div "Edit labeled family by center Material Group Hicone Family Hicone Labeled Famil…" at bounding box center [544, 292] width 1089 height 585
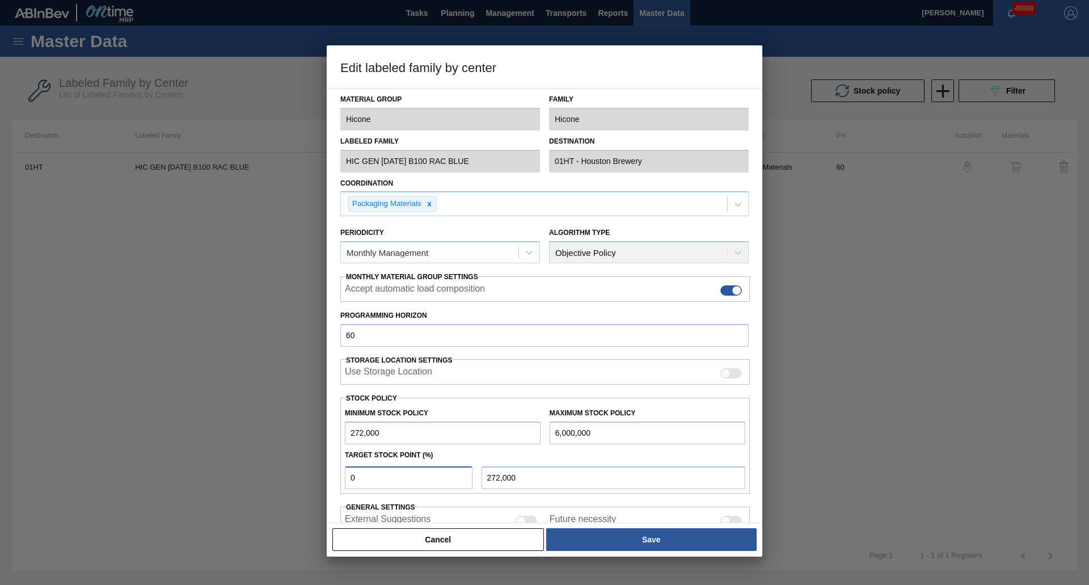
type input "5"
type input "558,400"
type input "50"
type input "3,136,000"
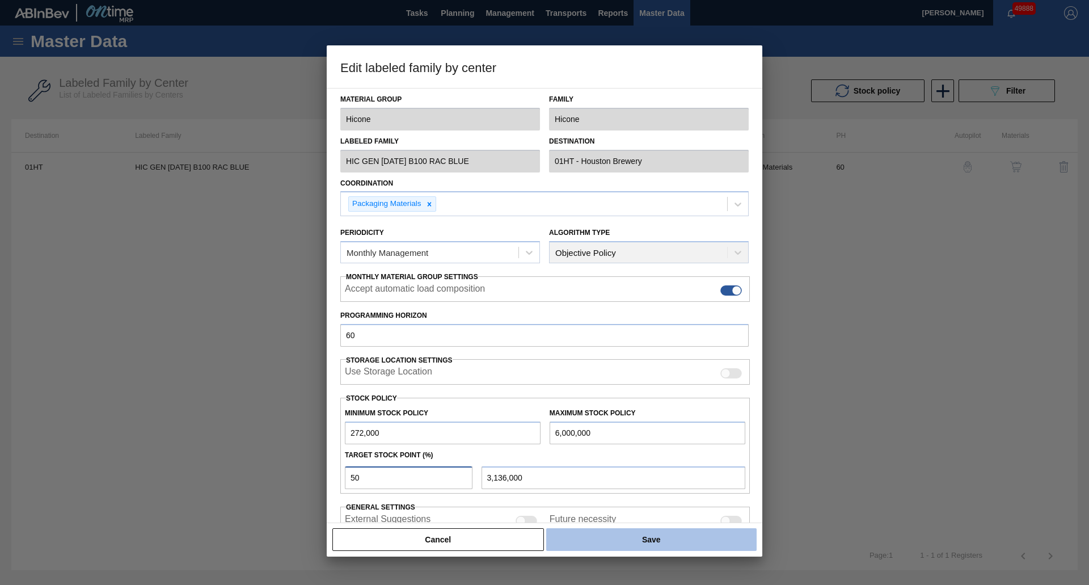
type input "50"
click at [586, 539] on button "Save" at bounding box center [651, 539] width 210 height 23
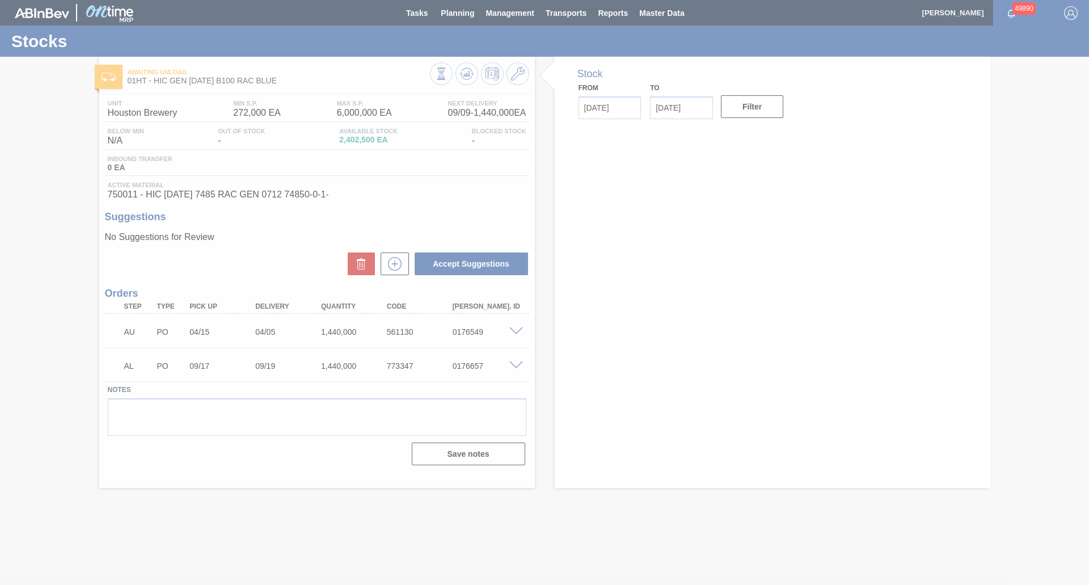
click at [457, 12] on div at bounding box center [544, 292] width 1089 height 585
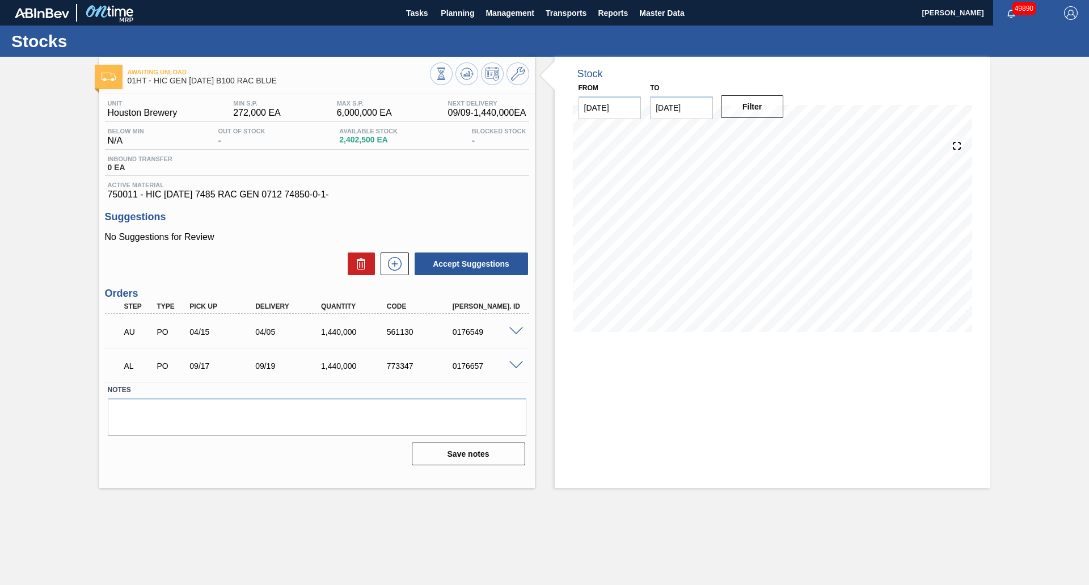
click at [456, 14] on span "Planning" at bounding box center [457, 13] width 33 height 14
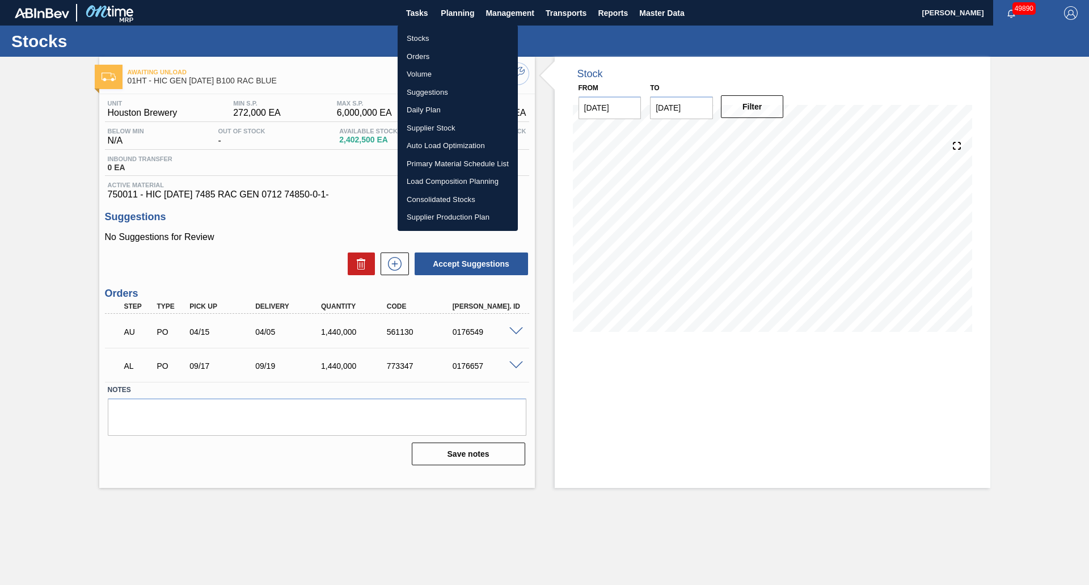
click at [427, 40] on li "Stocks" at bounding box center [458, 38] width 120 height 18
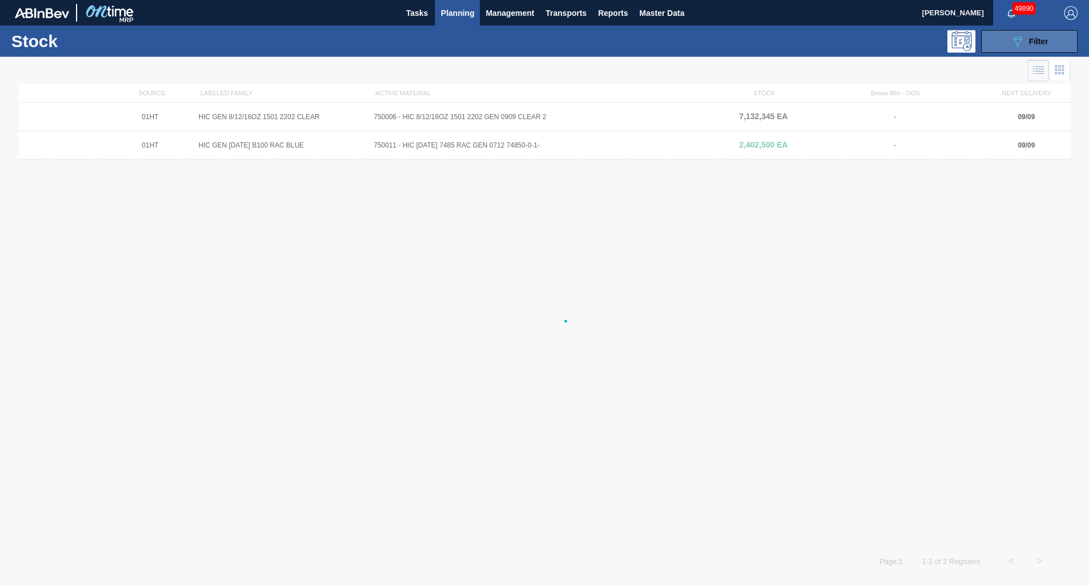
click at [1027, 45] on div "089F7B8B-B2A5-4AFE-B5C0-19BA573D28AC Filter" at bounding box center [1029, 42] width 37 height 14
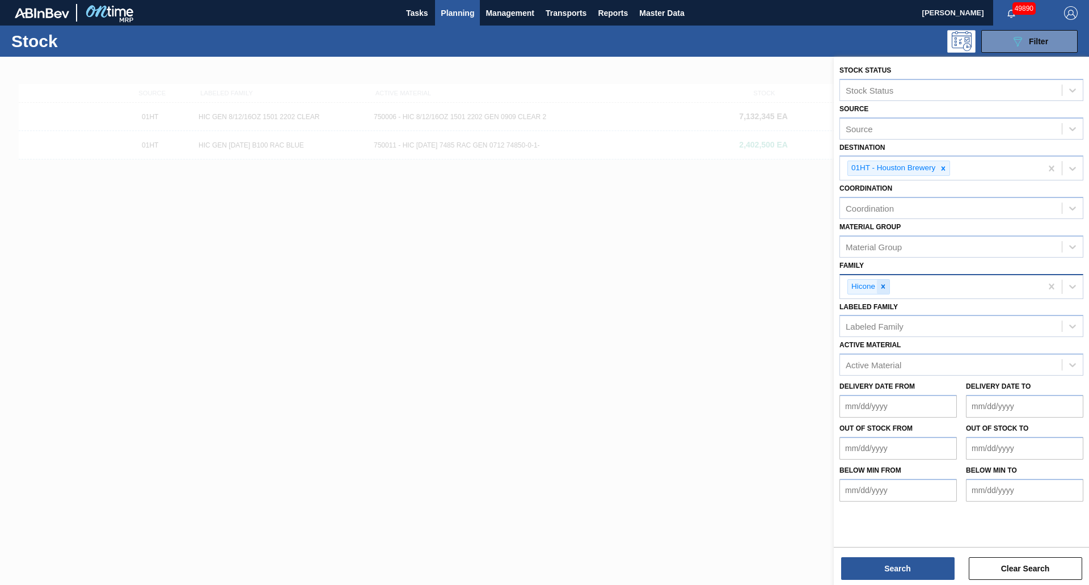
click at [886, 283] on icon at bounding box center [883, 287] width 8 height 8
click at [886, 285] on div "Family" at bounding box center [951, 285] width 222 height 16
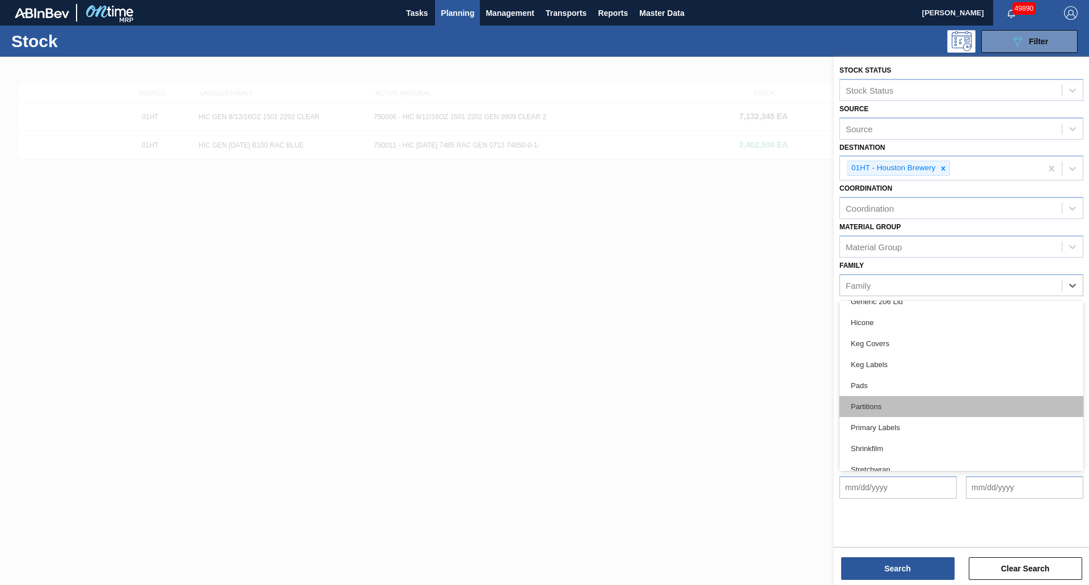
scroll to position [212, 0]
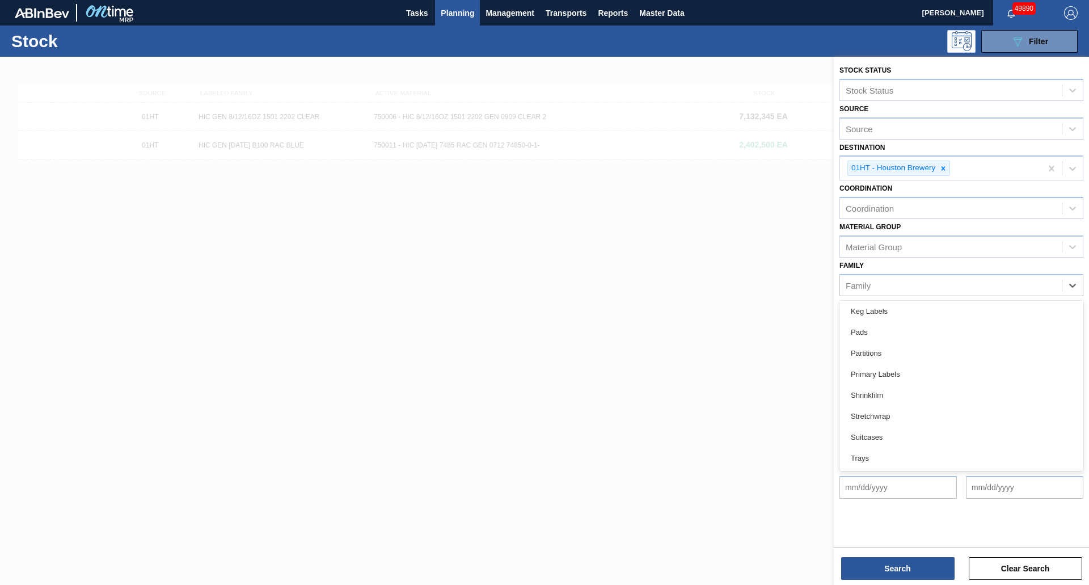
click at [857, 452] on div "Trays" at bounding box center [962, 458] width 244 height 21
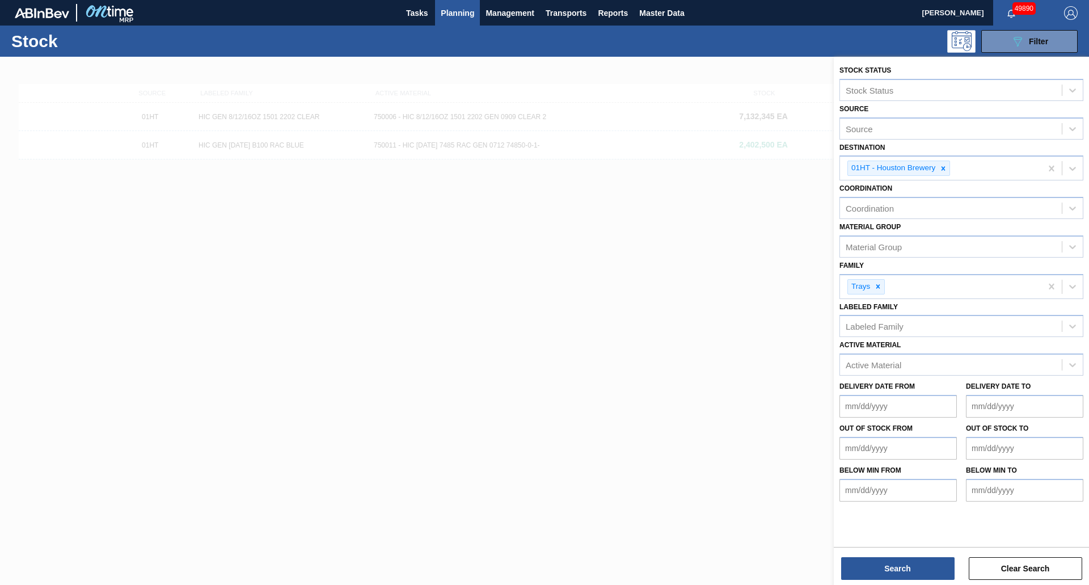
drag, startPoint x: 895, startPoint y: 588, endPoint x: 899, endPoint y: 598, distance: 11.5
click at [899, 0] on html "Tasks Planning Management Transports Reports Master Data [PERSON_NAME] 49890 Ma…" at bounding box center [544, 0] width 1089 height 0
click at [898, 576] on button "Search" at bounding box center [897, 568] width 113 height 23
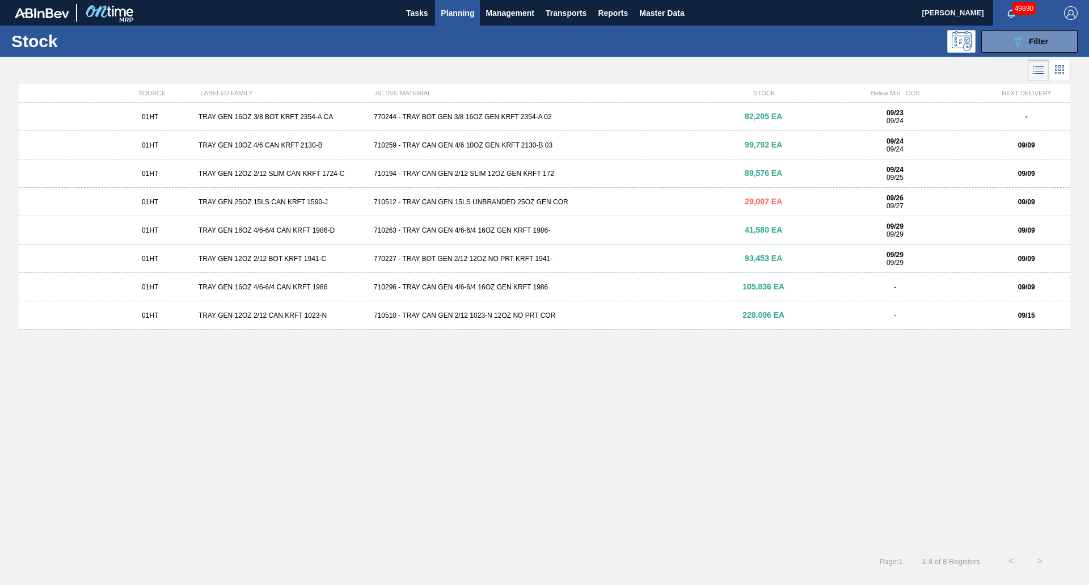
click at [424, 290] on div "710296 - TRAY CAN GEN 4/6-6/4 16OZ GEN KRFT 1986" at bounding box center [544, 287] width 351 height 8
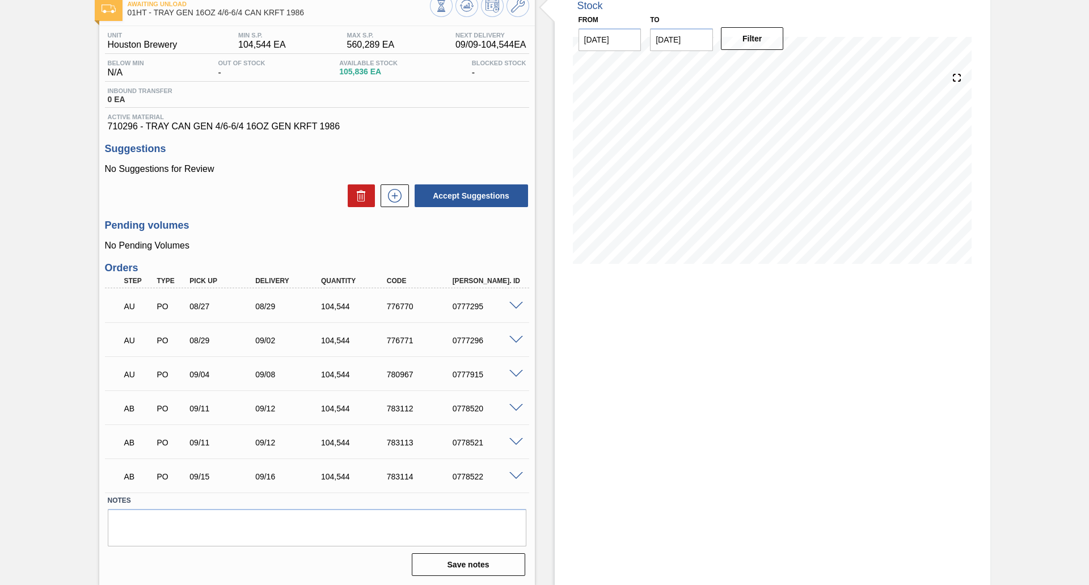
scroll to position [69, 0]
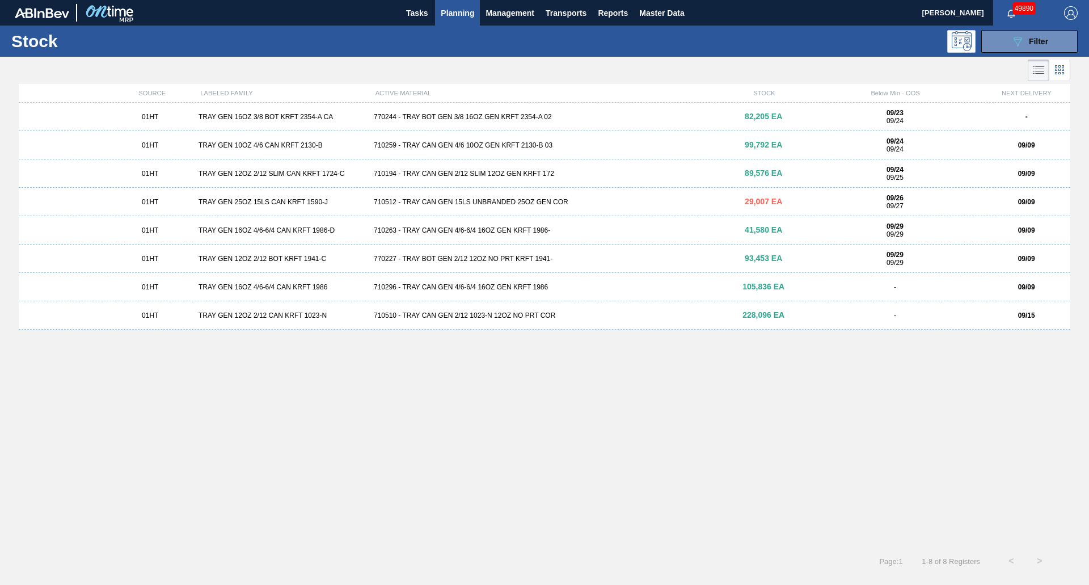
click at [433, 290] on div "710296 - TRAY CAN GEN 4/6-6/4 16OZ GEN KRFT 1986" at bounding box center [544, 287] width 351 height 8
click at [439, 205] on div "710512 - TRAY CAN GEN 15LS UNBRANDED 25OZ GEN COR" at bounding box center [544, 202] width 351 height 8
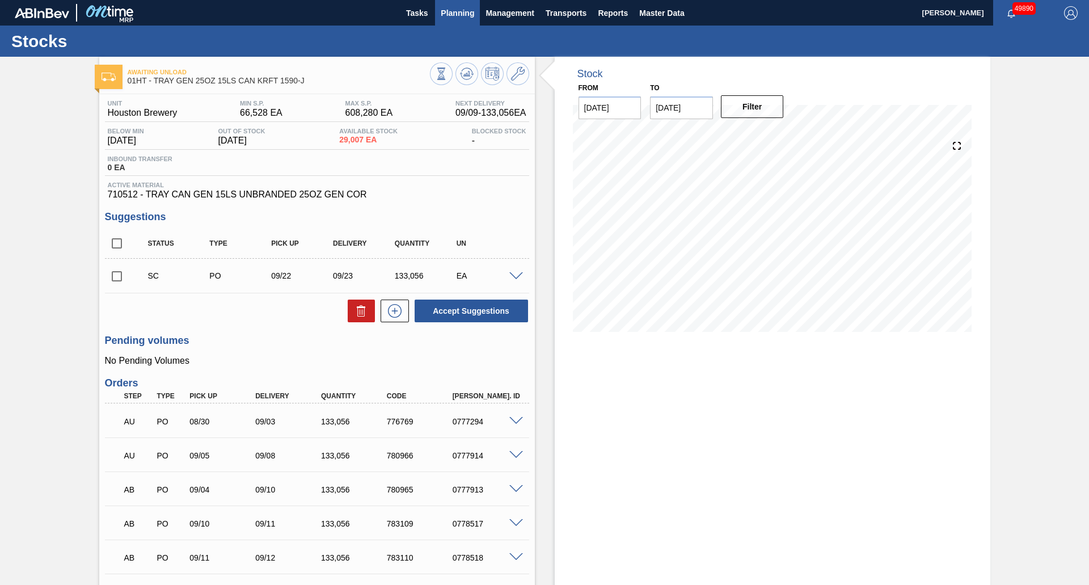
click at [465, 12] on span "Planning" at bounding box center [457, 13] width 33 height 14
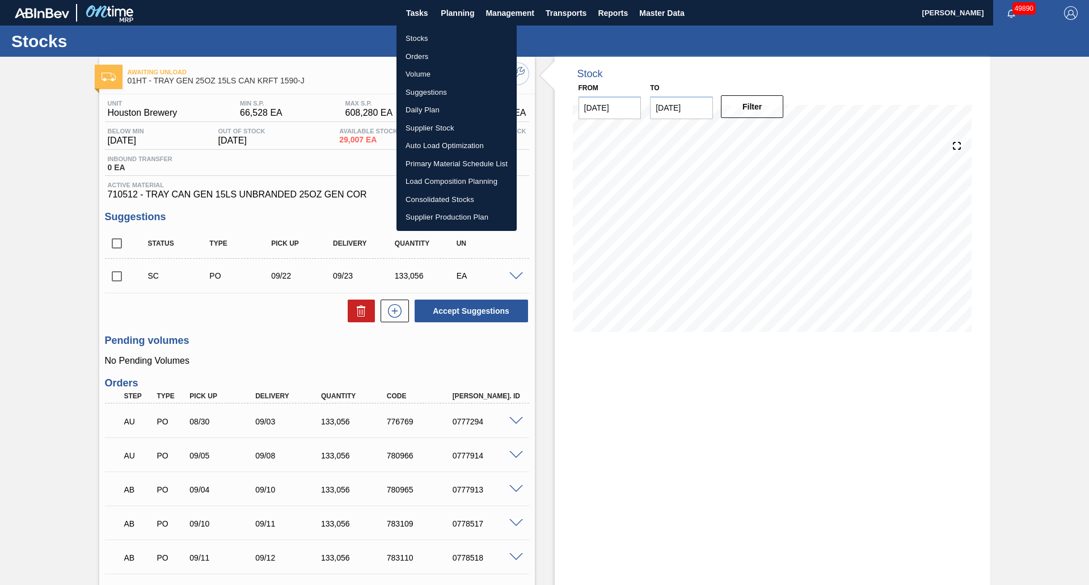
click at [456, 36] on li "Stocks" at bounding box center [457, 38] width 120 height 18
